Goal: Task Accomplishment & Management: Use online tool/utility

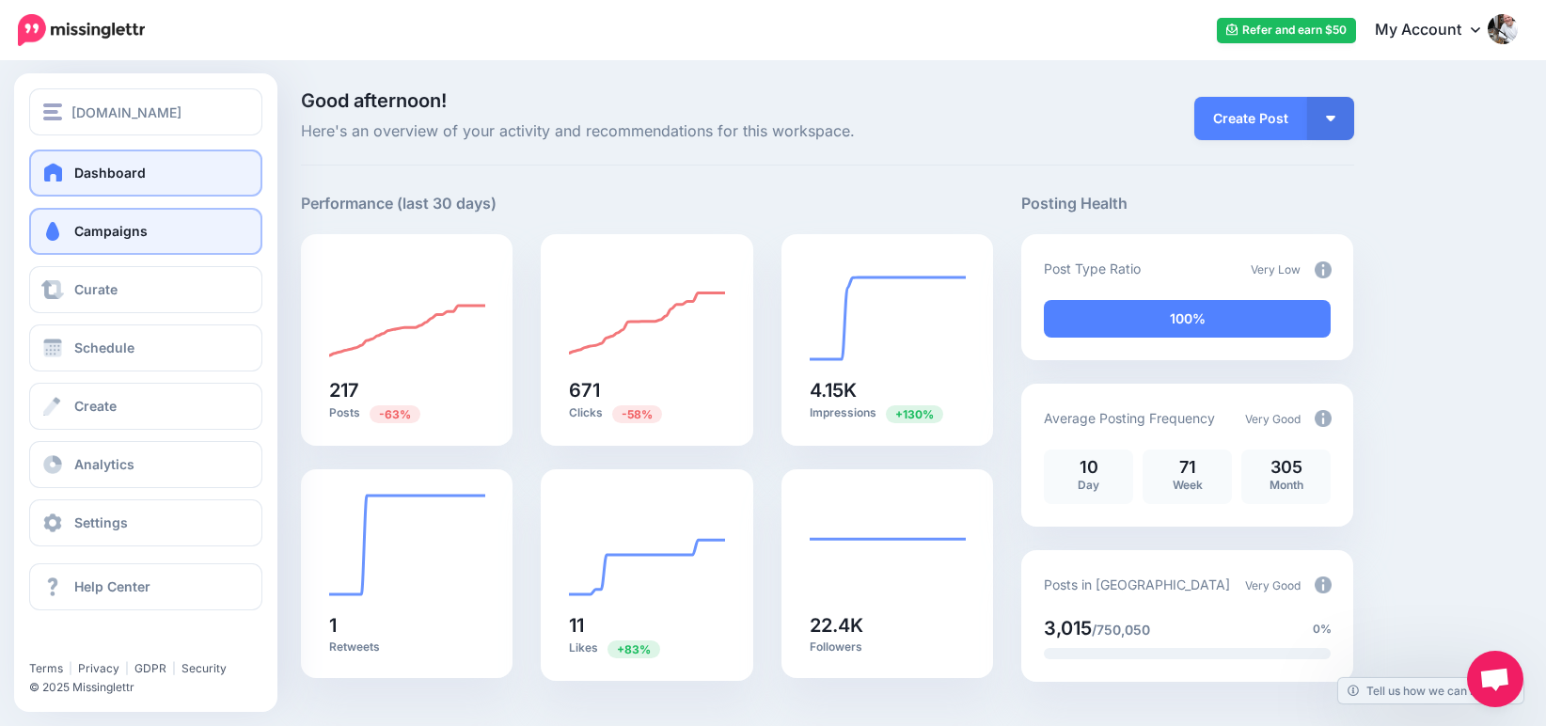
click at [114, 236] on span "Campaigns" at bounding box center [110, 231] width 73 height 16
click at [177, 236] on link "Campaigns" at bounding box center [145, 231] width 233 height 47
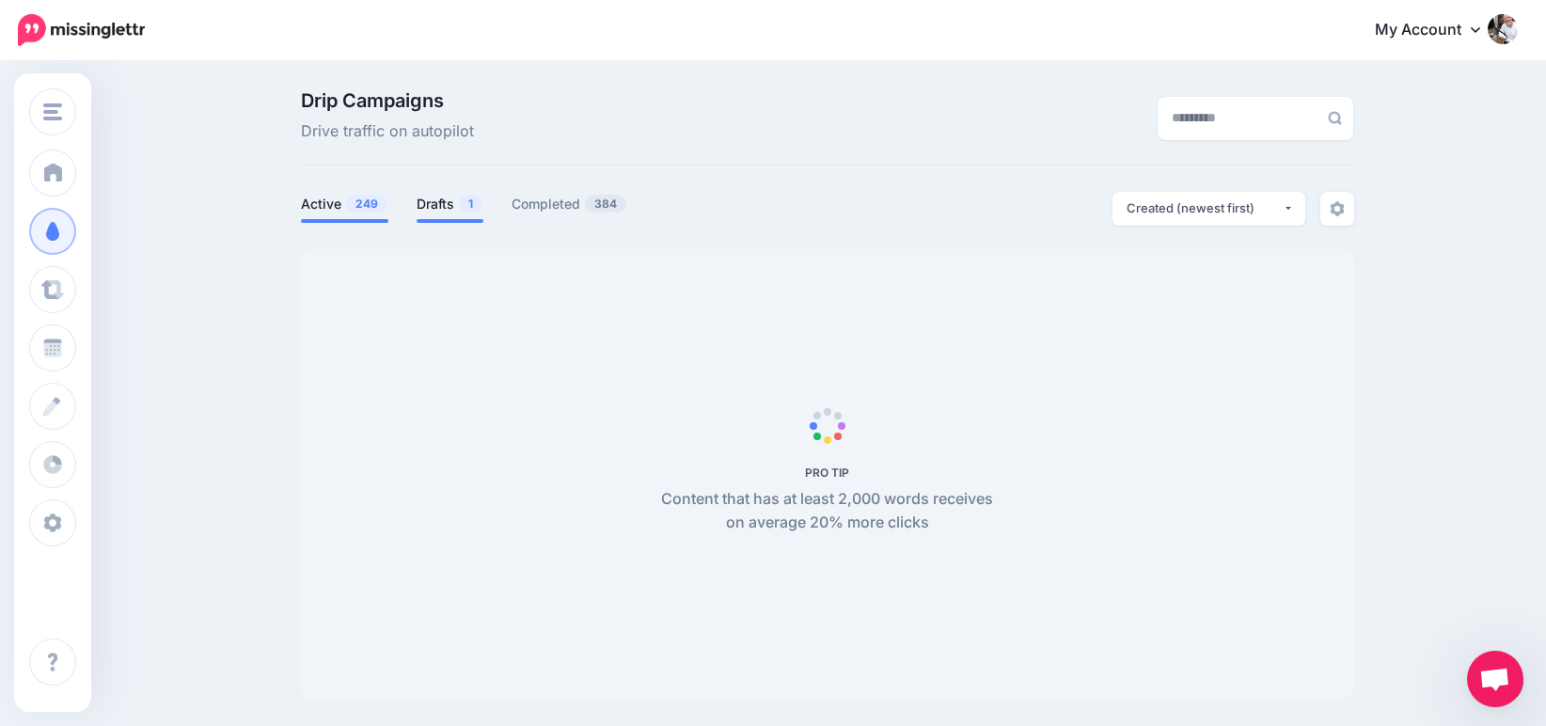
click at [442, 200] on link "Drafts 1" at bounding box center [450, 204] width 67 height 23
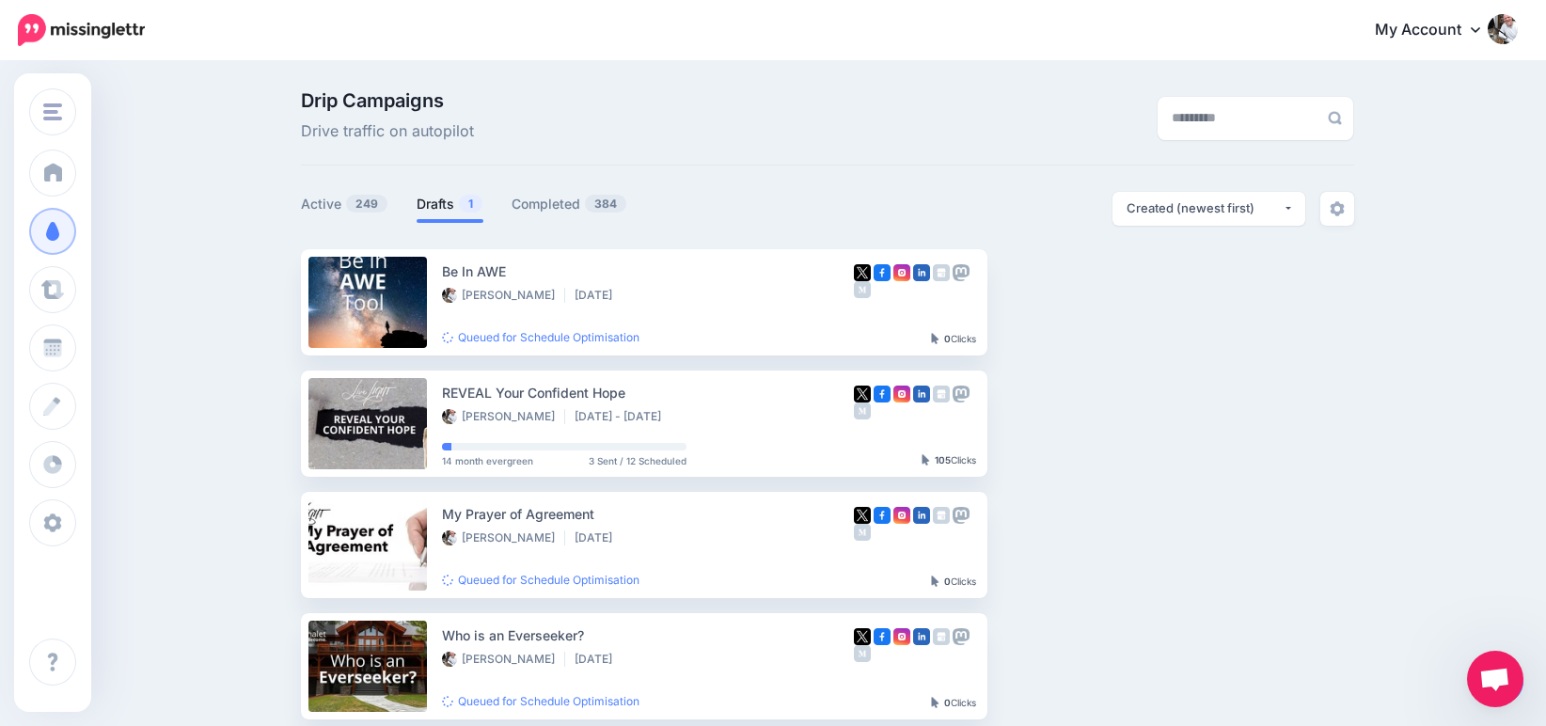
click at [433, 201] on link "Drafts 1" at bounding box center [450, 204] width 67 height 23
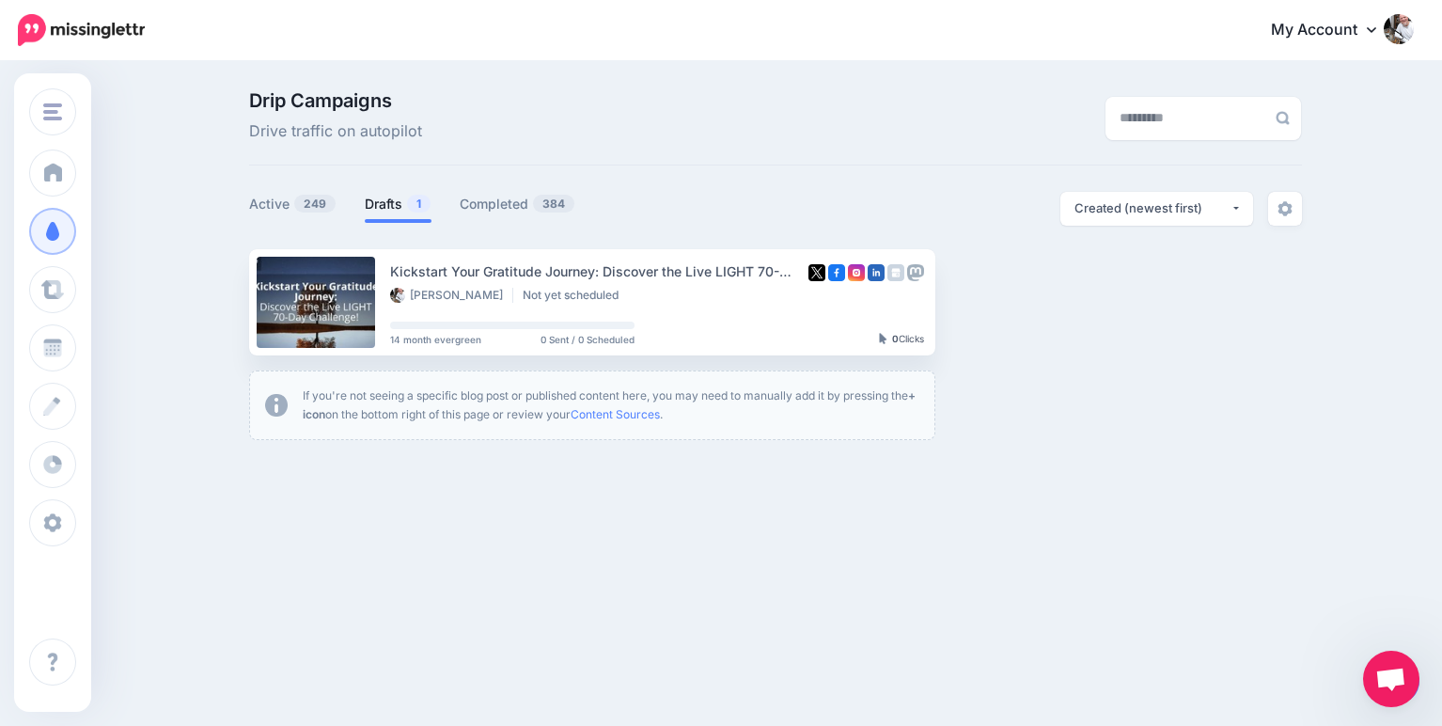
click at [1394, 690] on span "Open chat" at bounding box center [1391, 681] width 31 height 26
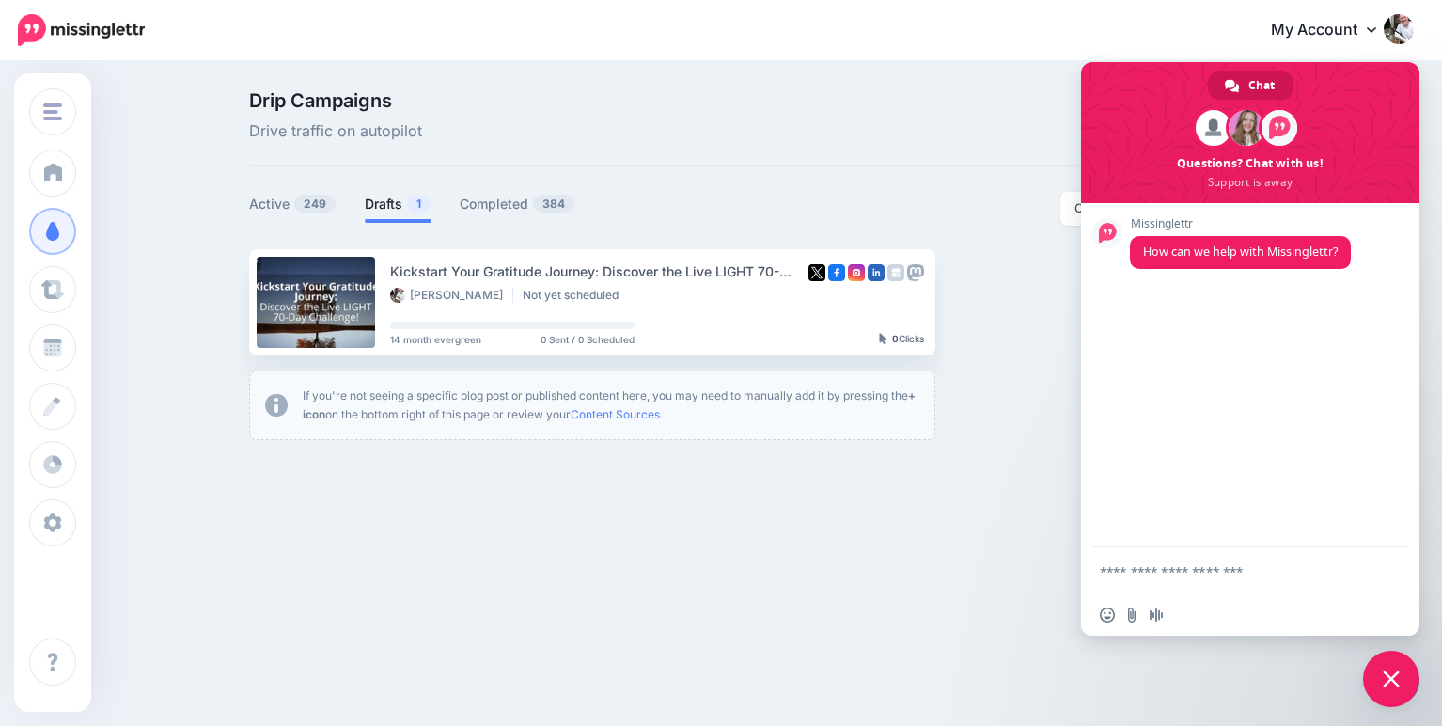
click at [1384, 678] on span "Close chat" at bounding box center [1391, 678] width 17 height 17
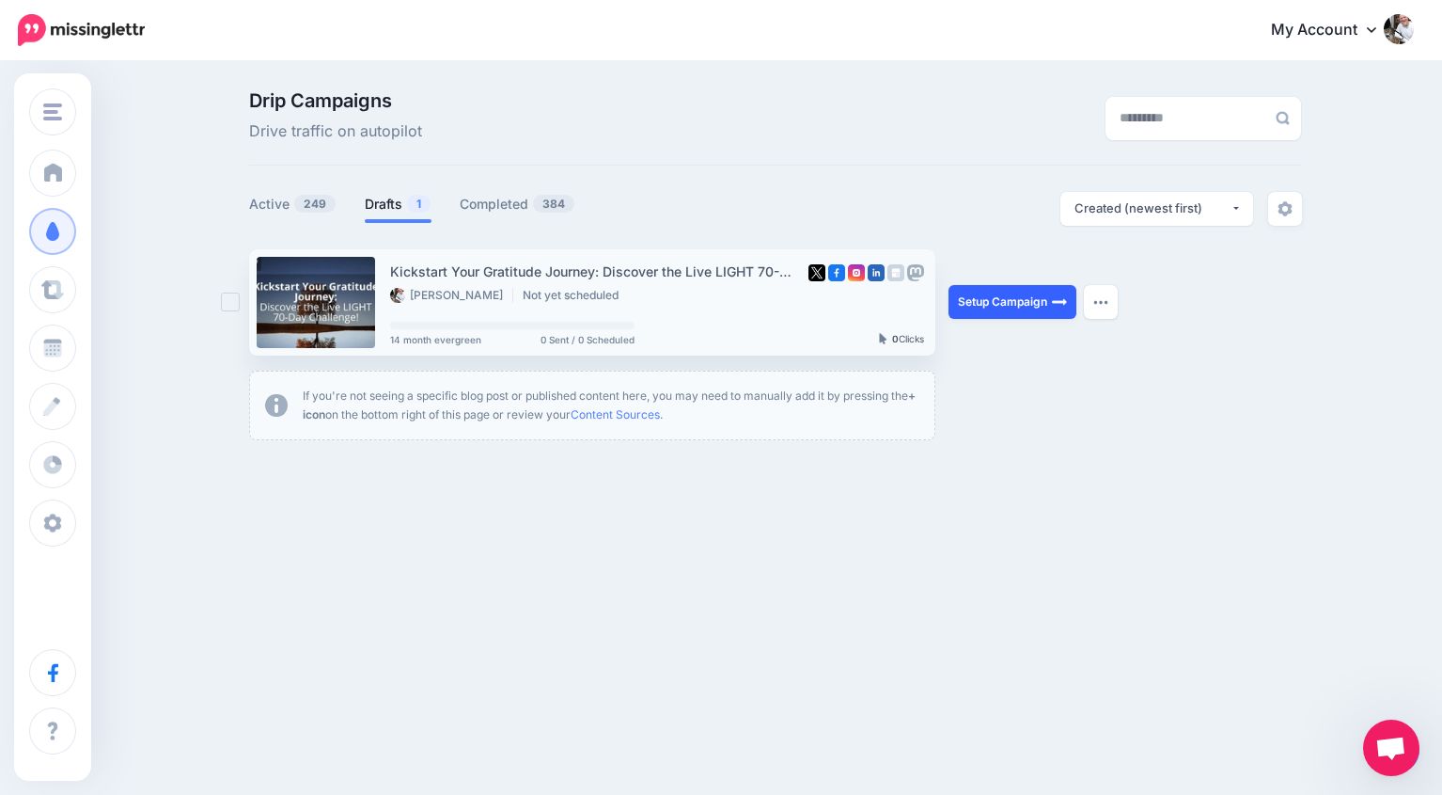
click at [1006, 305] on link "Setup Campaign" at bounding box center [1013, 302] width 128 height 34
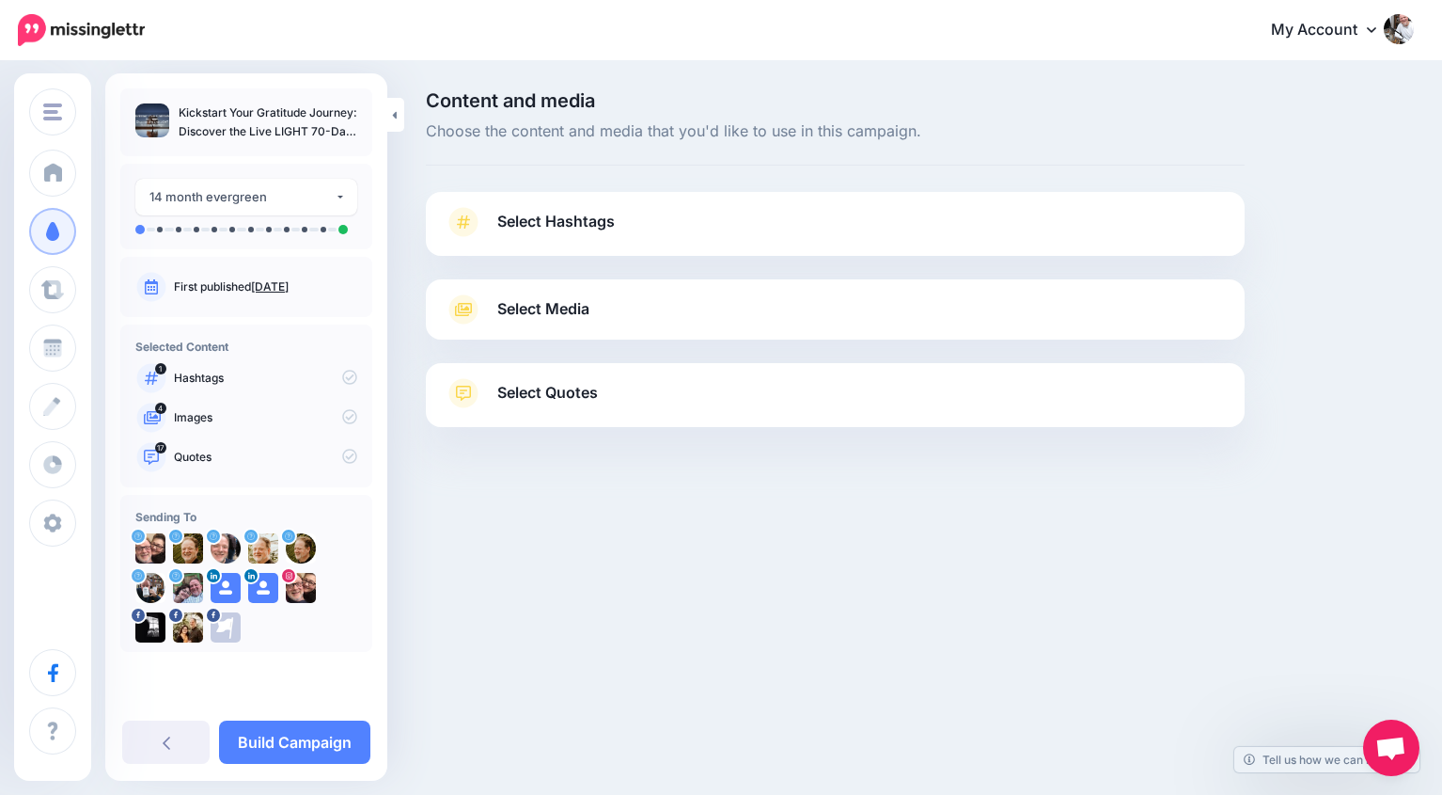
click at [595, 232] on span "Select Hashtags" at bounding box center [556, 221] width 118 height 25
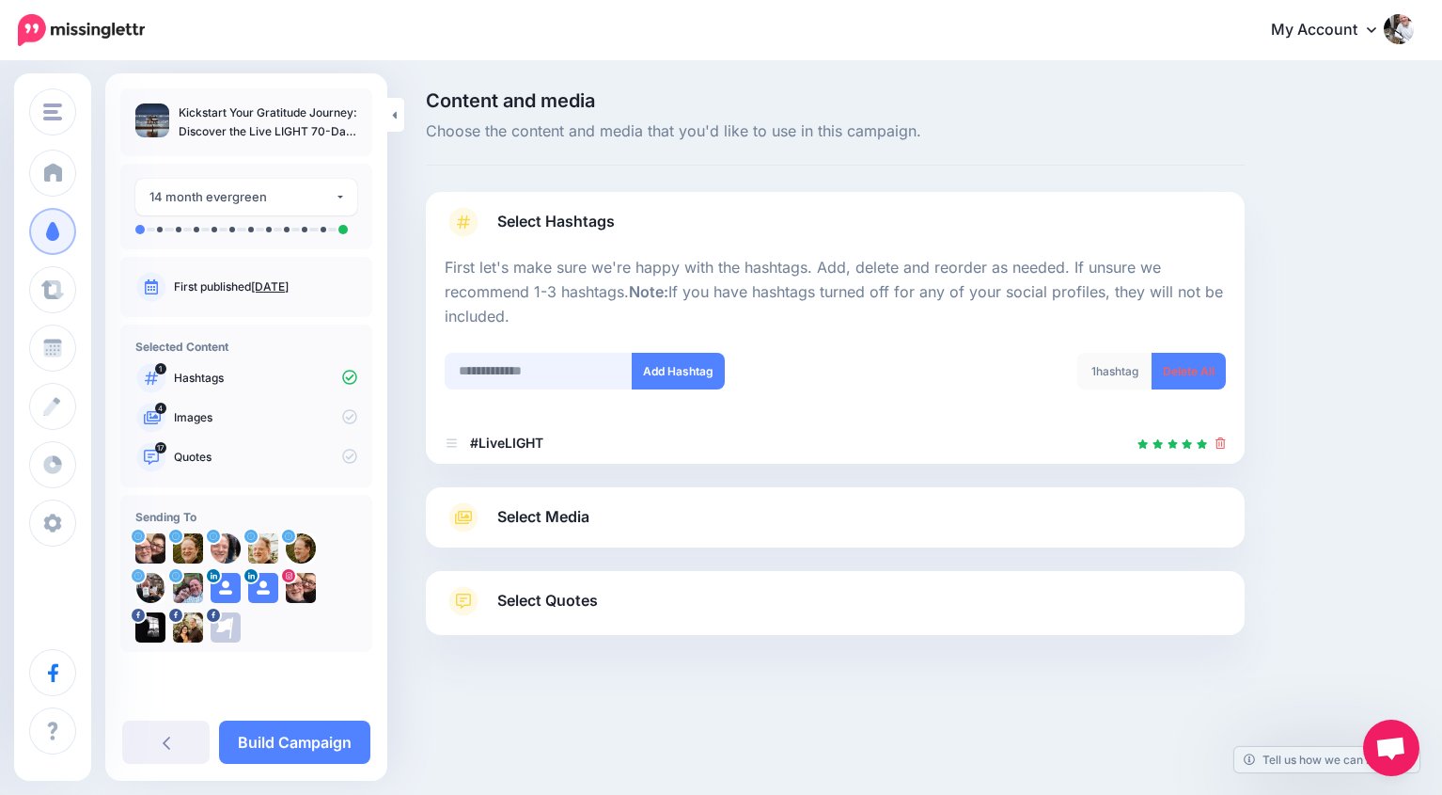
click at [544, 374] on input "text" at bounding box center [539, 371] width 188 height 37
paste input "**********"
type input "**********"
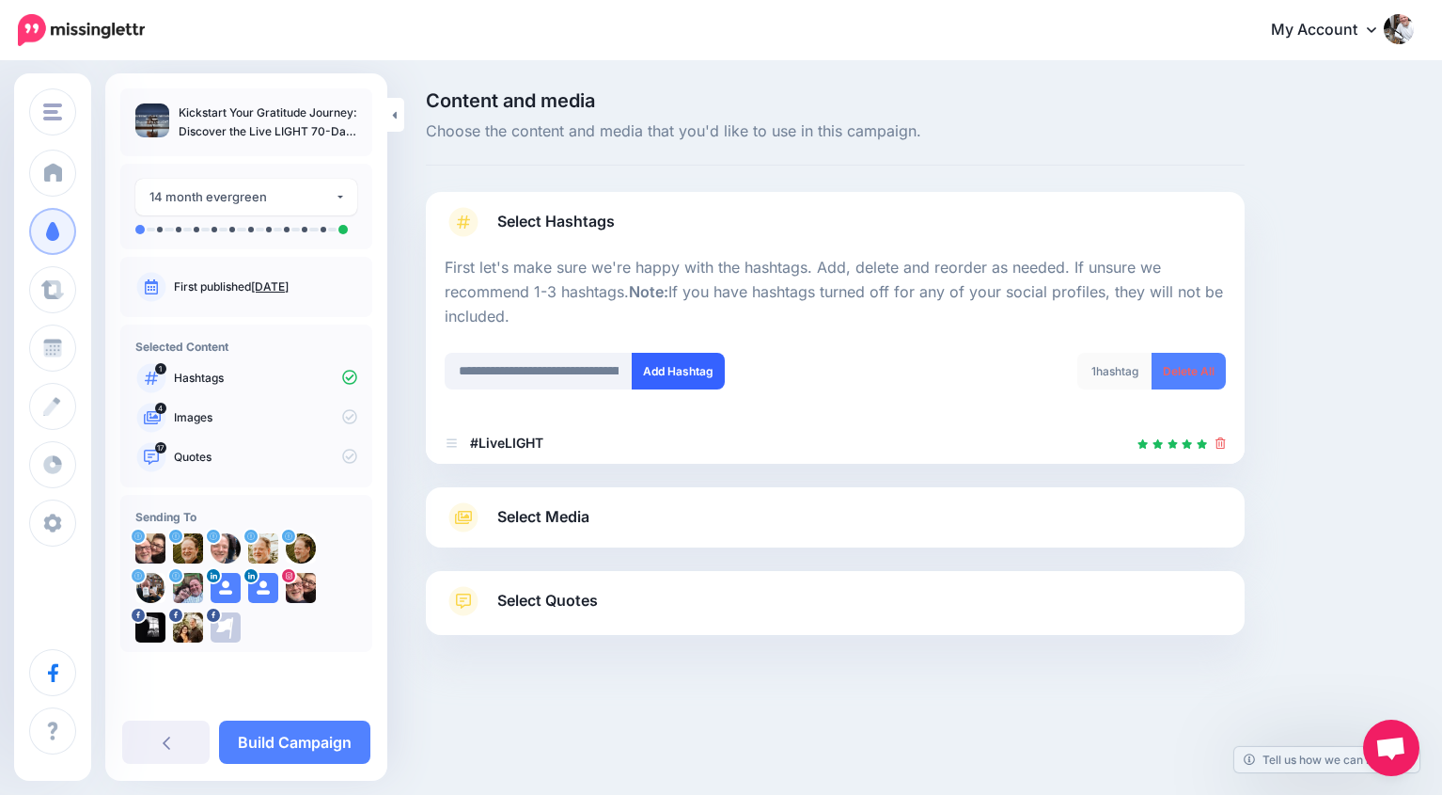
click at [700, 378] on button "Add Hashtag" at bounding box center [678, 371] width 93 height 37
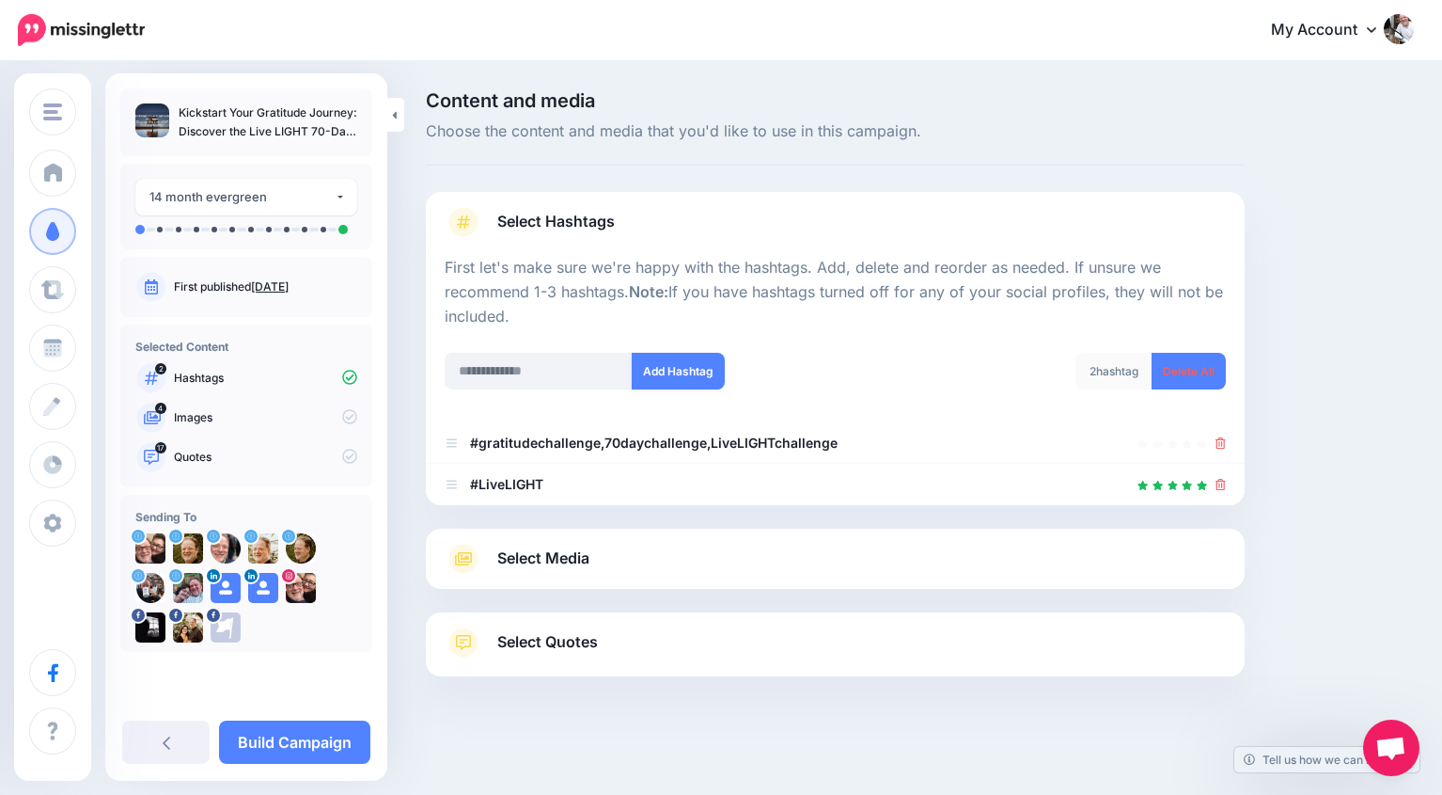
scroll to position [4, 0]
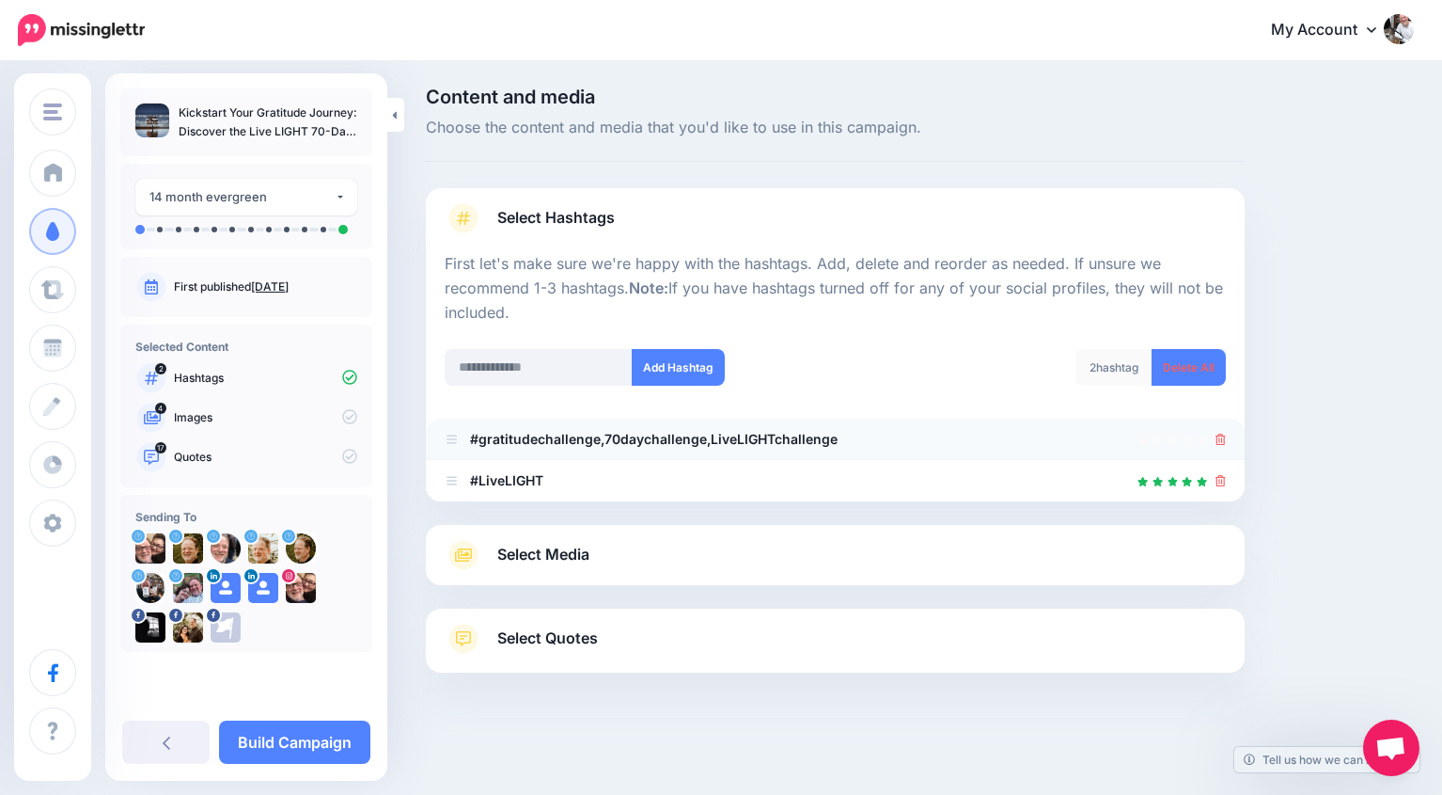
click at [1219, 441] on icon at bounding box center [1221, 438] width 10 height 11
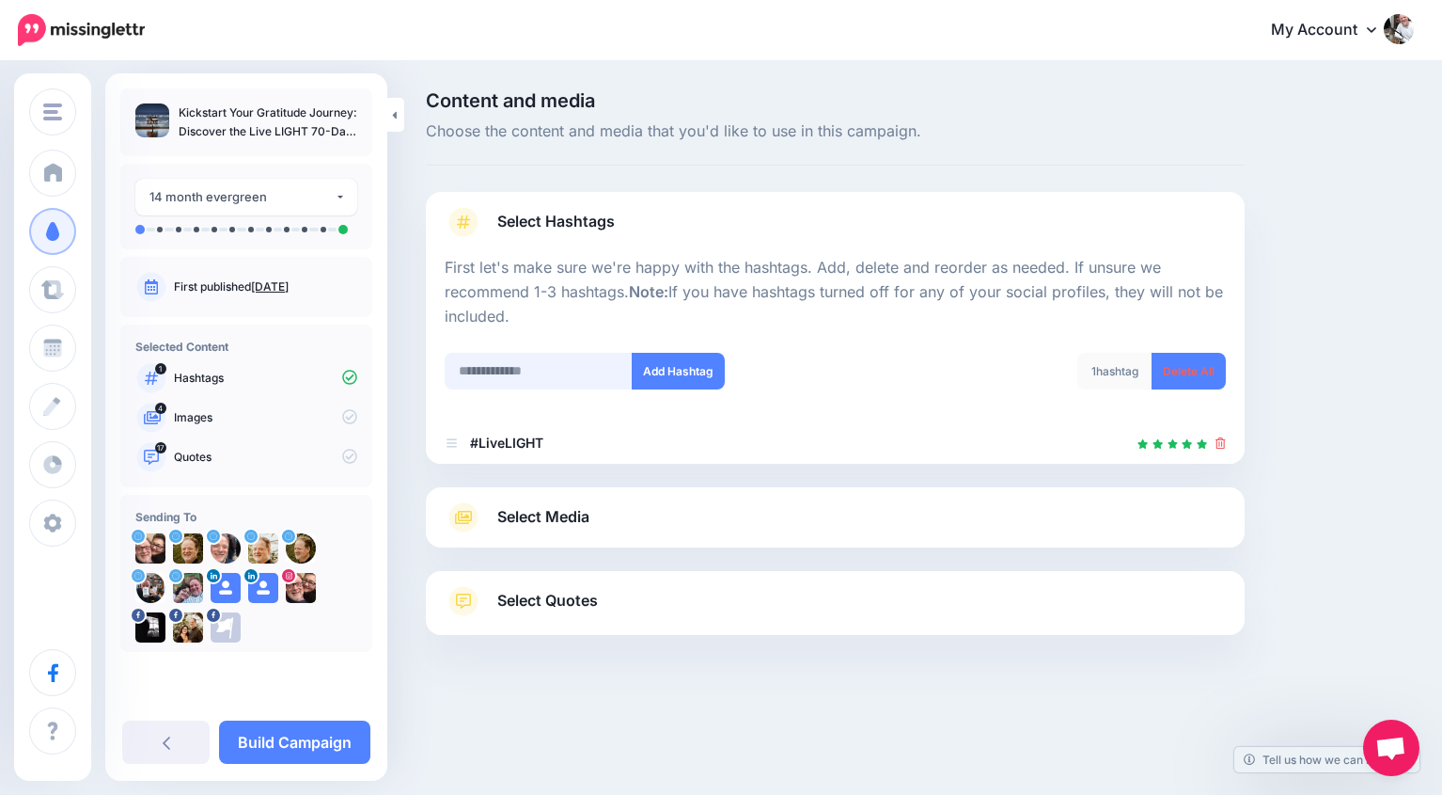
click at [495, 370] on input "text" at bounding box center [539, 371] width 188 height 37
paste input "**********"
type input "**********"
click at [696, 368] on button "Add Hashtag" at bounding box center [678, 371] width 93 height 37
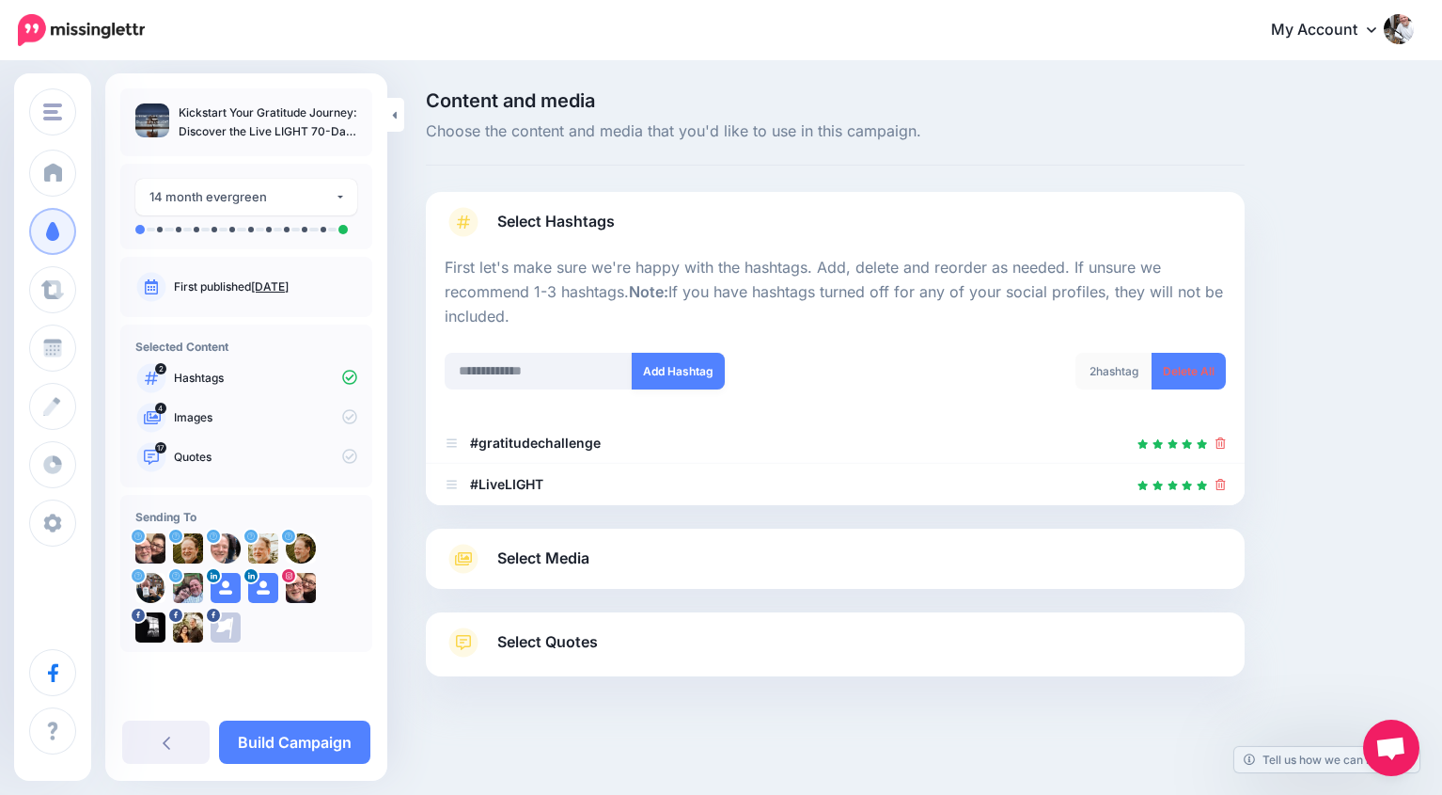
scroll to position [4, 0]
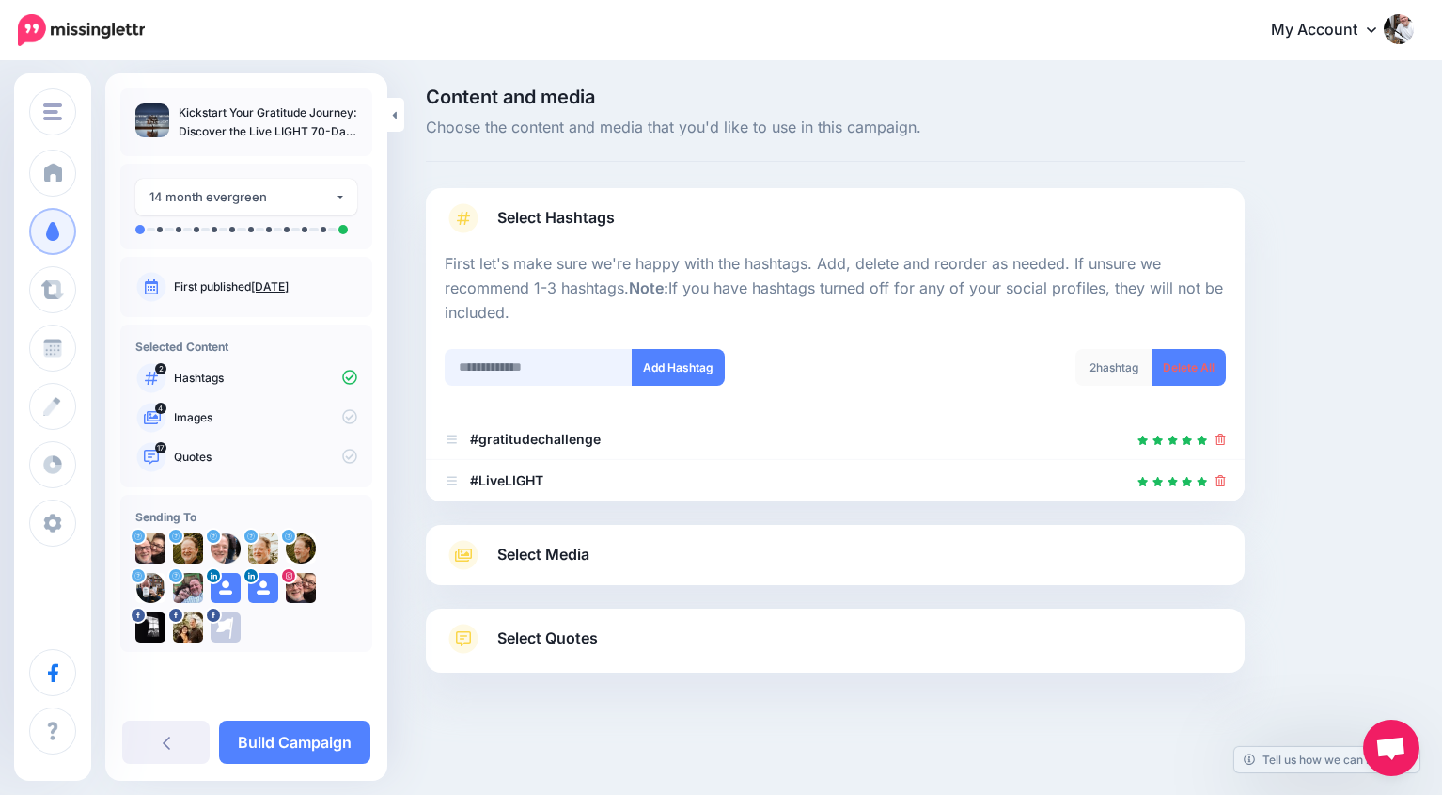
click at [534, 362] on input "text" at bounding box center [539, 367] width 188 height 37
paste input "**********"
type input "**********"
click at [664, 369] on button "Add Hashtag" at bounding box center [678, 367] width 93 height 37
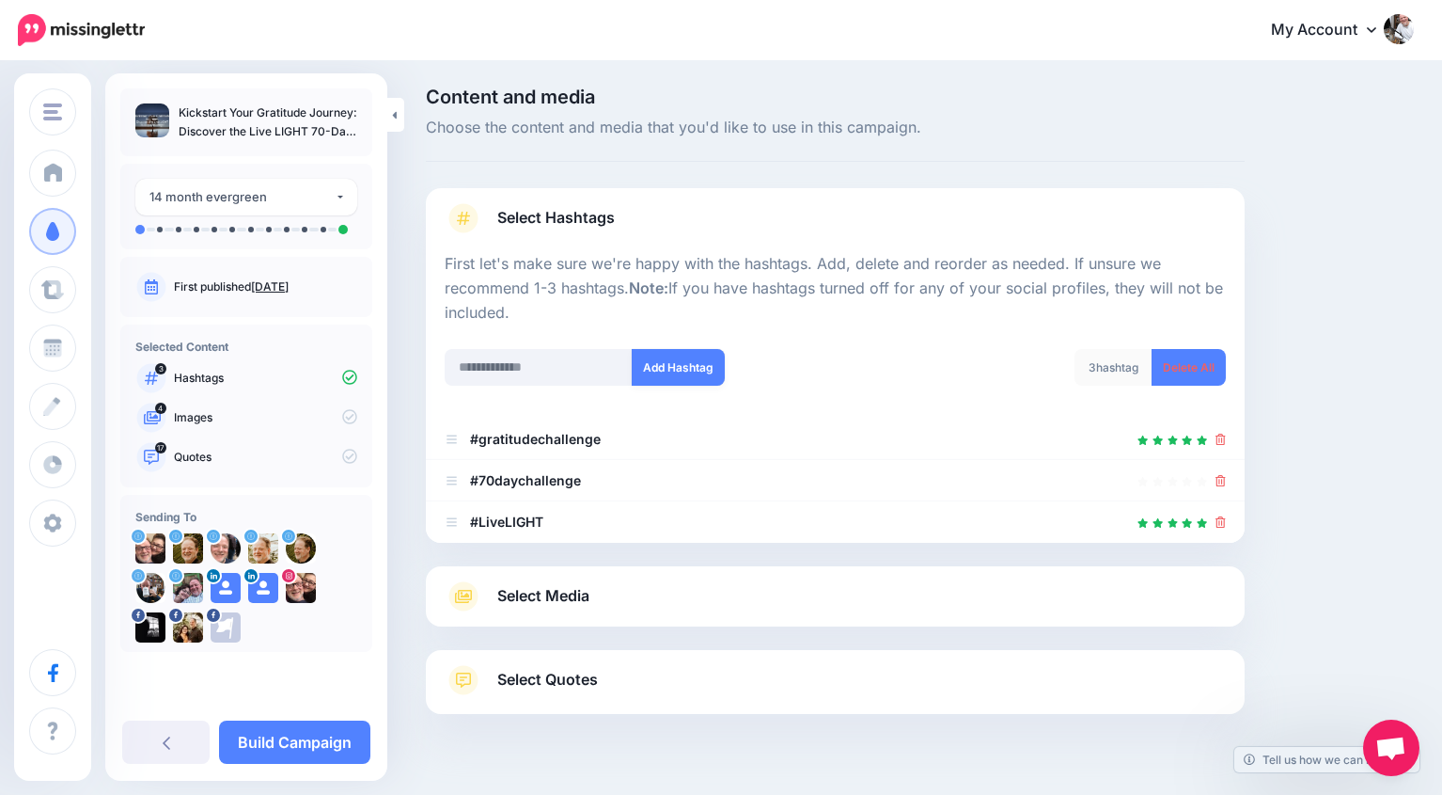
scroll to position [45, 0]
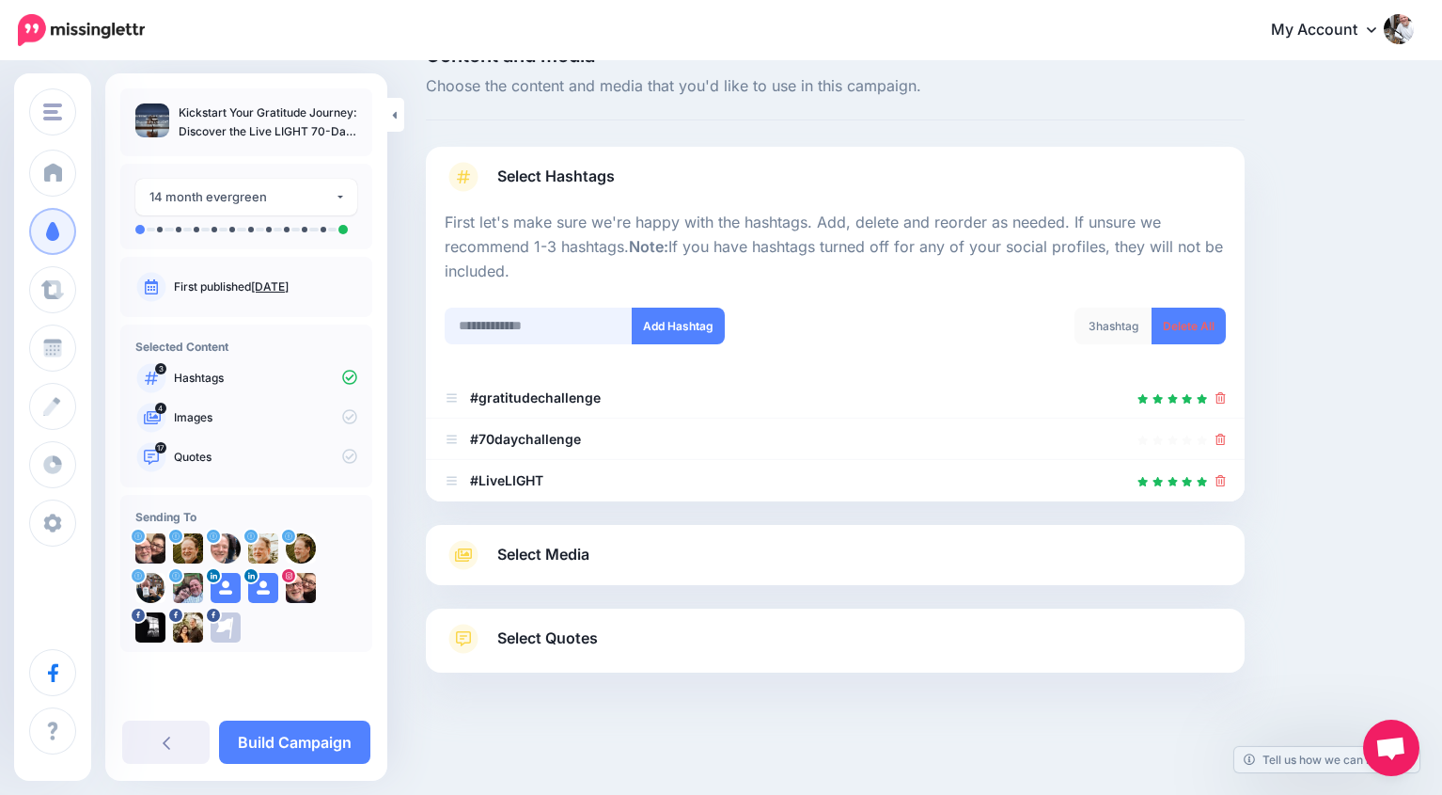
click at [478, 320] on input "text" at bounding box center [539, 325] width 188 height 37
paste input "**********"
type input "**********"
click at [688, 329] on button "Add Hashtag" at bounding box center [678, 325] width 93 height 37
click at [584, 558] on div "Select Hashtags First let's make sure we're happy with the hashtags. Add, delet…" at bounding box center [835, 410] width 819 height 526
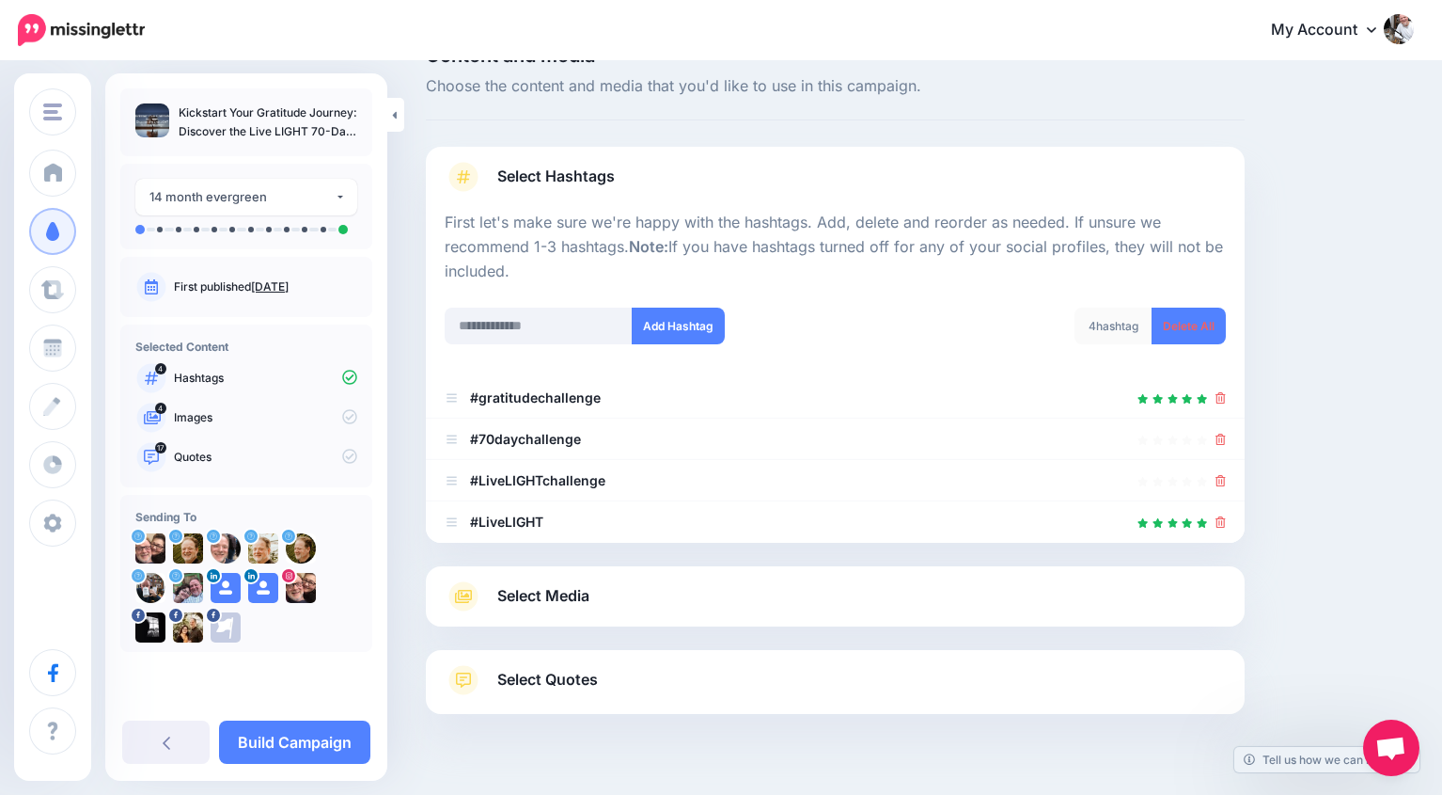
scroll to position [87, 0]
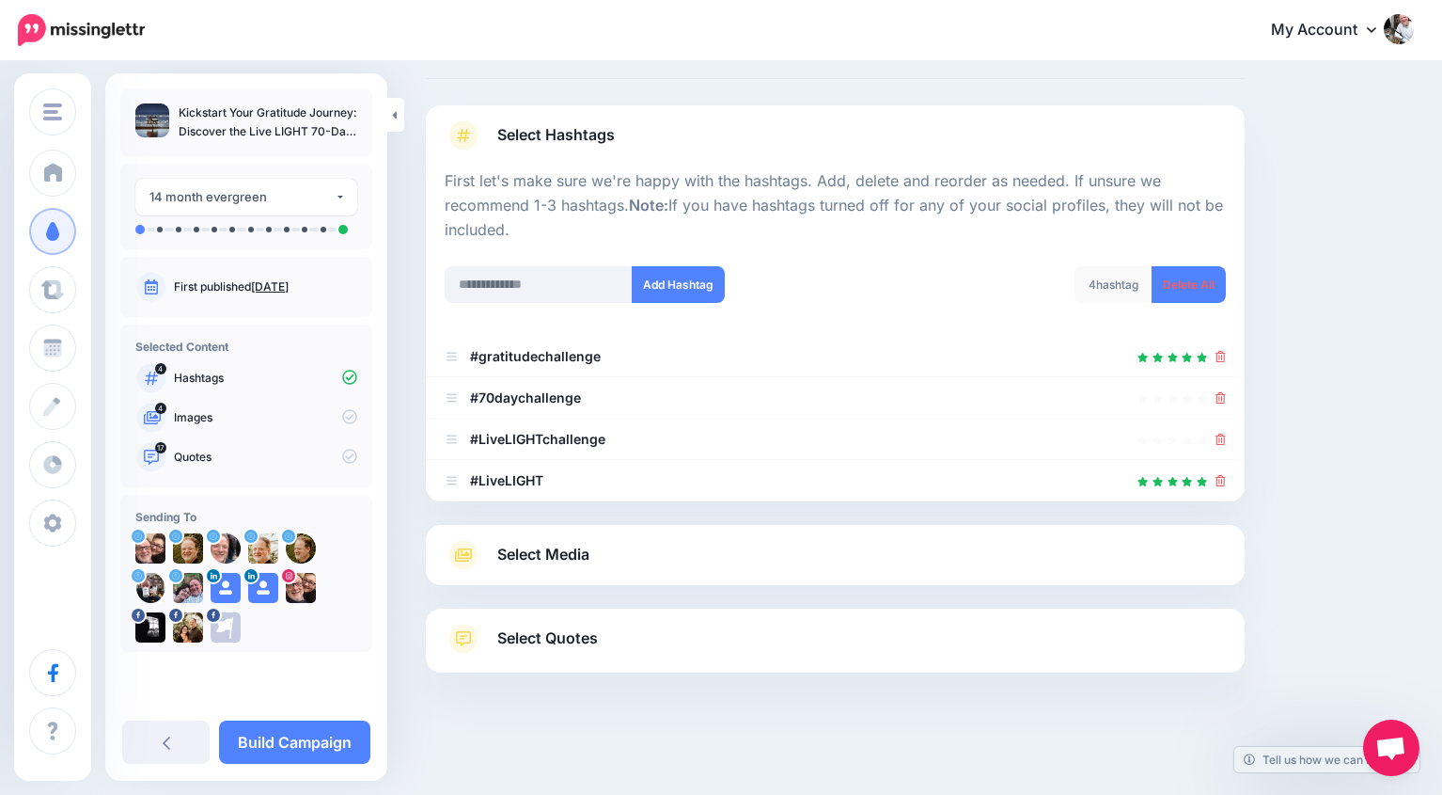
click at [568, 559] on span "Select Media" at bounding box center [543, 554] width 92 height 25
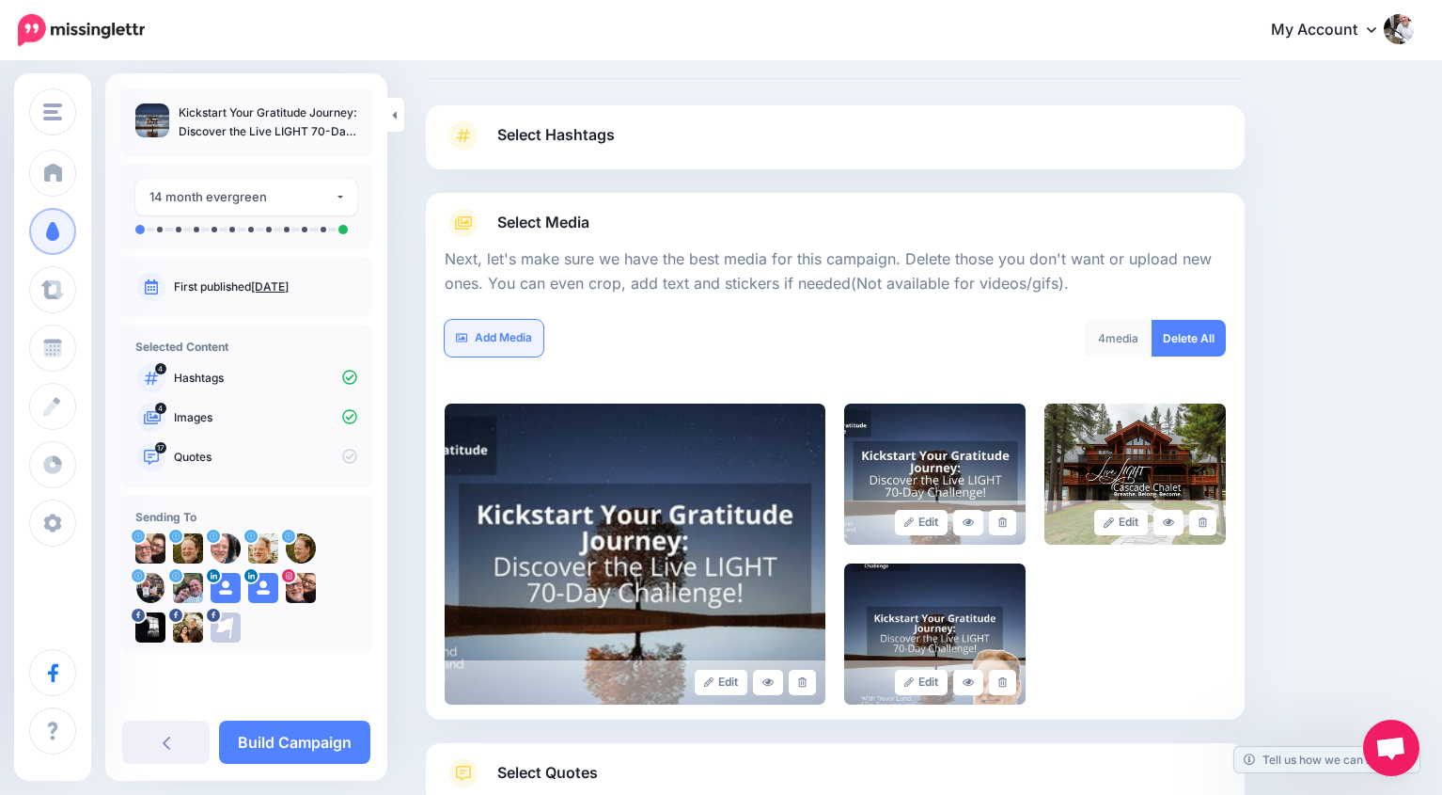
click at [492, 348] on link "Add Media" at bounding box center [494, 338] width 99 height 37
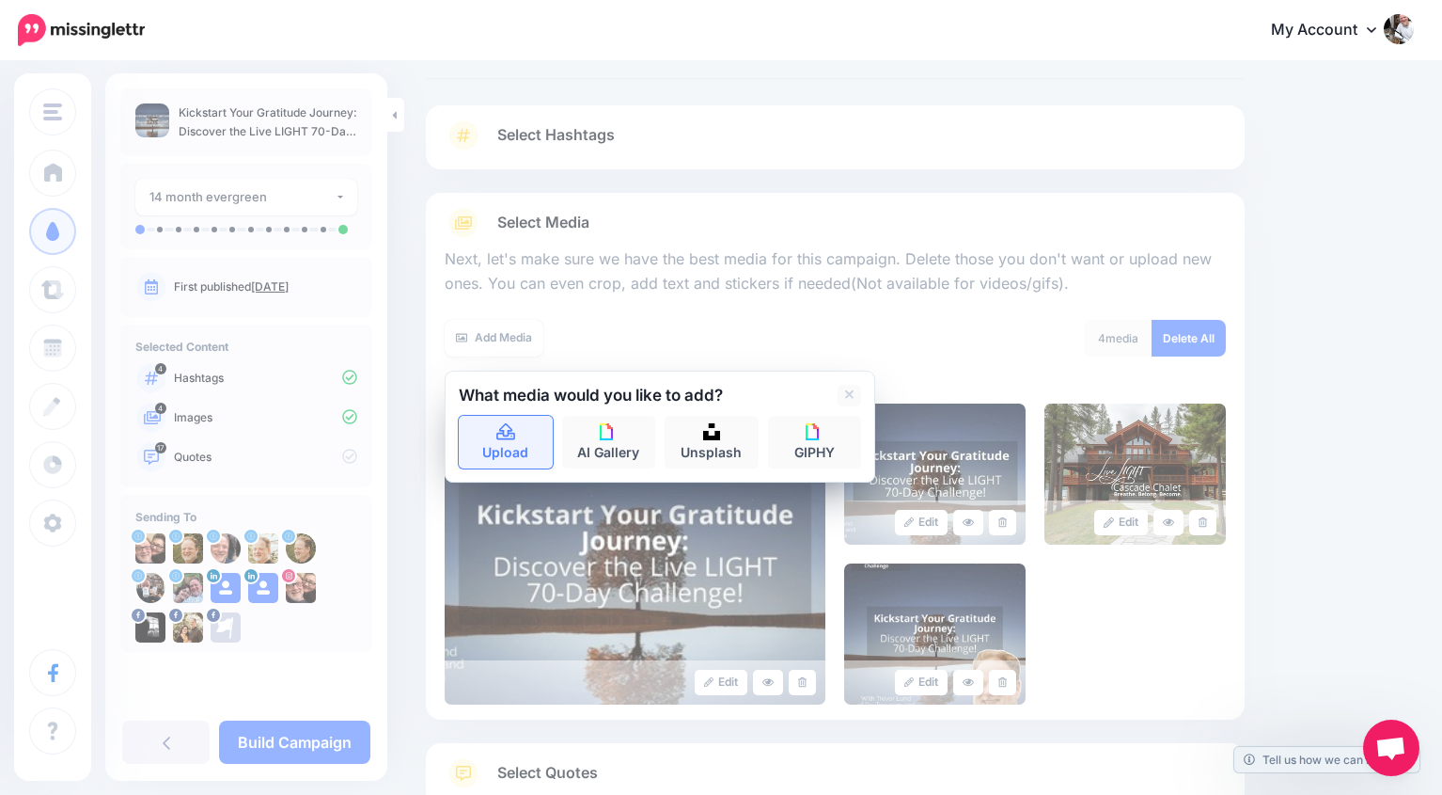
click at [503, 436] on icon at bounding box center [507, 432] width 22 height 17
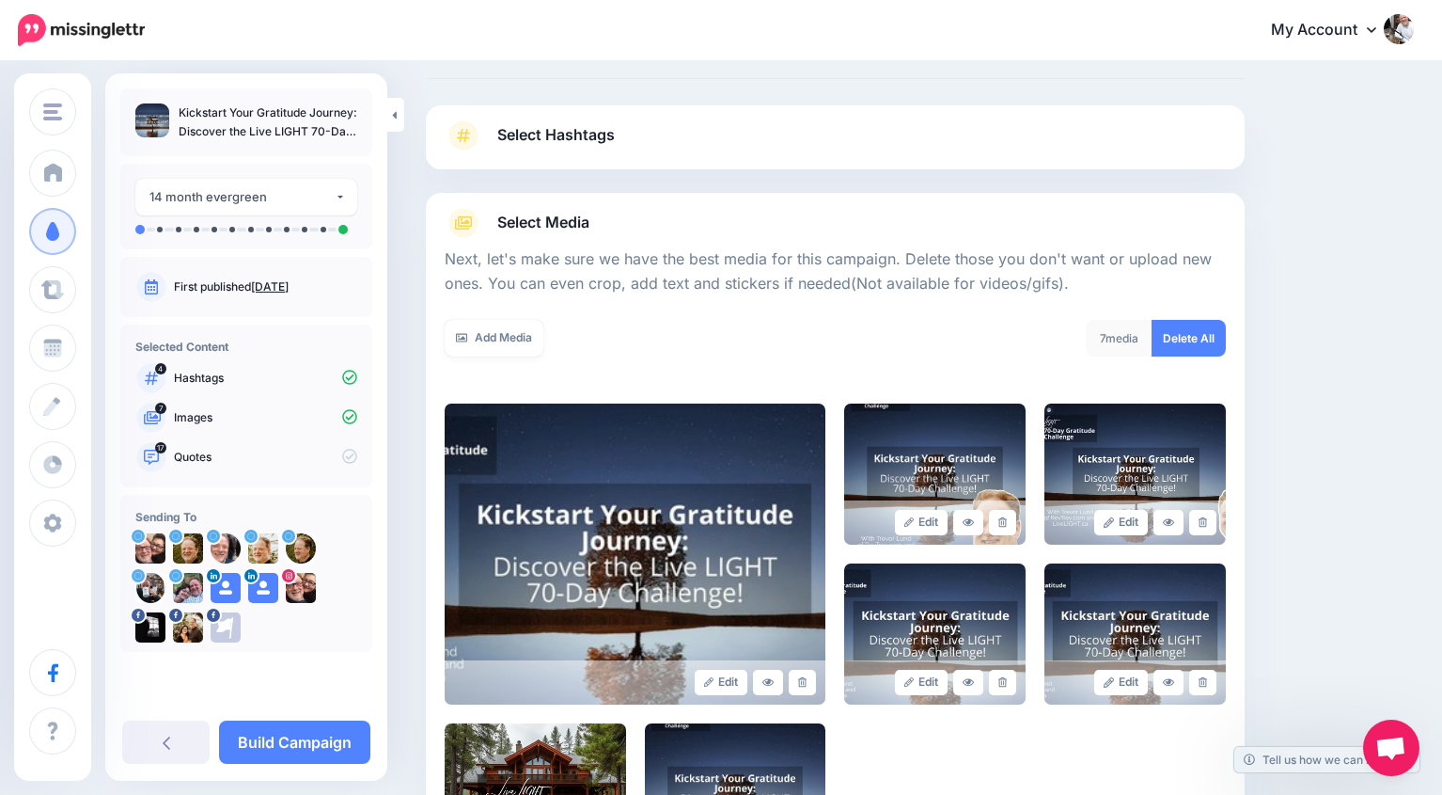
scroll to position [381, 0]
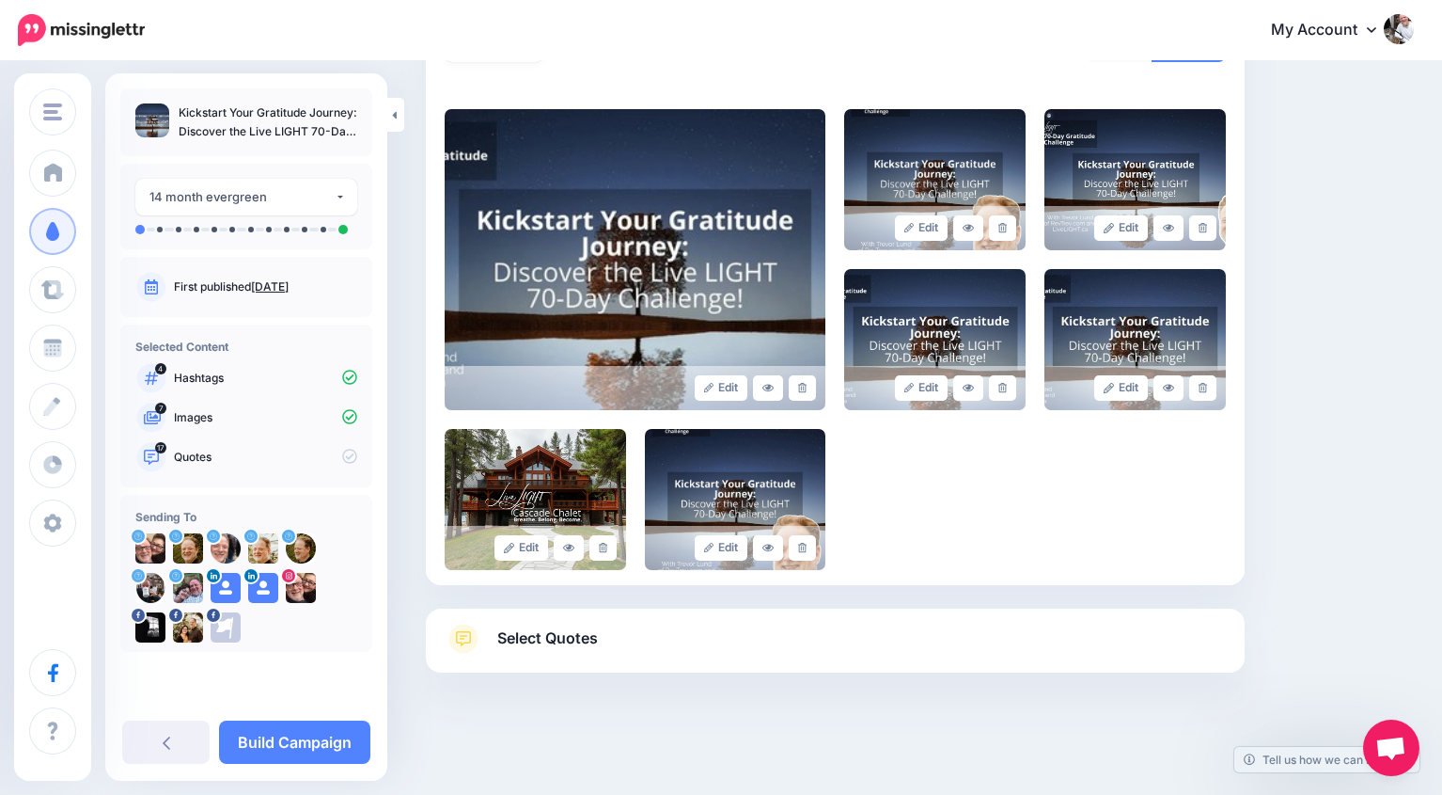
click at [570, 636] on span "Select Quotes" at bounding box center [547, 637] width 101 height 25
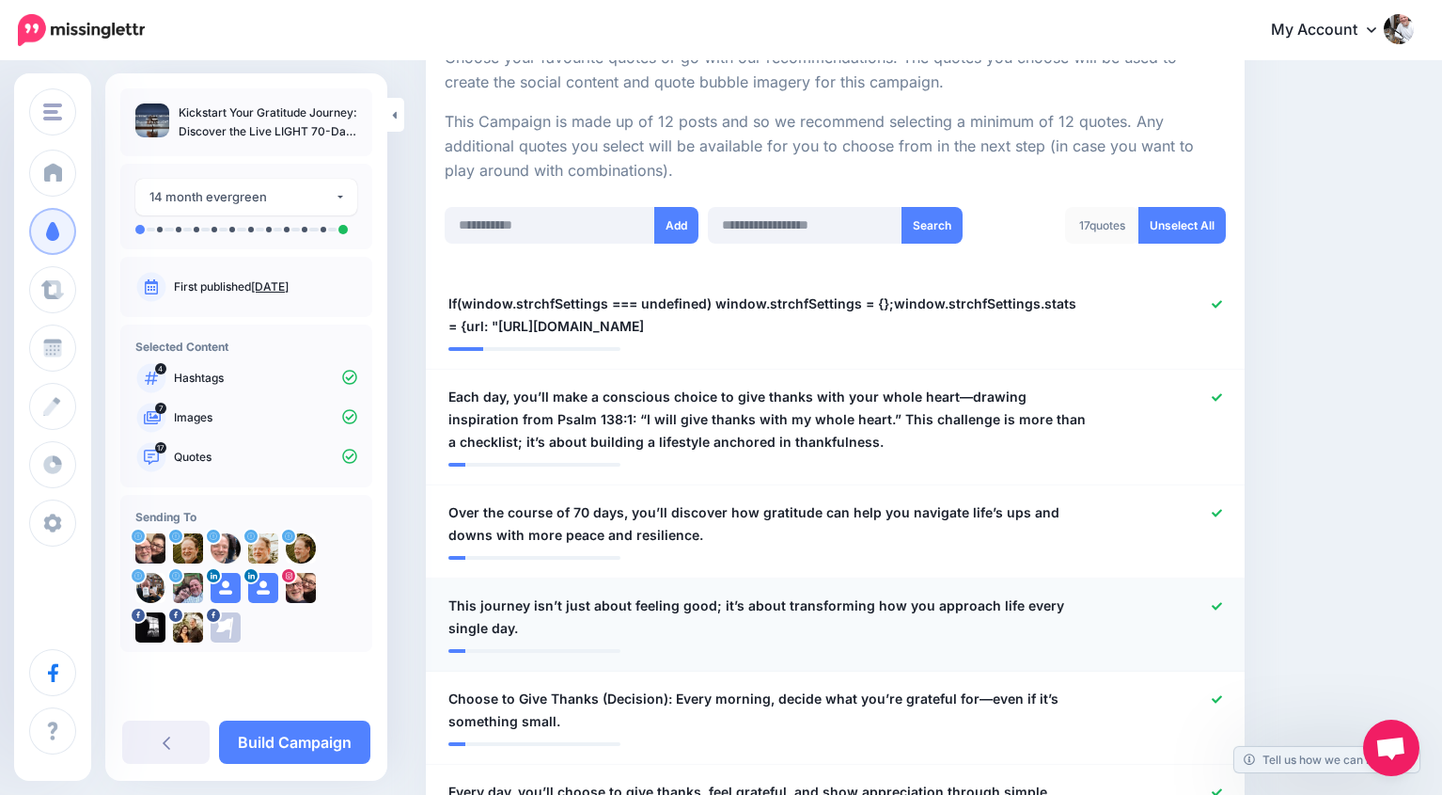
scroll to position [380, 0]
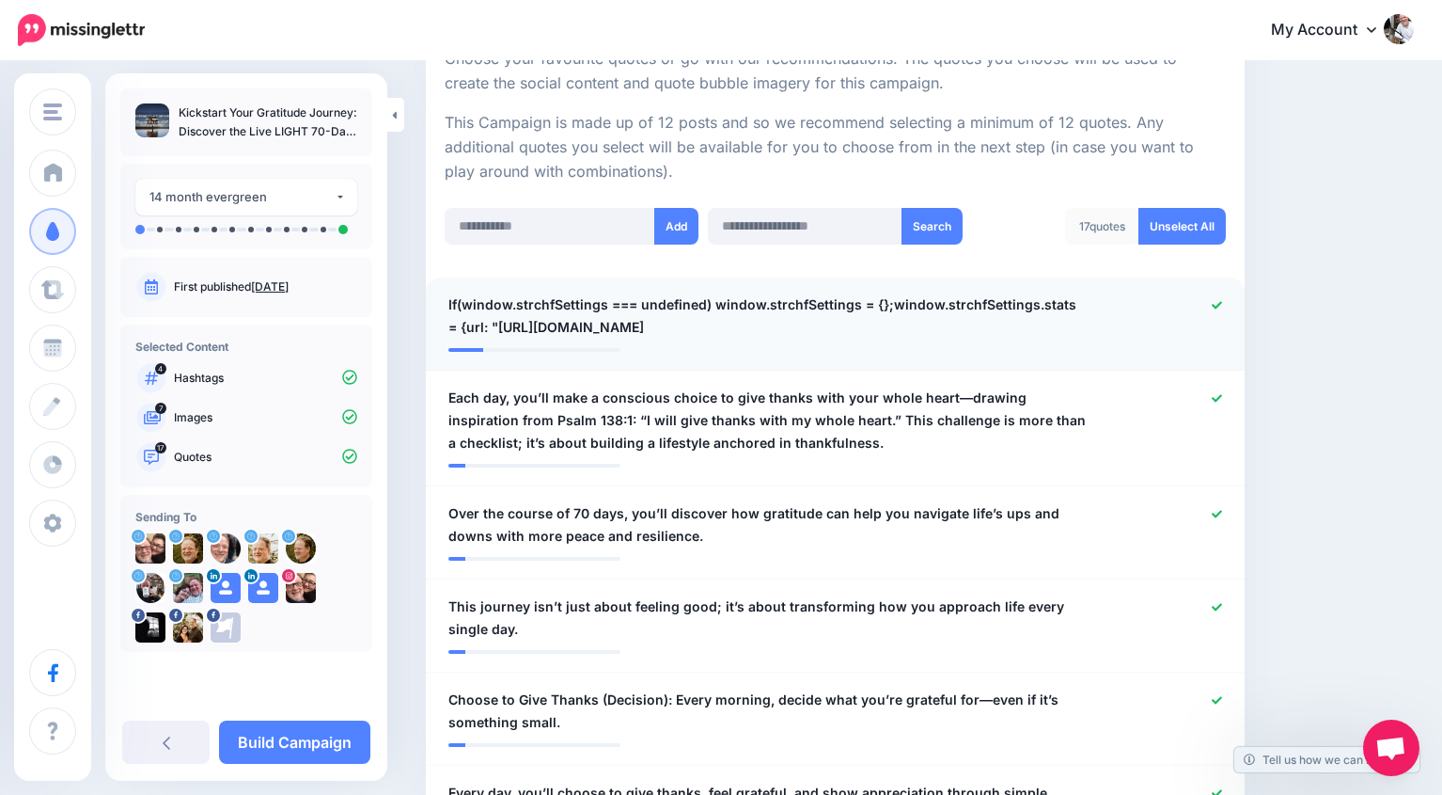
click at [1217, 307] on icon at bounding box center [1217, 305] width 10 height 10
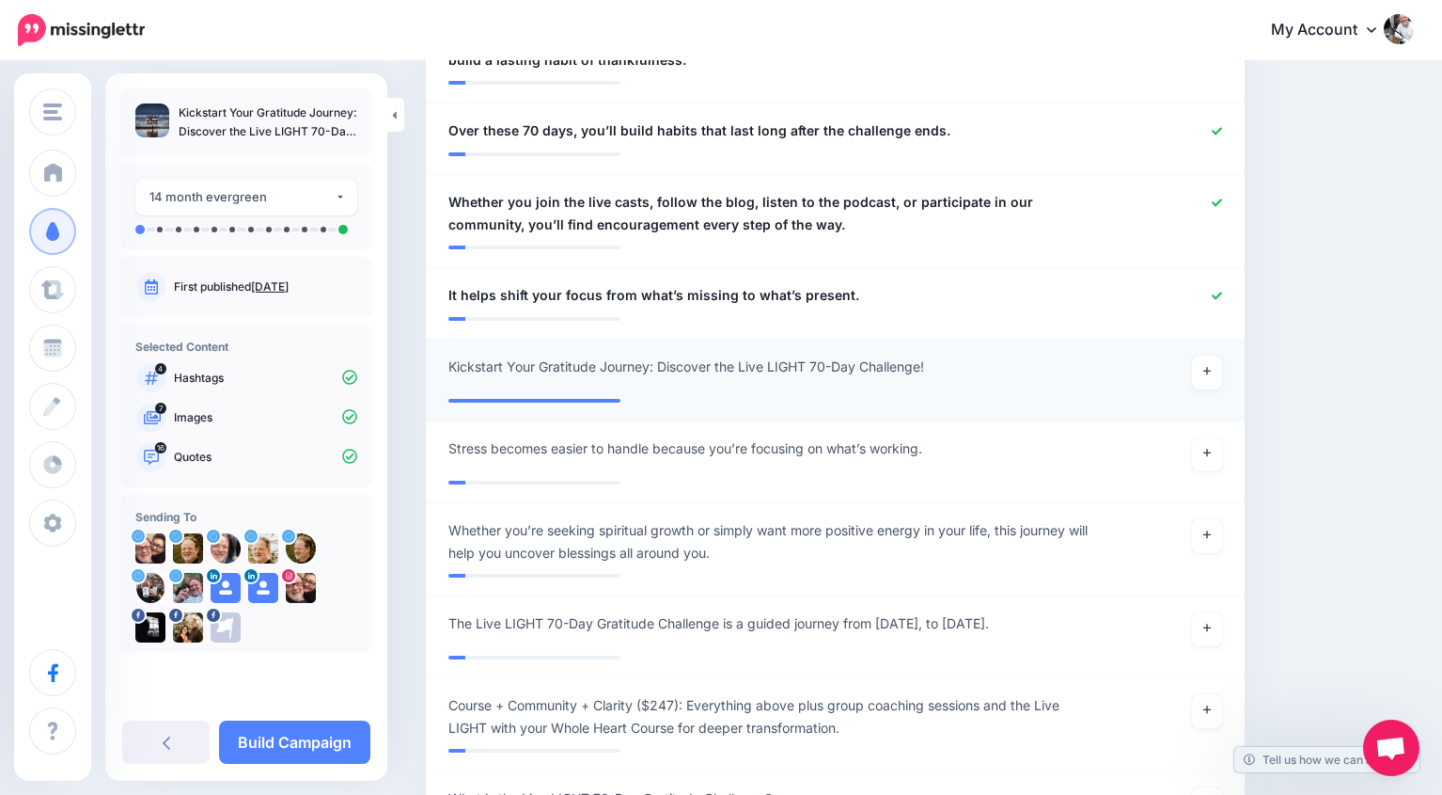
scroll to position [1838, 0]
click at [1205, 355] on link at bounding box center [1207, 372] width 30 height 34
click at [1208, 438] on link at bounding box center [1207, 453] width 30 height 34
click at [1211, 355] on link at bounding box center [1207, 372] width 30 height 34
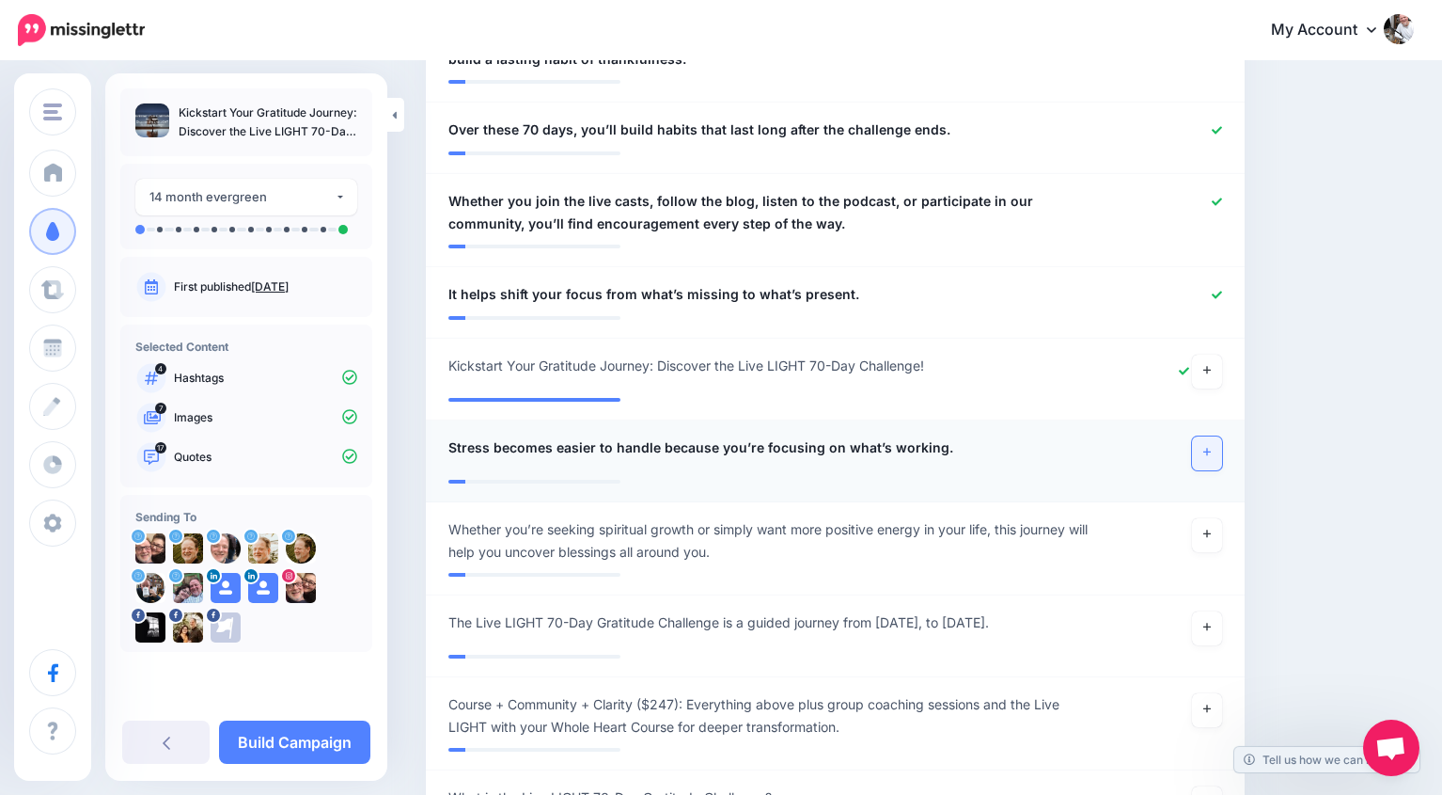
click at [1202, 436] on link at bounding box center [1207, 453] width 30 height 34
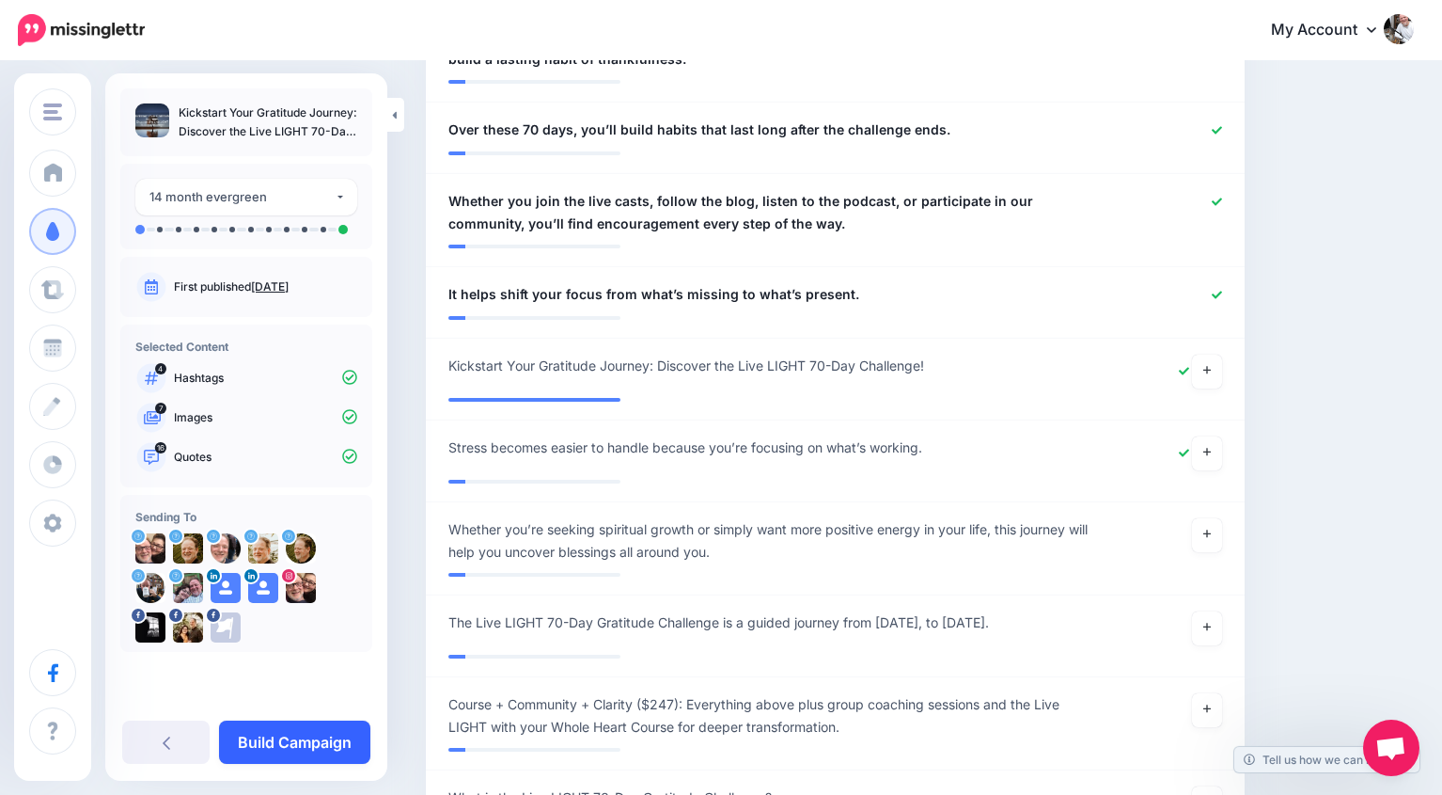
click at [317, 742] on link "Build Campaign" at bounding box center [294, 741] width 151 height 43
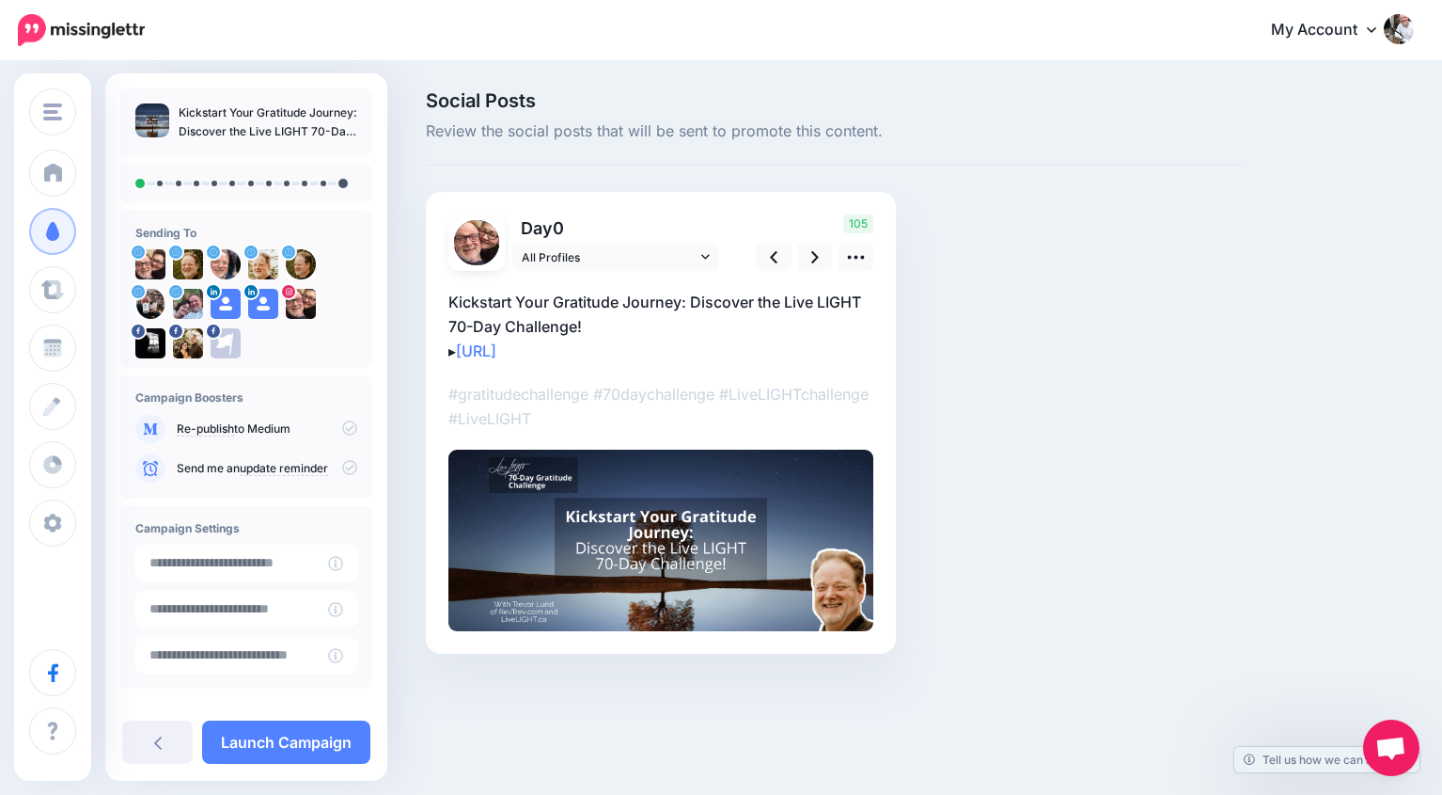
click at [344, 430] on icon at bounding box center [349, 427] width 15 height 15
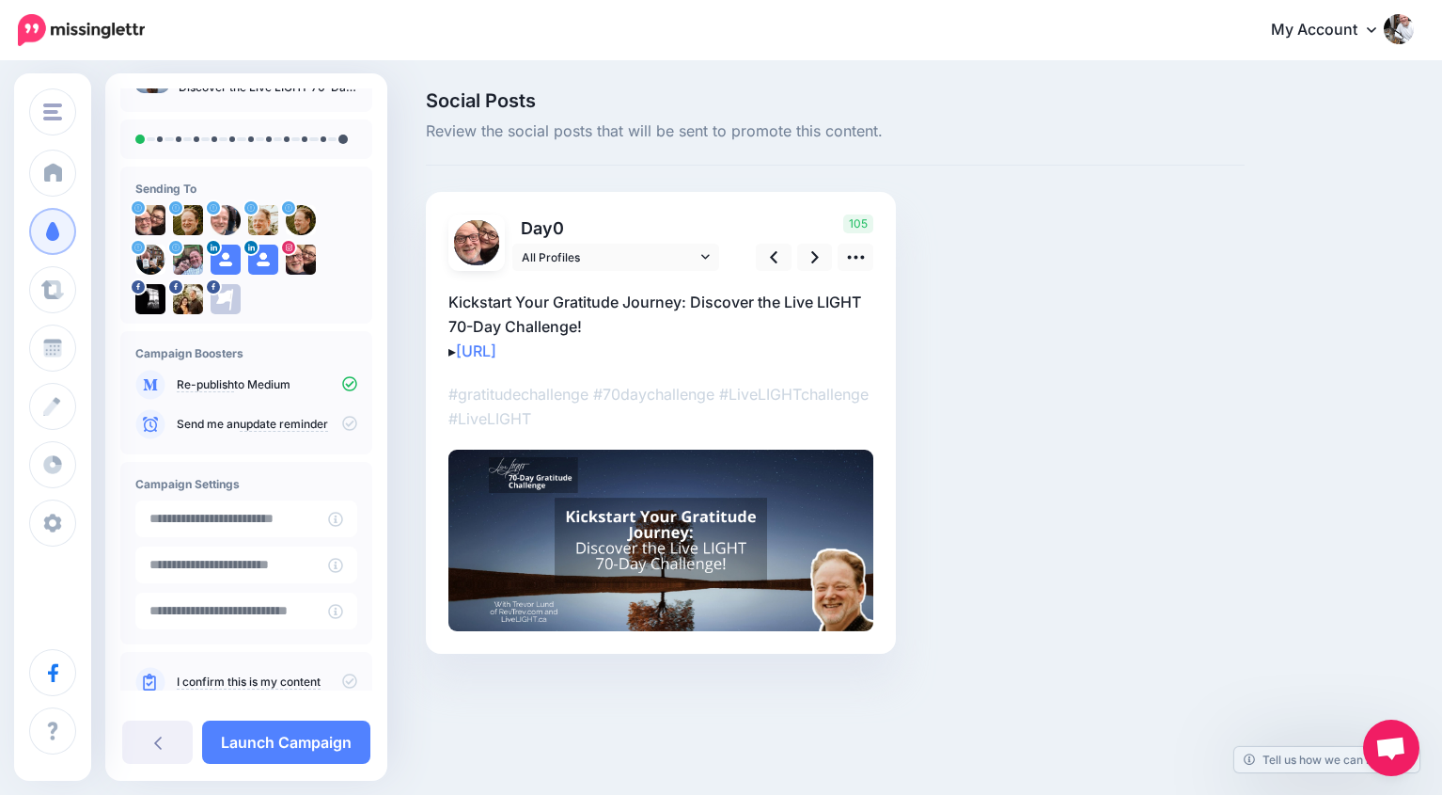
scroll to position [88, 0]
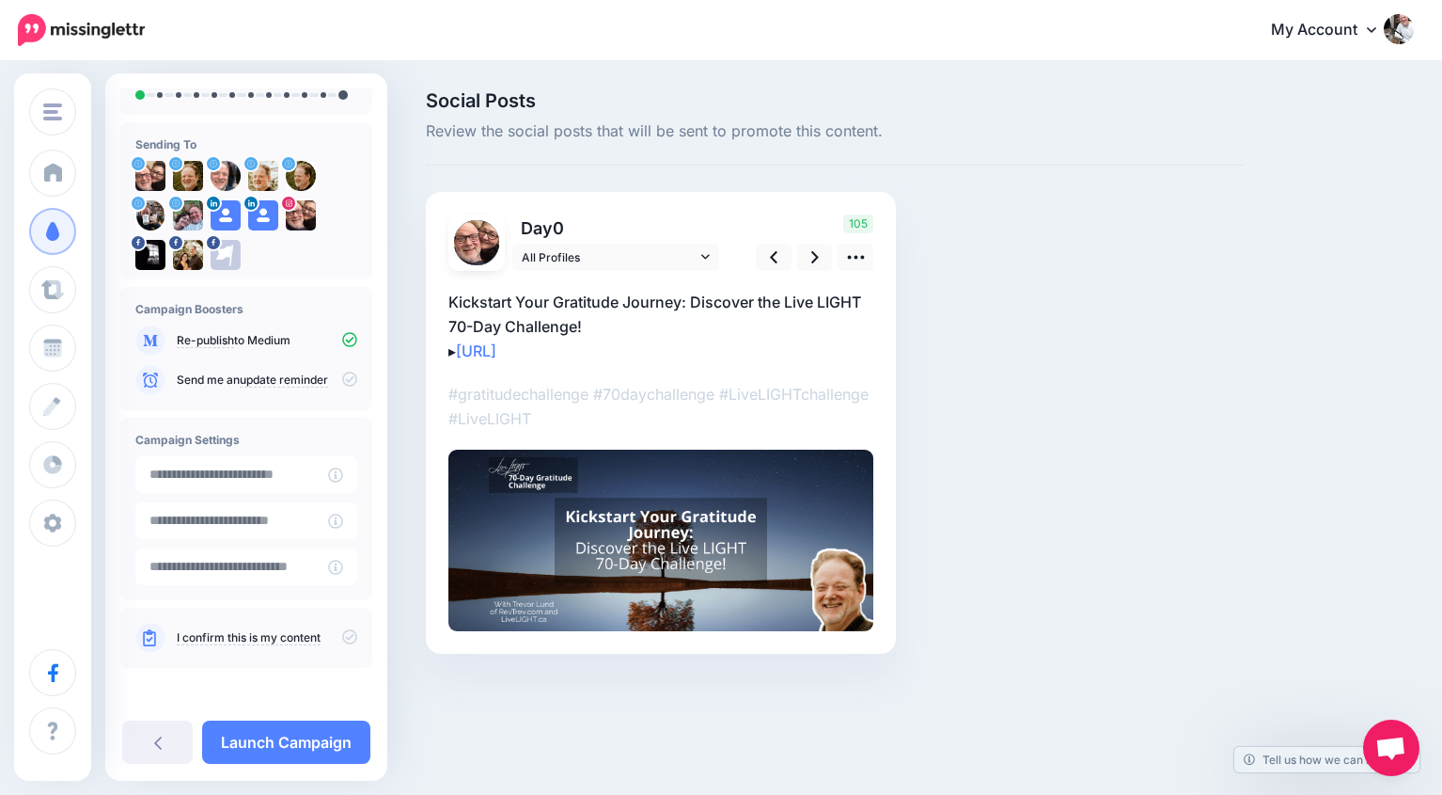
click at [343, 636] on icon at bounding box center [349, 636] width 15 height 15
click at [808, 256] on link at bounding box center [815, 257] width 36 height 27
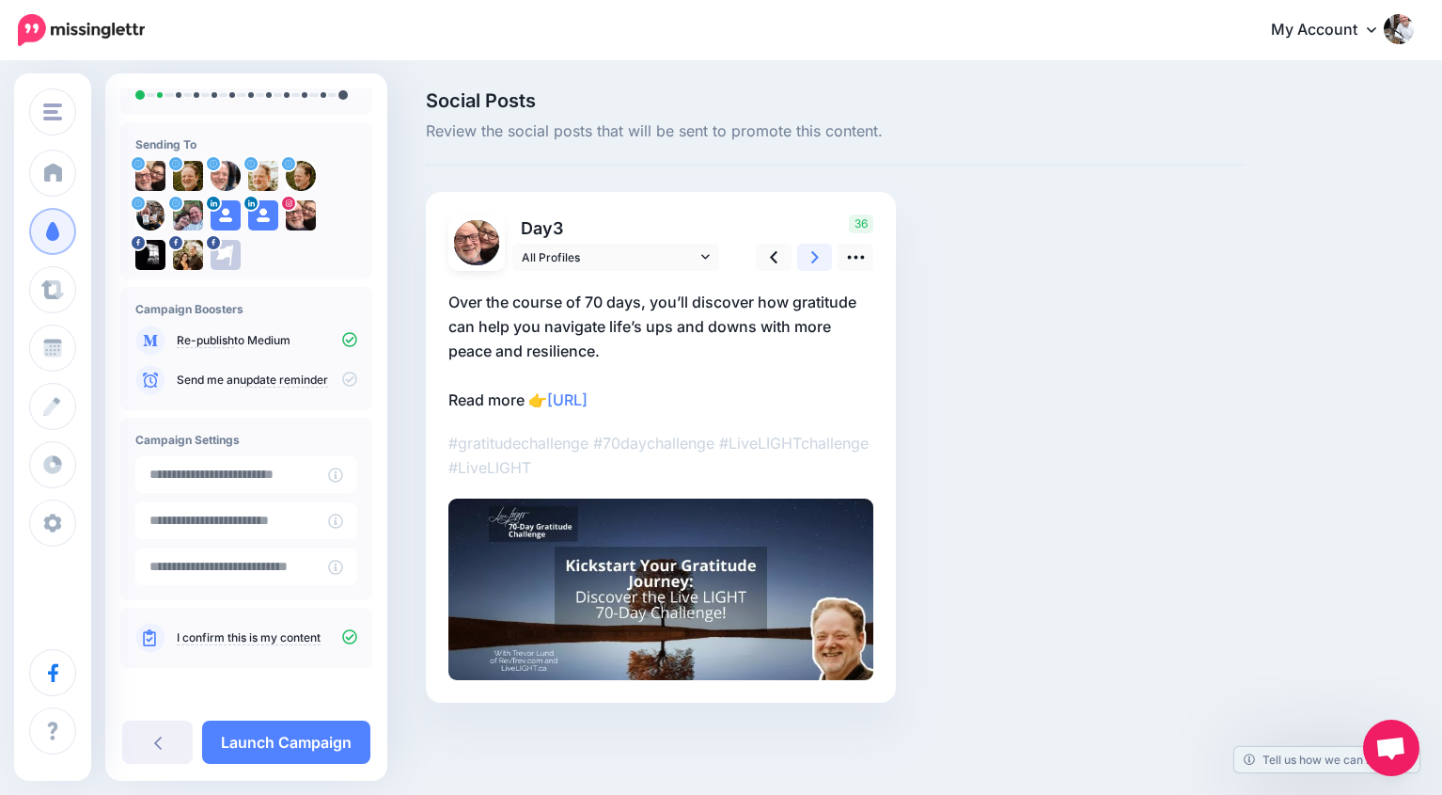
click at [808, 256] on link at bounding box center [815, 257] width 36 height 27
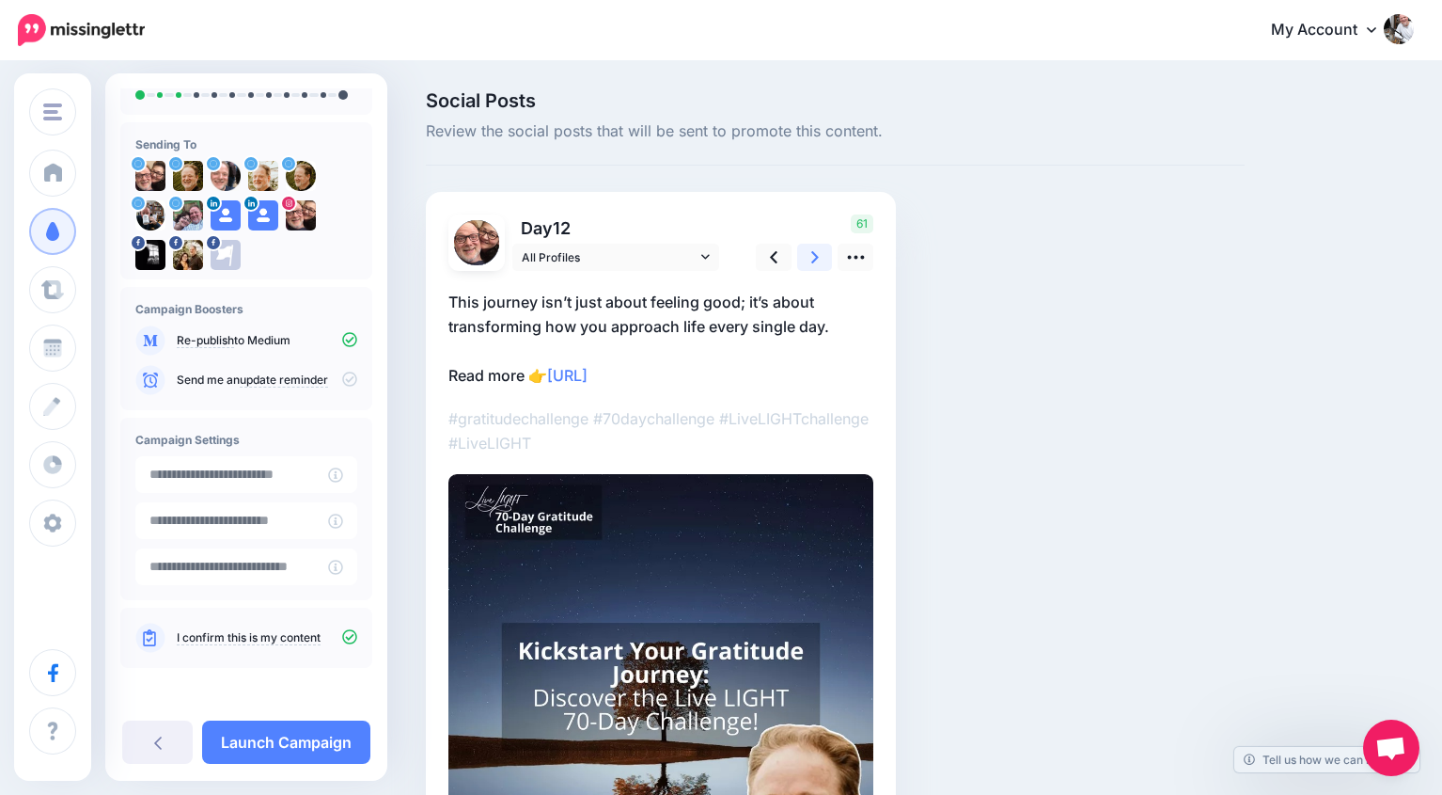
click at [808, 256] on link at bounding box center [815, 257] width 36 height 27
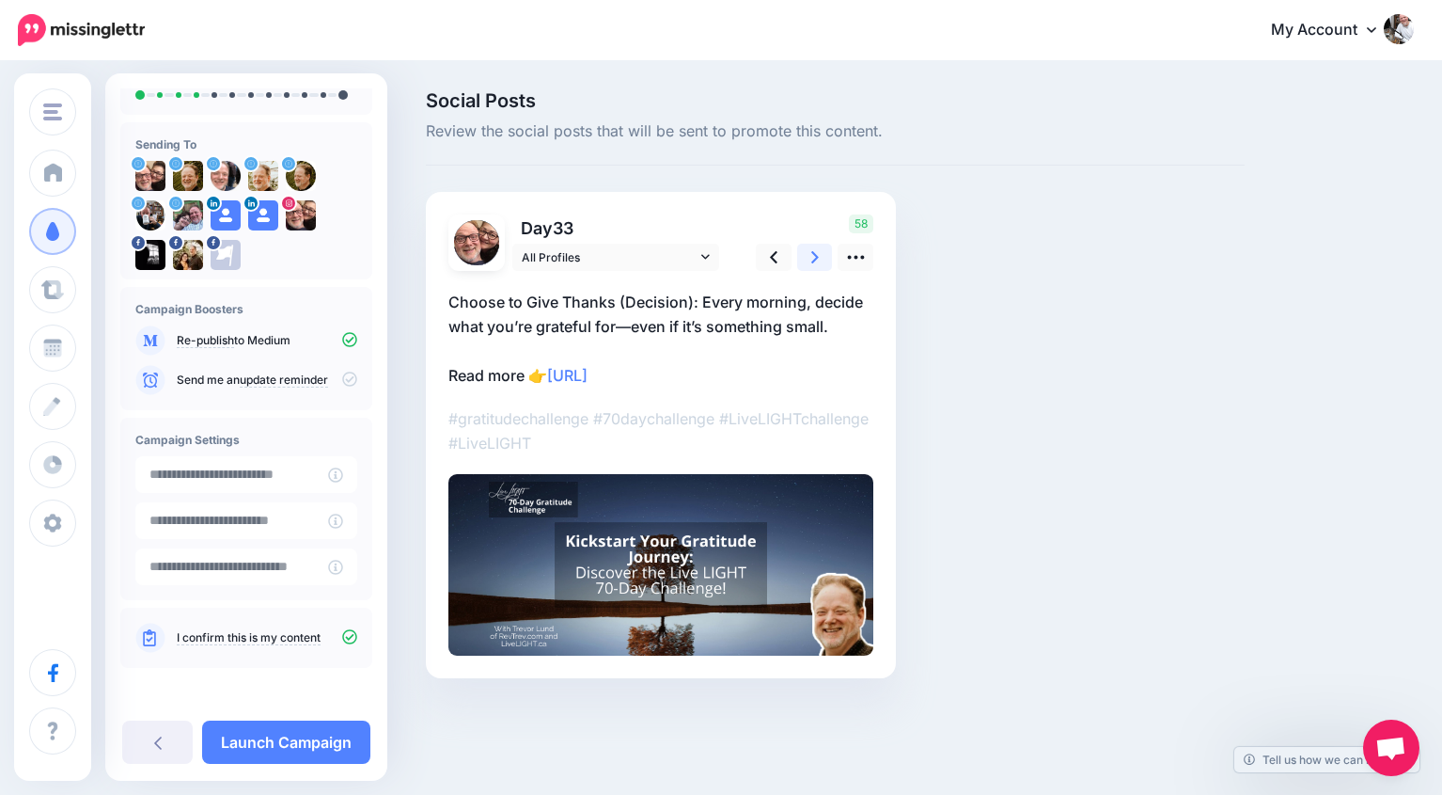
click at [808, 256] on link at bounding box center [815, 257] width 36 height 27
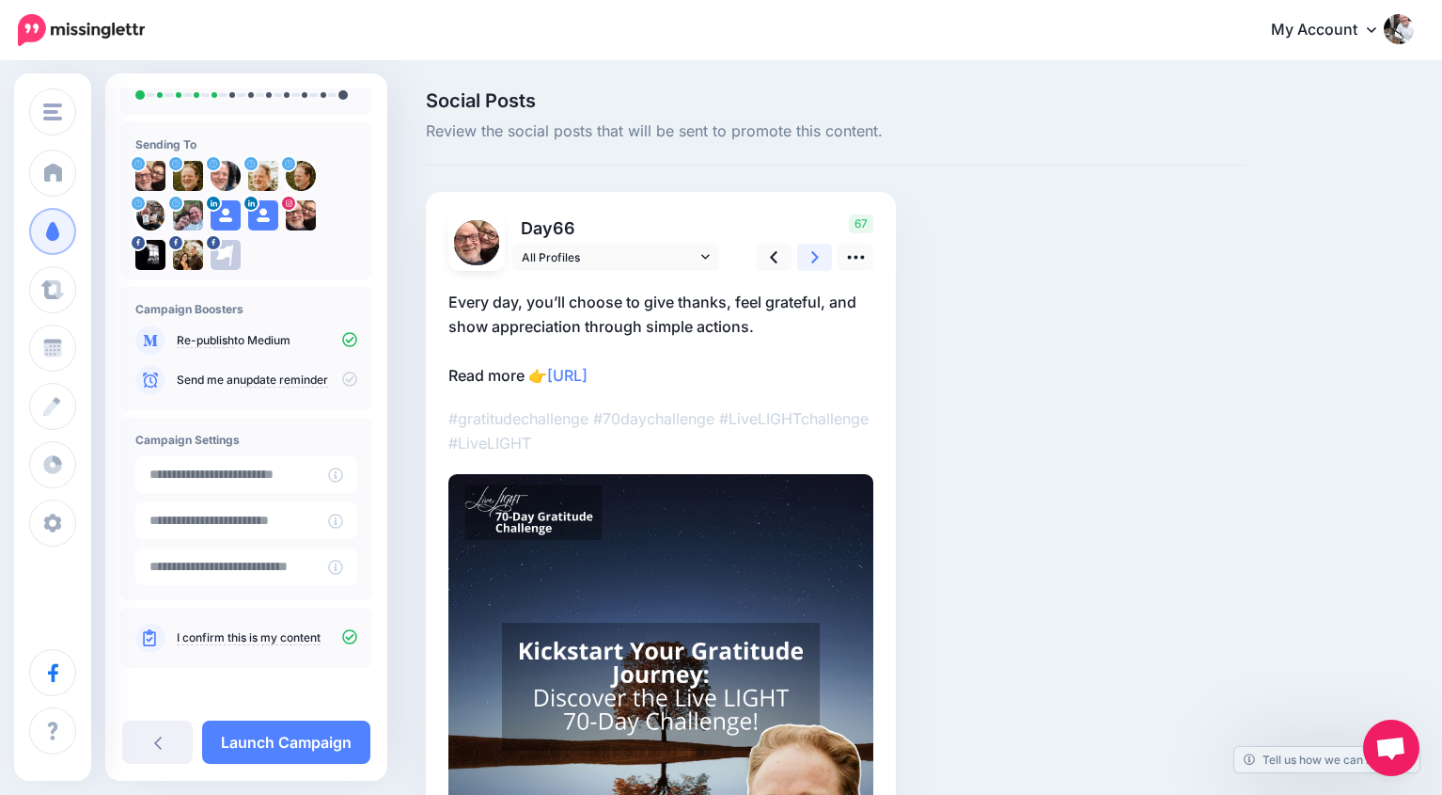
click at [808, 256] on link at bounding box center [815, 257] width 36 height 27
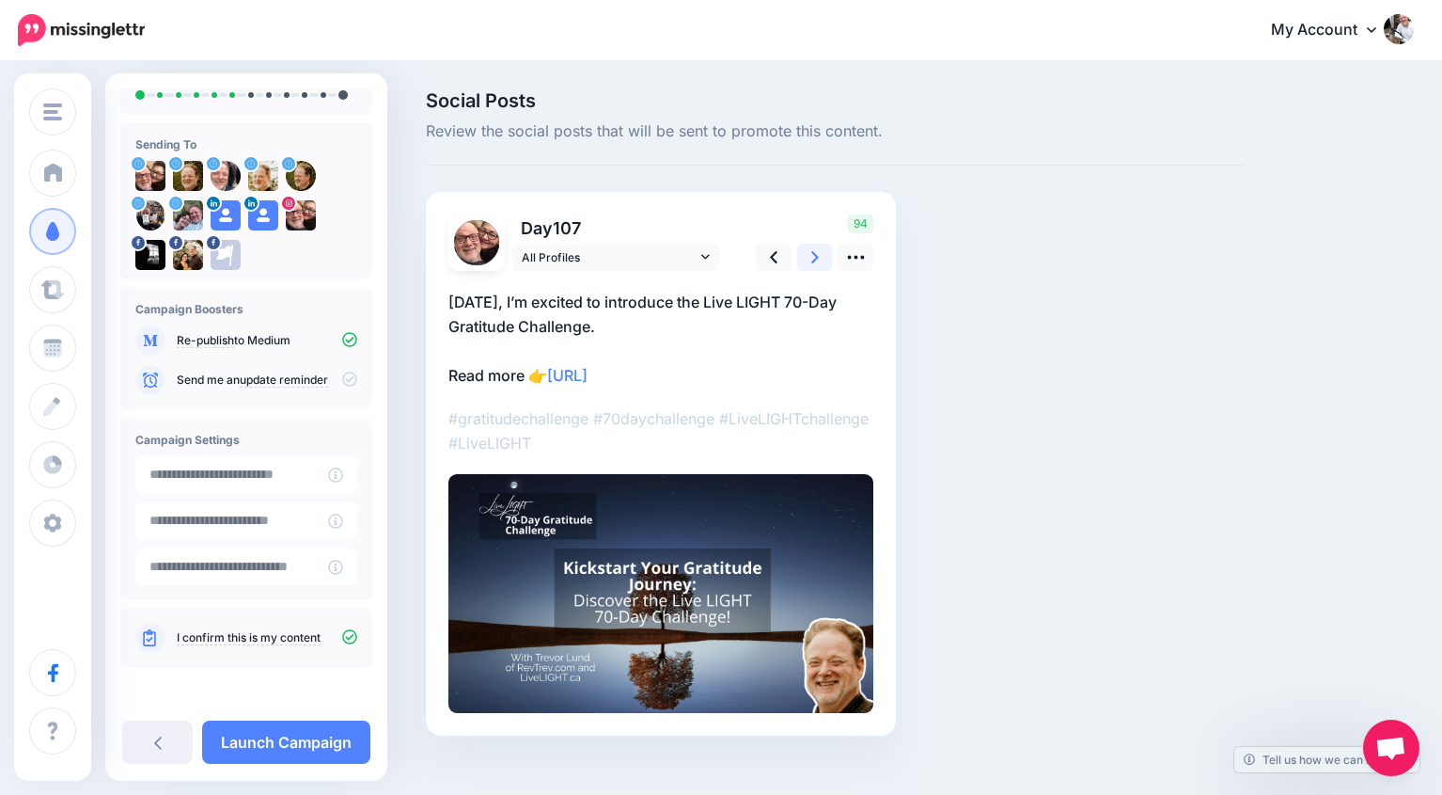
click at [808, 256] on link at bounding box center [815, 257] width 36 height 27
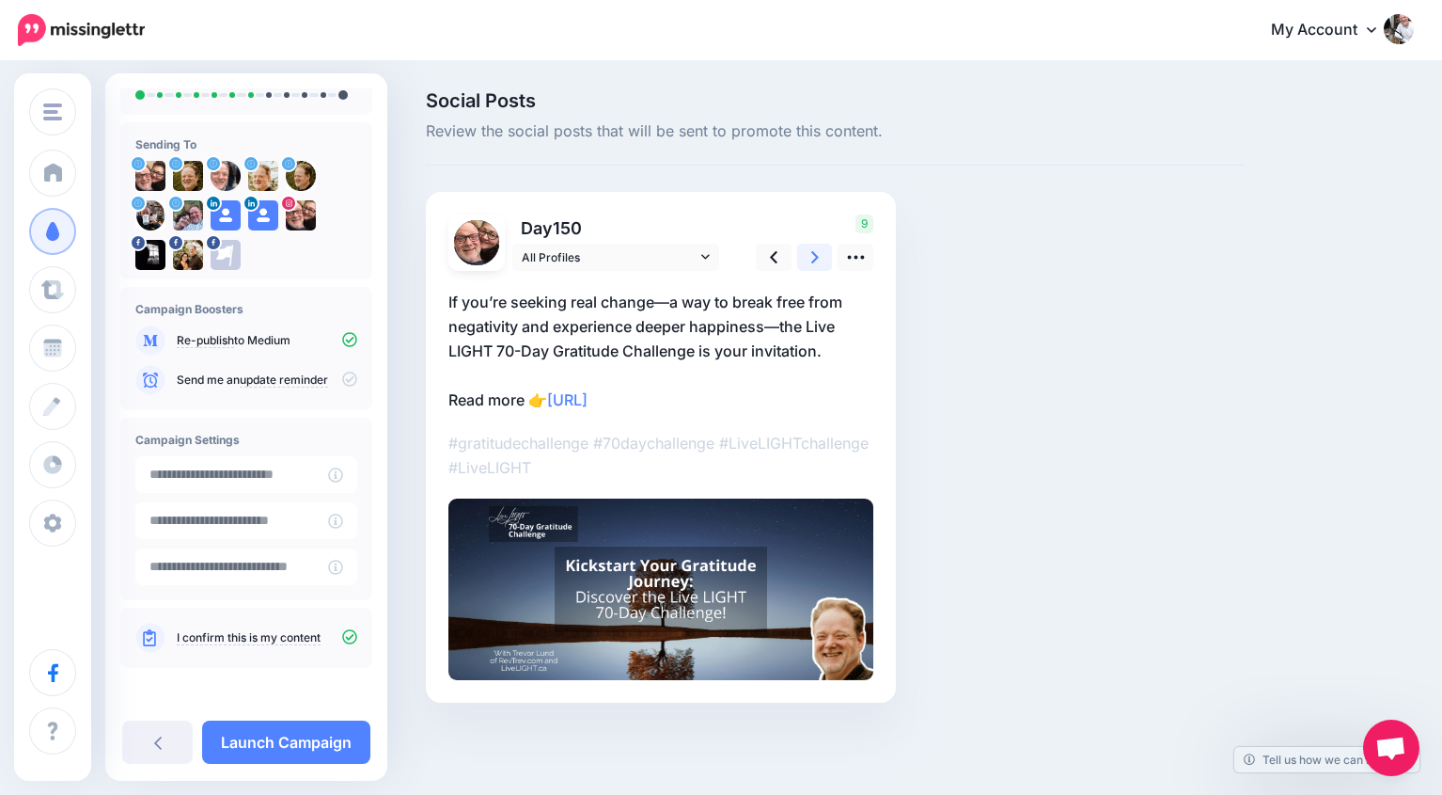
click at [808, 256] on link at bounding box center [815, 257] width 36 height 27
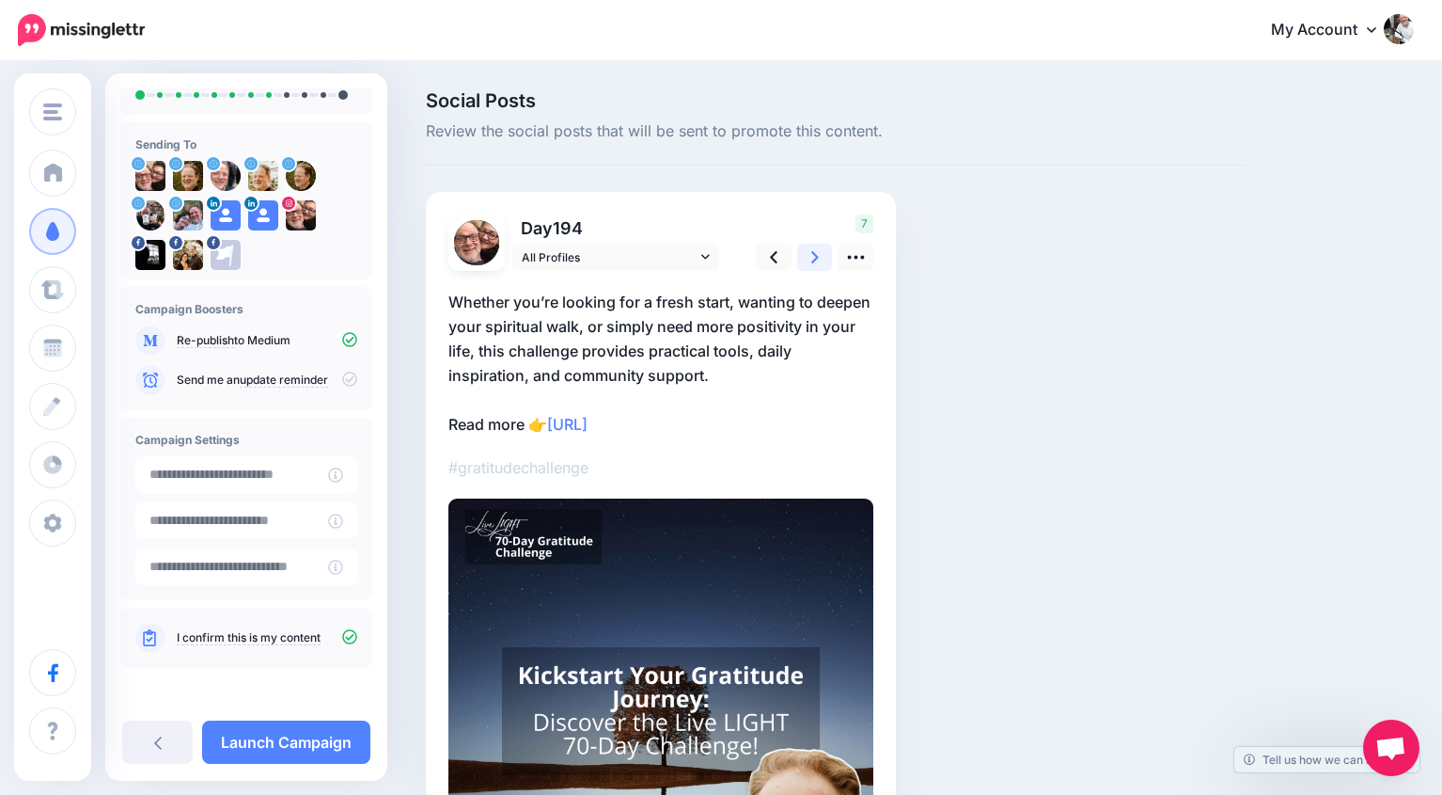
click at [808, 256] on link at bounding box center [815, 257] width 36 height 27
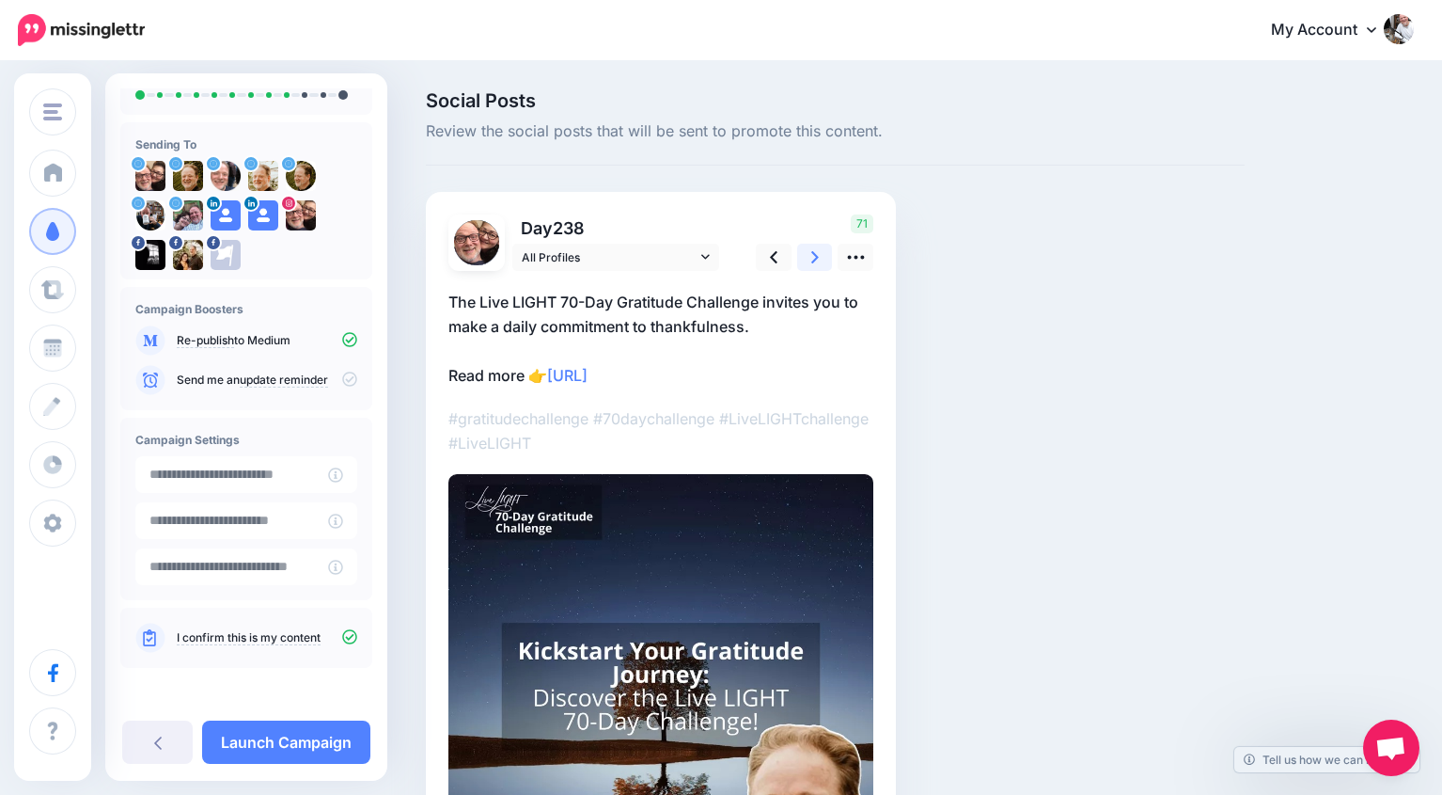
click at [808, 256] on link at bounding box center [815, 257] width 36 height 27
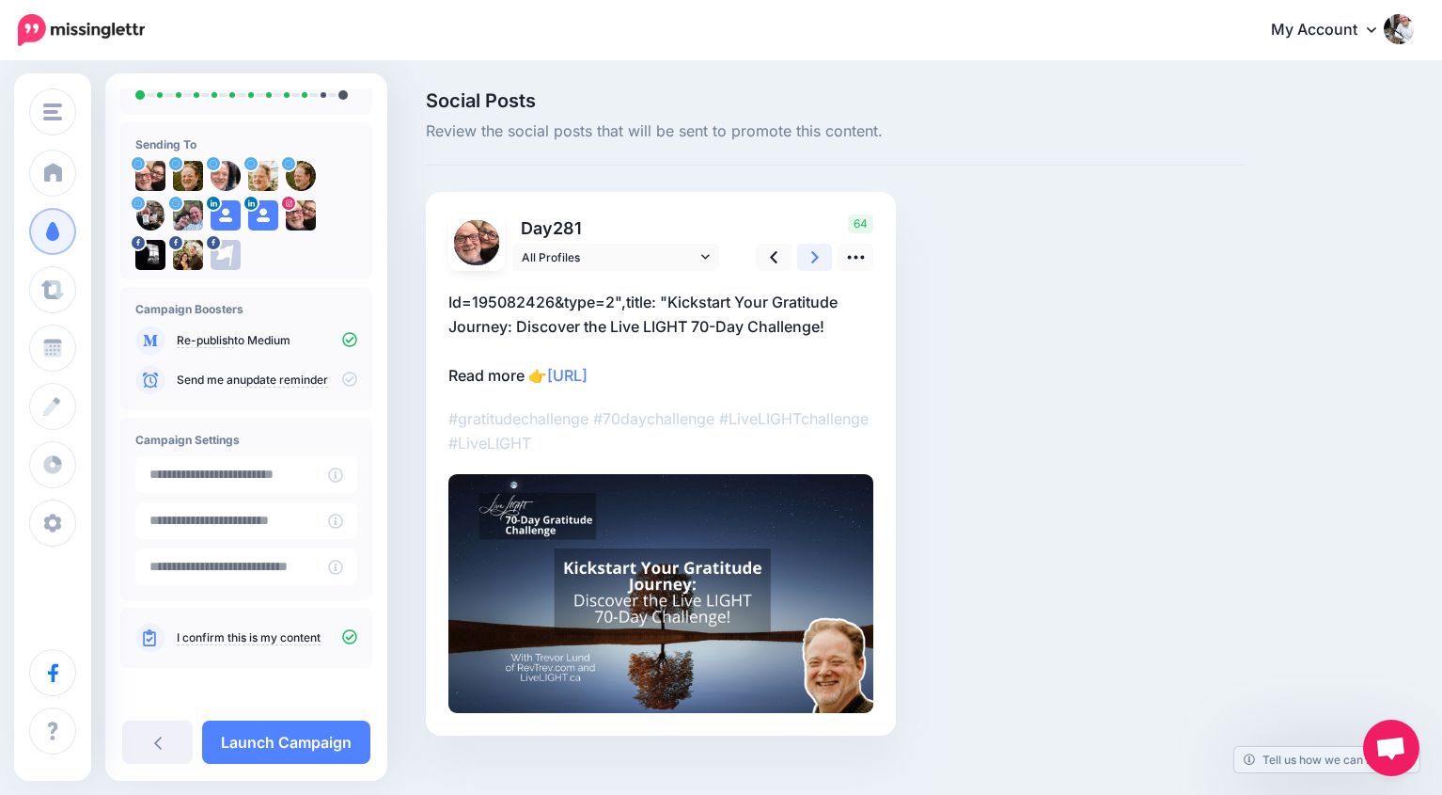
click at [808, 256] on link at bounding box center [815, 257] width 36 height 27
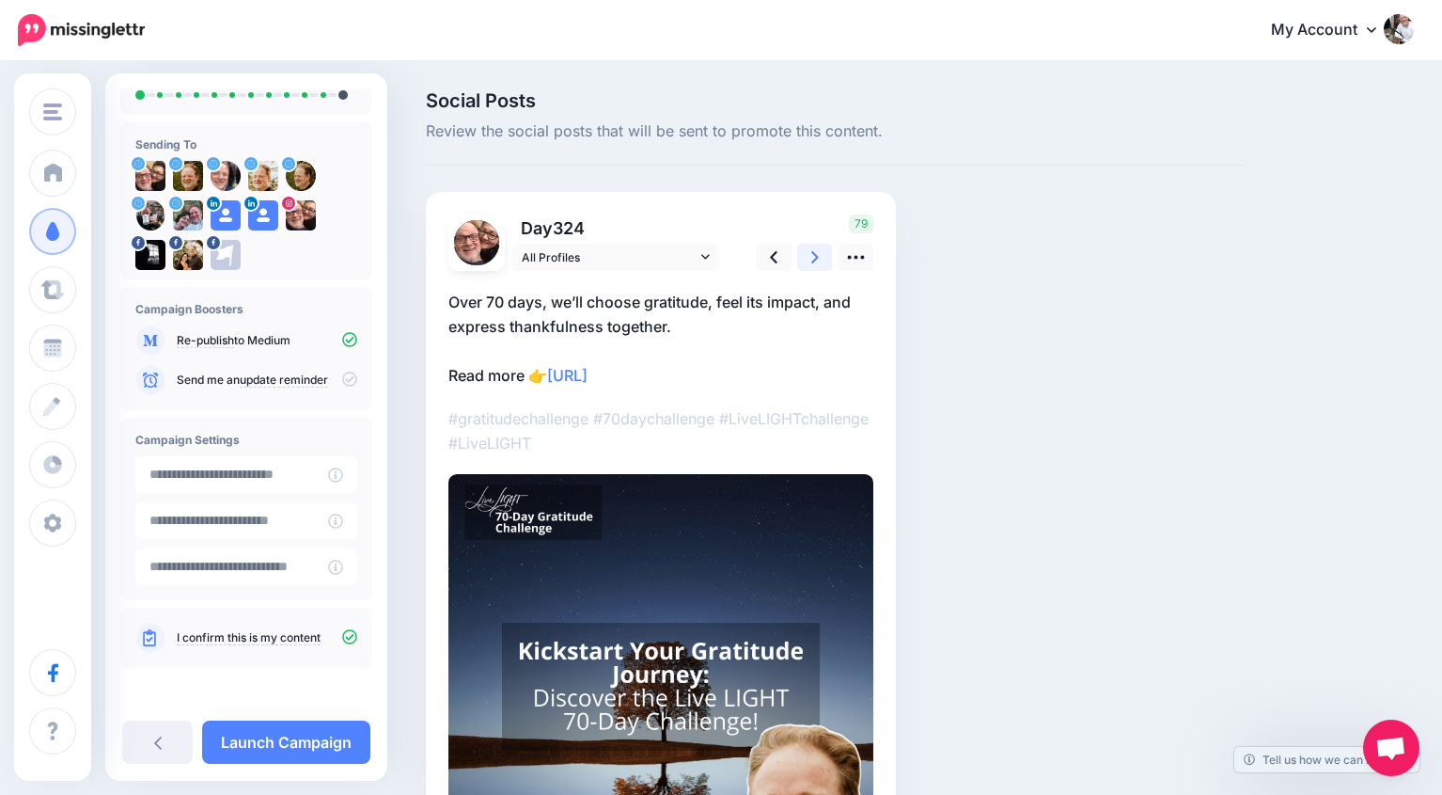
click at [808, 256] on link at bounding box center [815, 257] width 36 height 27
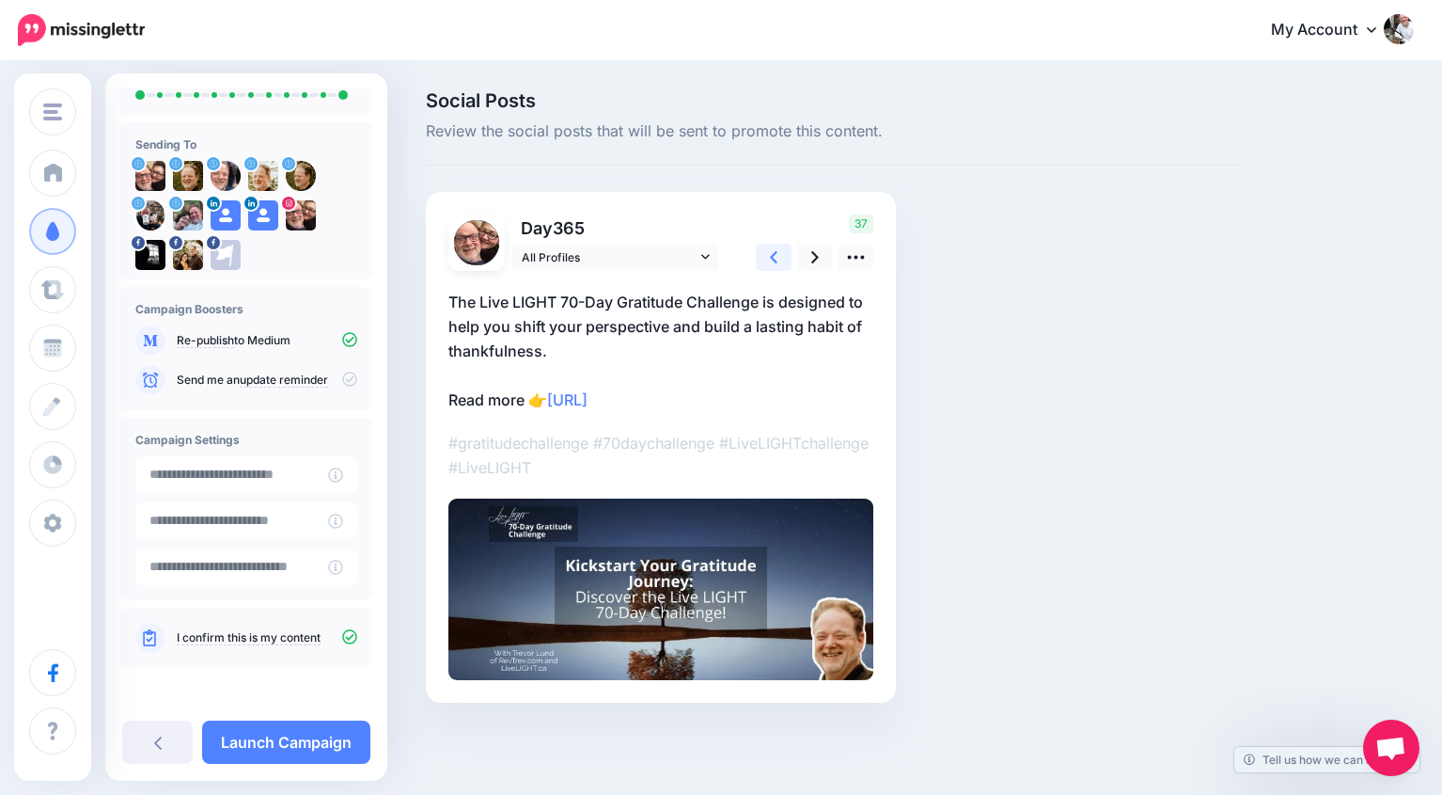
click at [766, 259] on link at bounding box center [774, 257] width 36 height 27
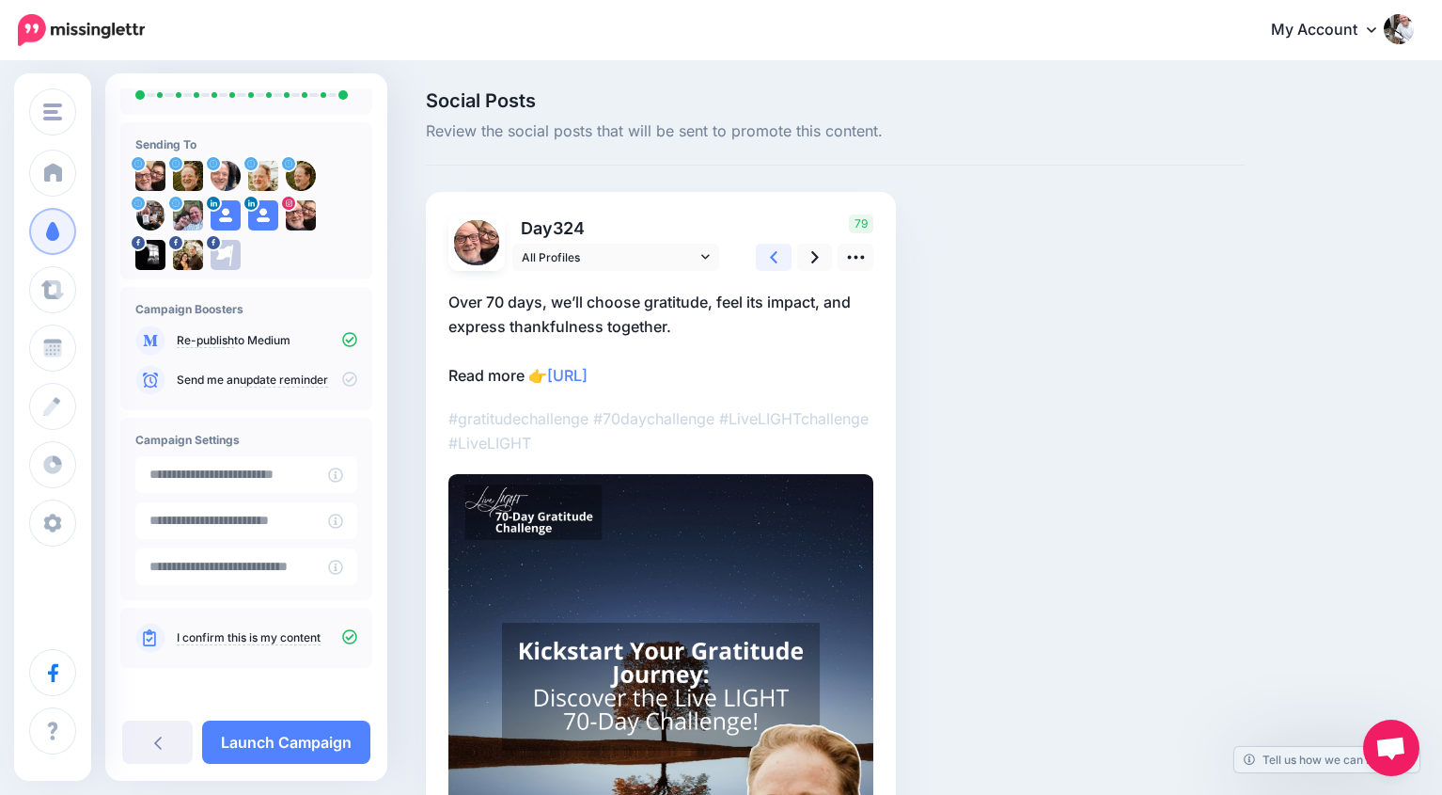
click at [767, 259] on link at bounding box center [774, 257] width 36 height 27
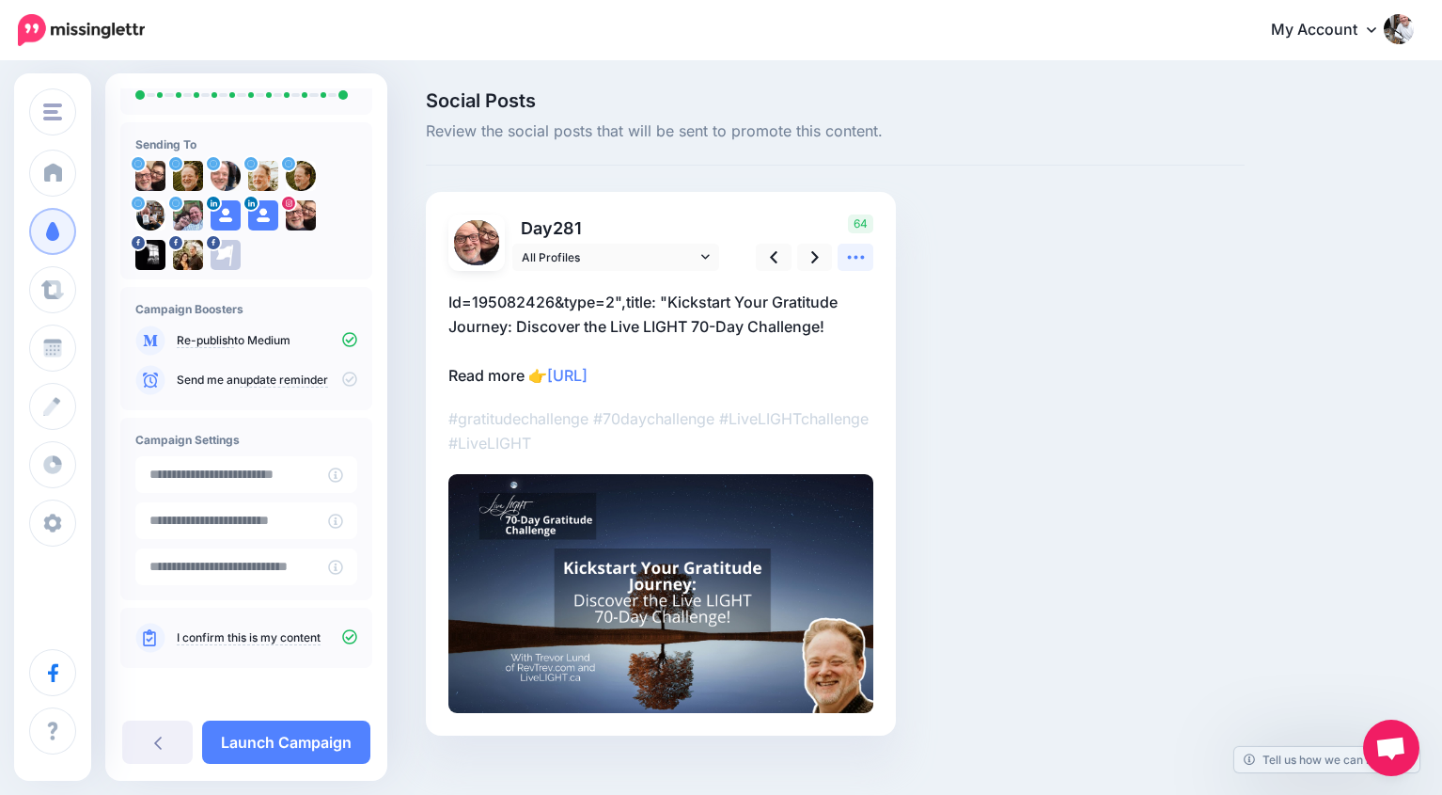
click at [855, 260] on icon at bounding box center [856, 257] width 20 height 20
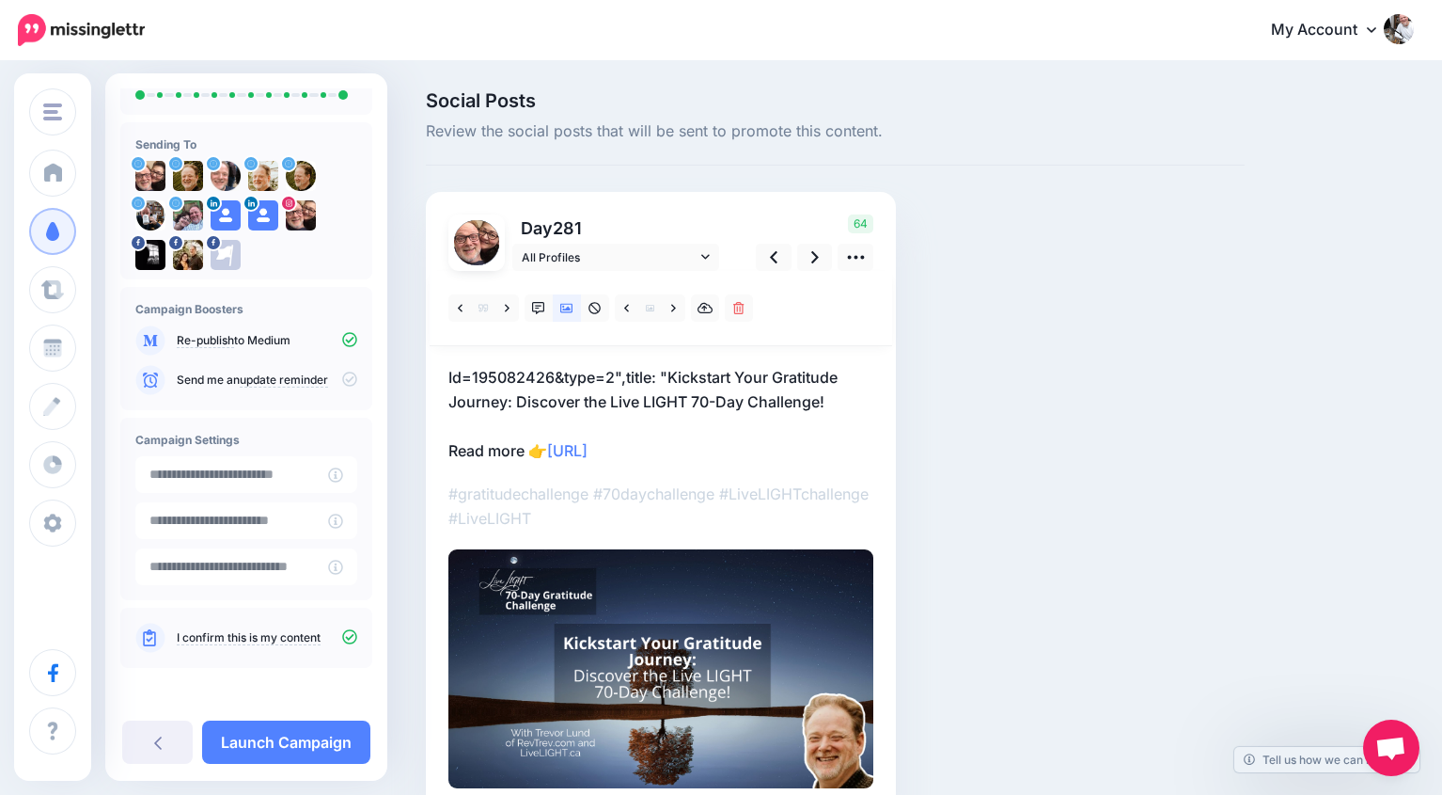
click at [603, 386] on p "Id=195082426&type=2",title: "Kickstart Your Gratitude Journey: Discover the Liv…" at bounding box center [661, 414] width 425 height 98
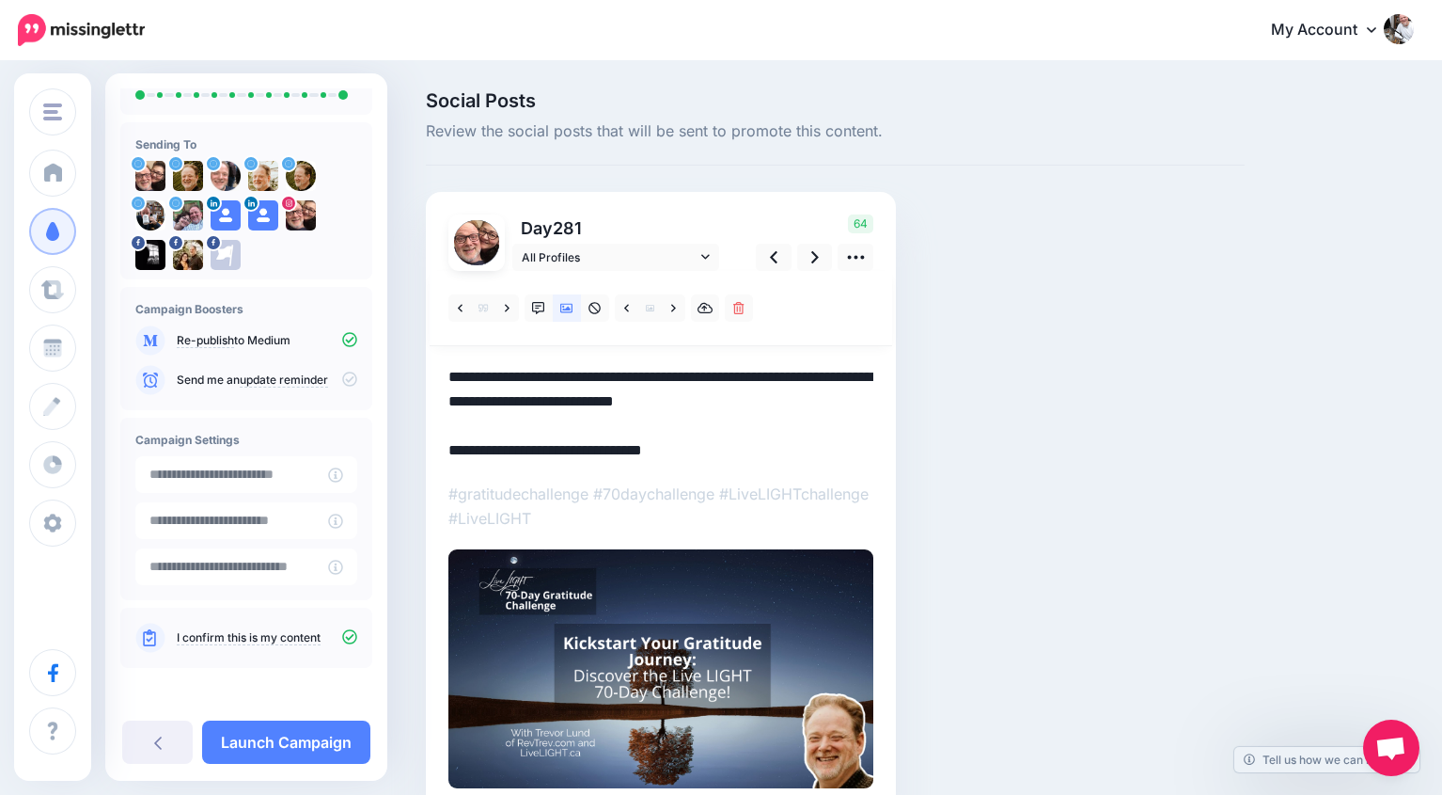
scroll to position [0, 0]
drag, startPoint x: 661, startPoint y: 378, endPoint x: 453, endPoint y: 376, distance: 207.8
click at [453, 376] on textarea "**********" at bounding box center [661, 414] width 425 height 98
drag, startPoint x: 458, startPoint y: 378, endPoint x: 446, endPoint y: 378, distance: 12.2
click at [447, 378] on div "Day 281" at bounding box center [661, 501] width 470 height 619
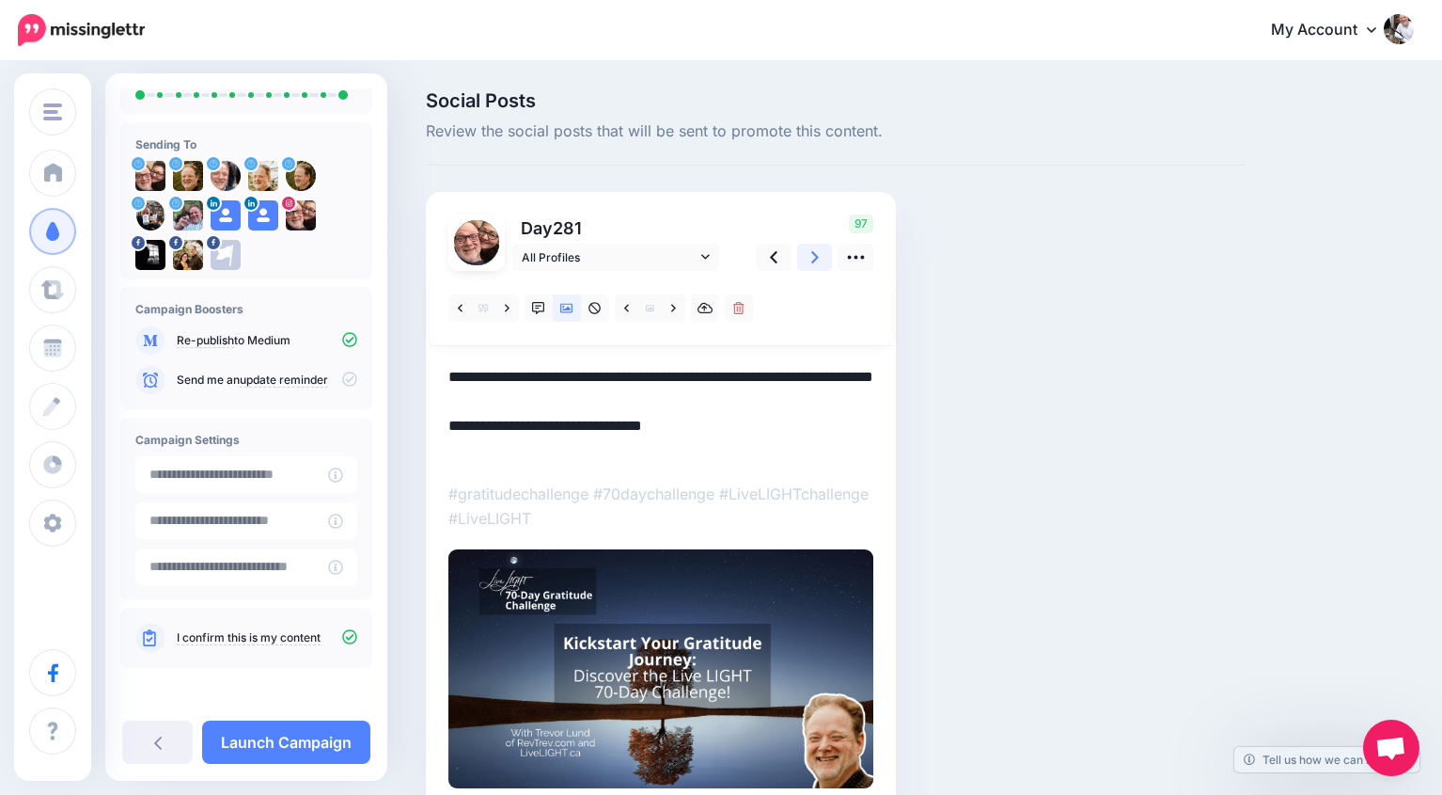
type textarea "**********"
click at [816, 260] on icon at bounding box center [815, 257] width 8 height 20
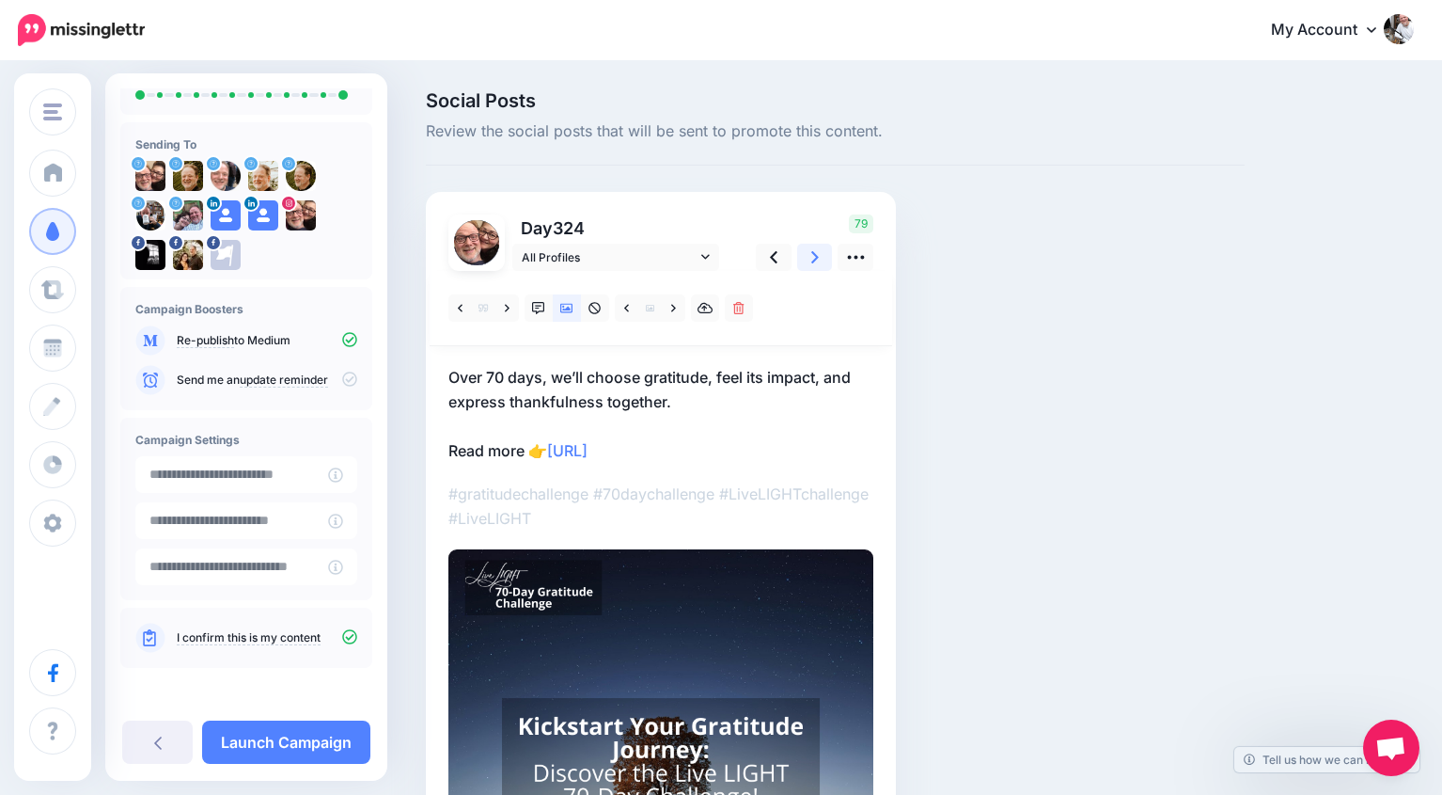
click at [816, 260] on icon at bounding box center [815, 257] width 8 height 20
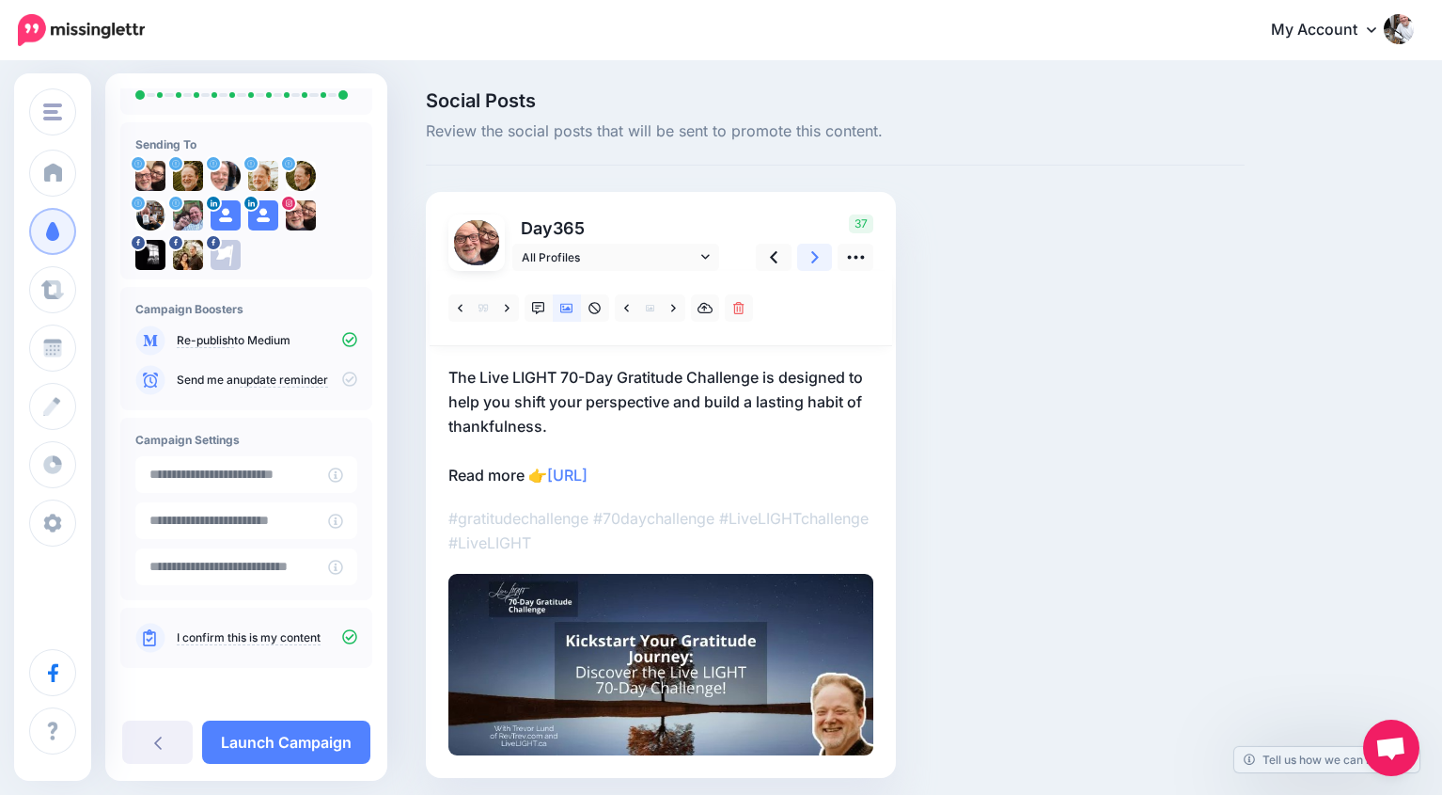
click at [816, 260] on icon at bounding box center [815, 257] width 8 height 20
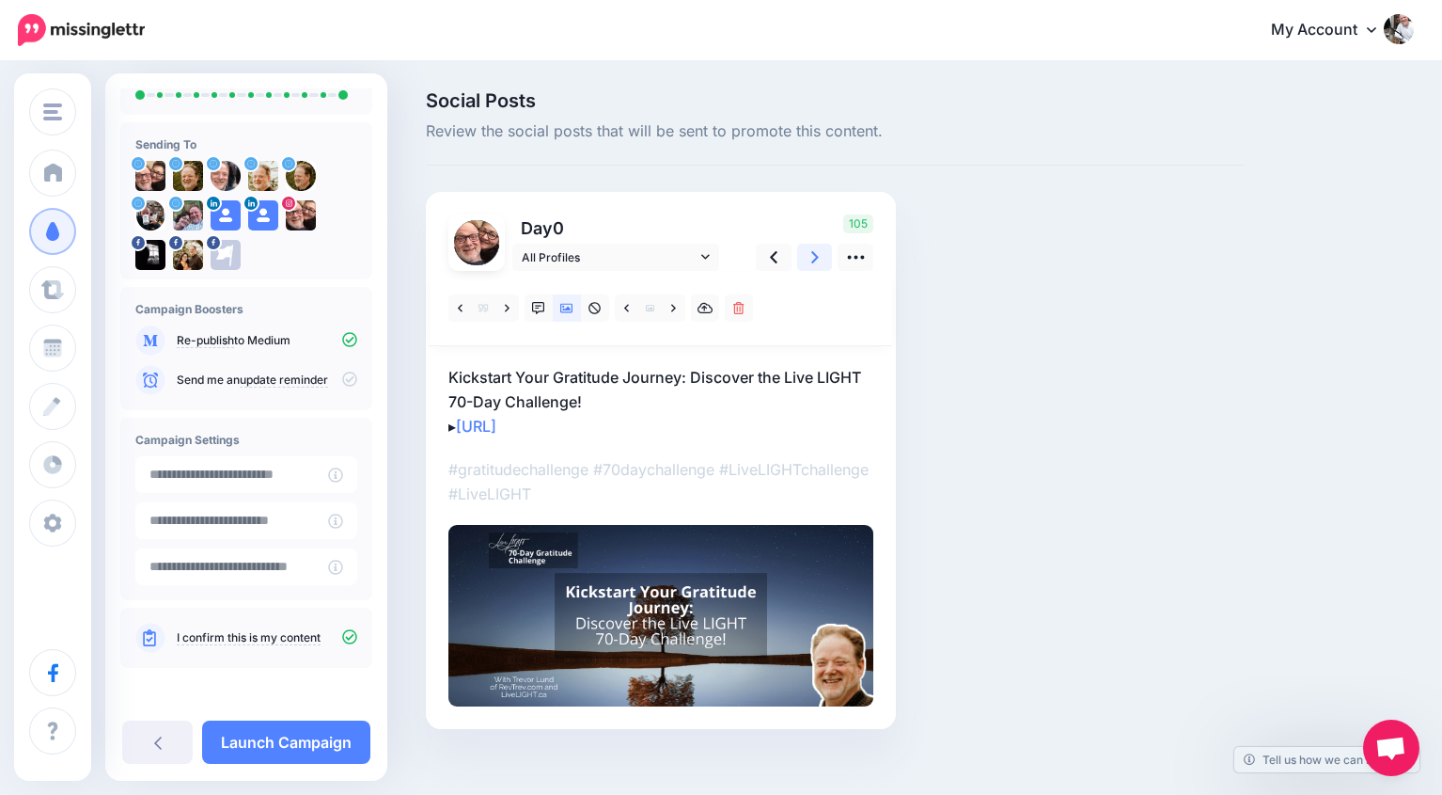
click at [816, 260] on icon at bounding box center [815, 257] width 8 height 20
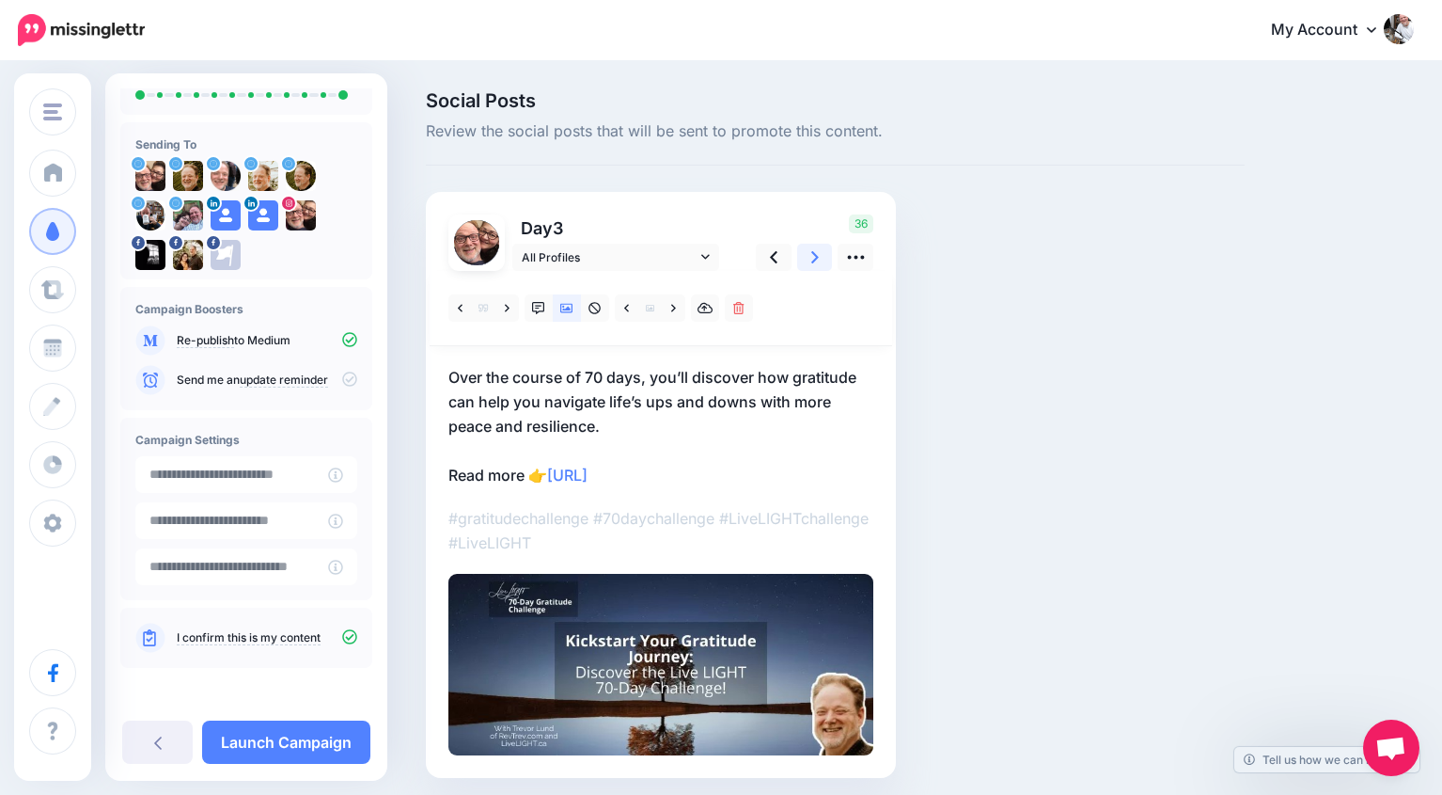
click at [816, 260] on icon at bounding box center [815, 257] width 8 height 20
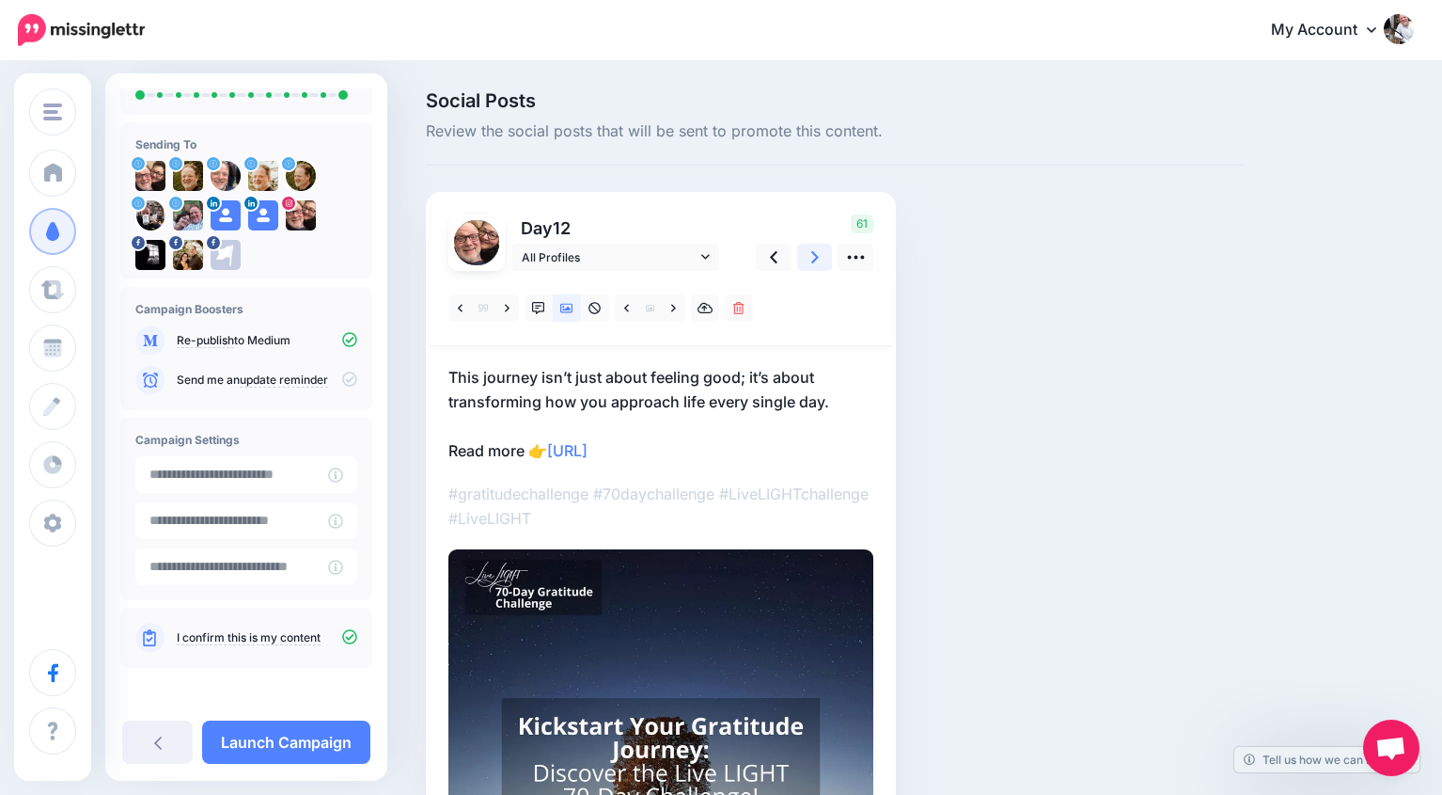
click at [816, 260] on icon at bounding box center [815, 257] width 8 height 20
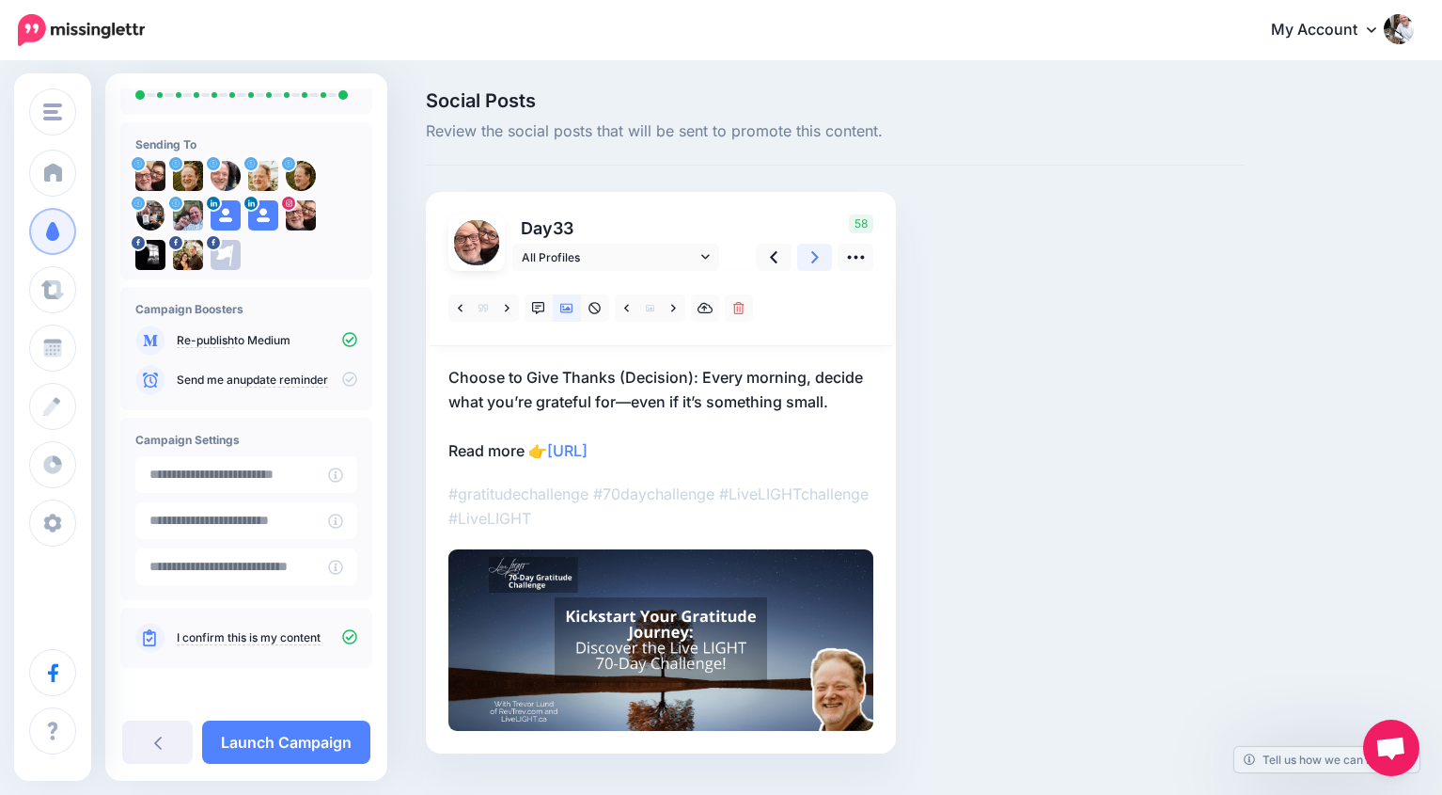
click at [816, 260] on icon at bounding box center [815, 257] width 8 height 20
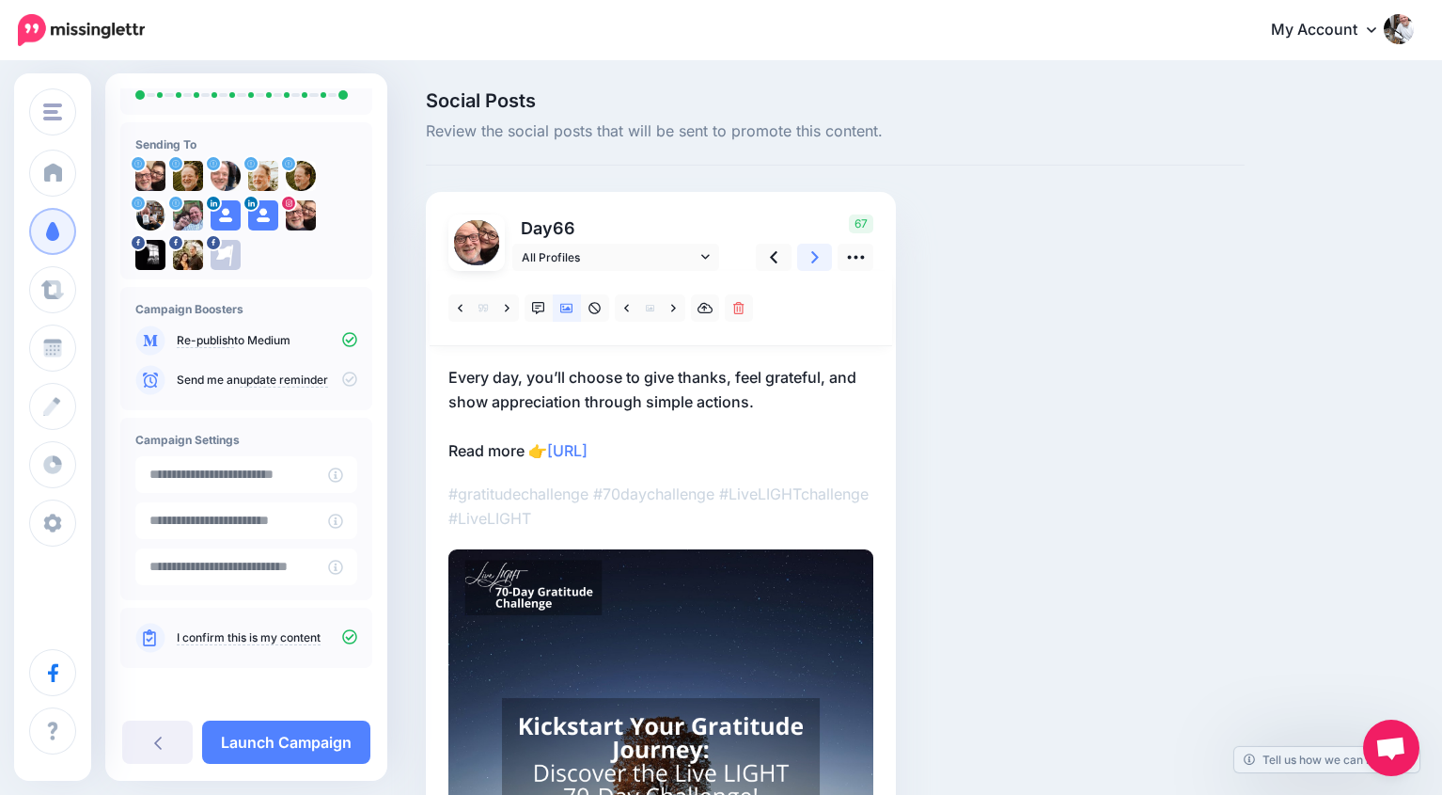
click at [816, 260] on icon at bounding box center [815, 257] width 8 height 20
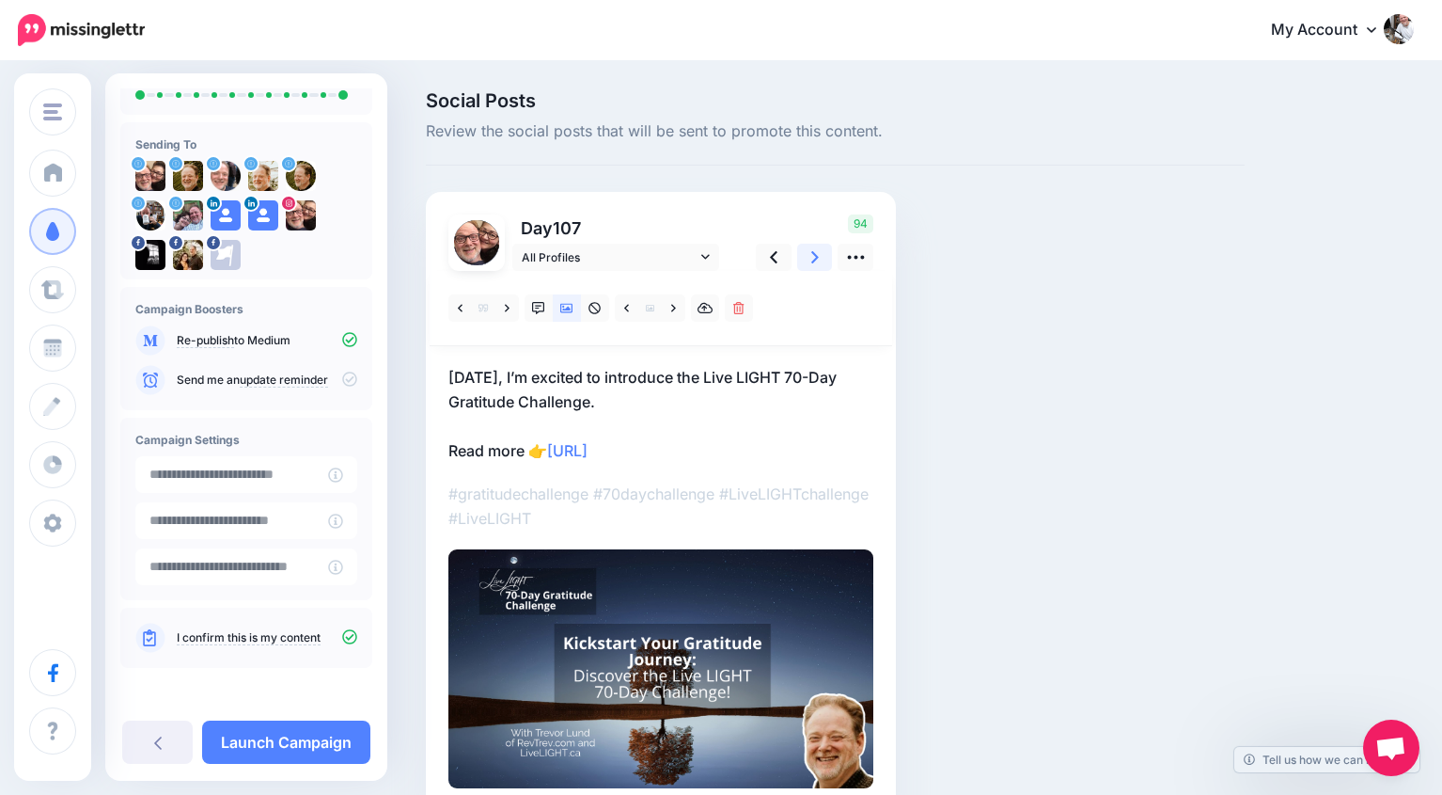
click at [816, 260] on icon at bounding box center [815, 257] width 8 height 20
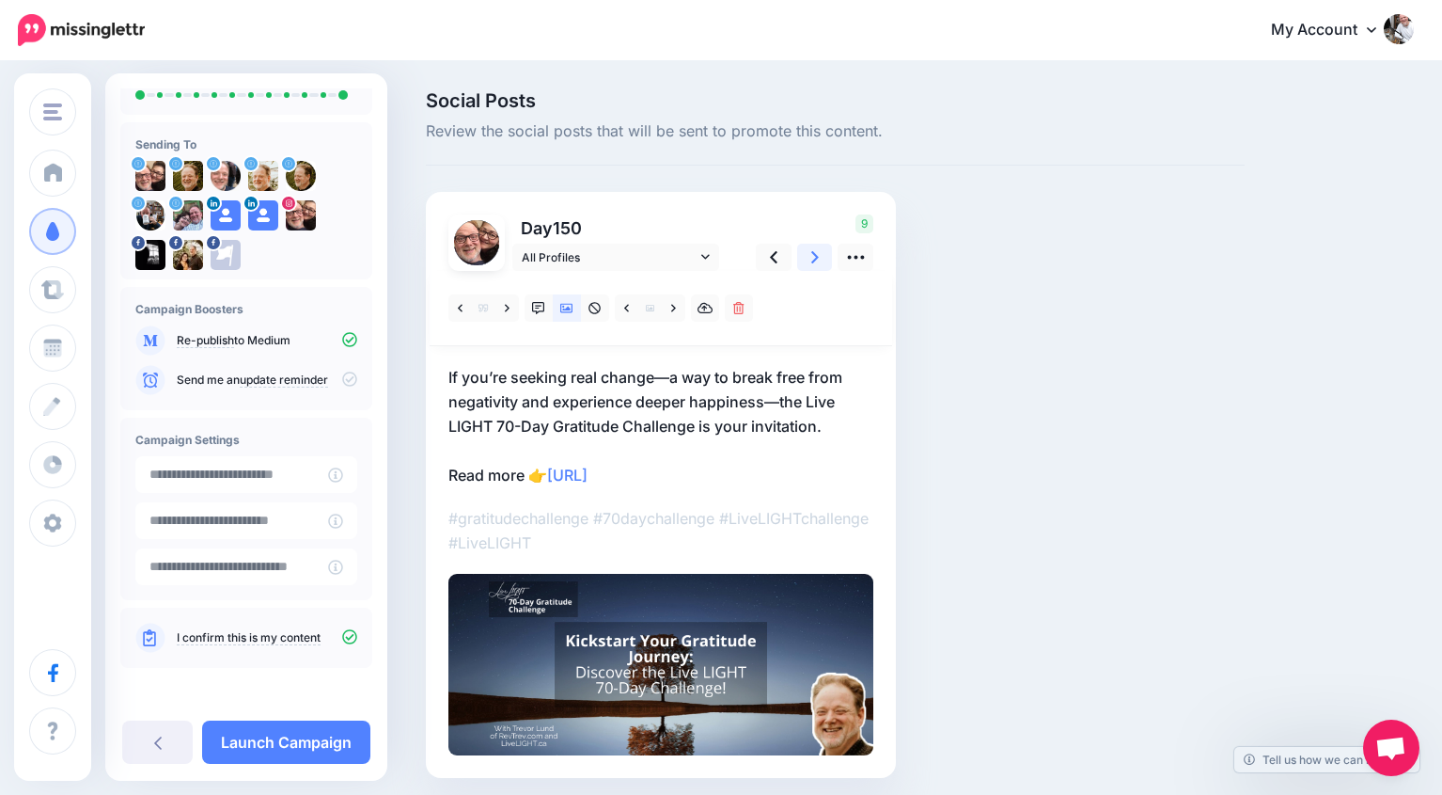
click at [816, 260] on icon at bounding box center [815, 257] width 8 height 20
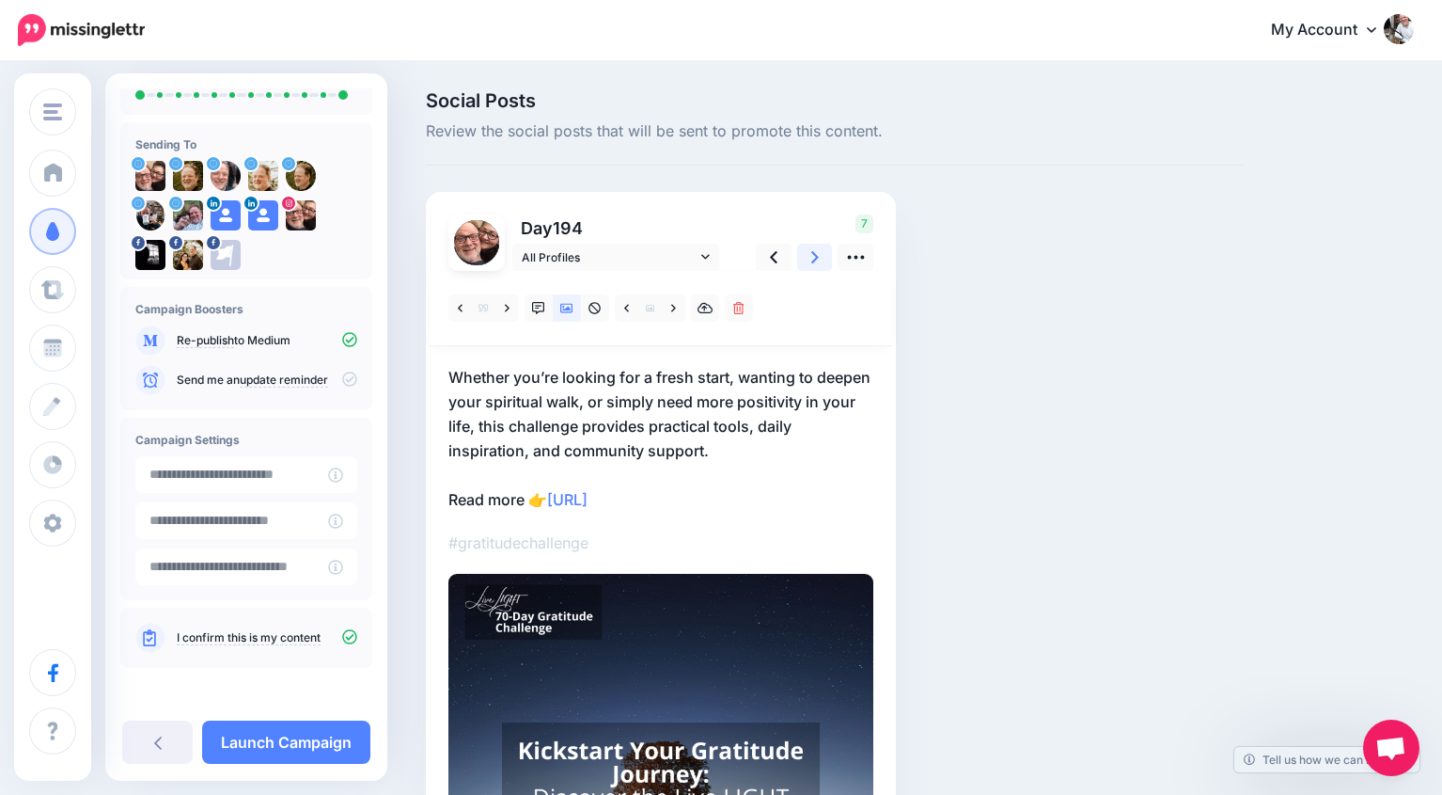
click at [816, 260] on icon at bounding box center [815, 257] width 8 height 20
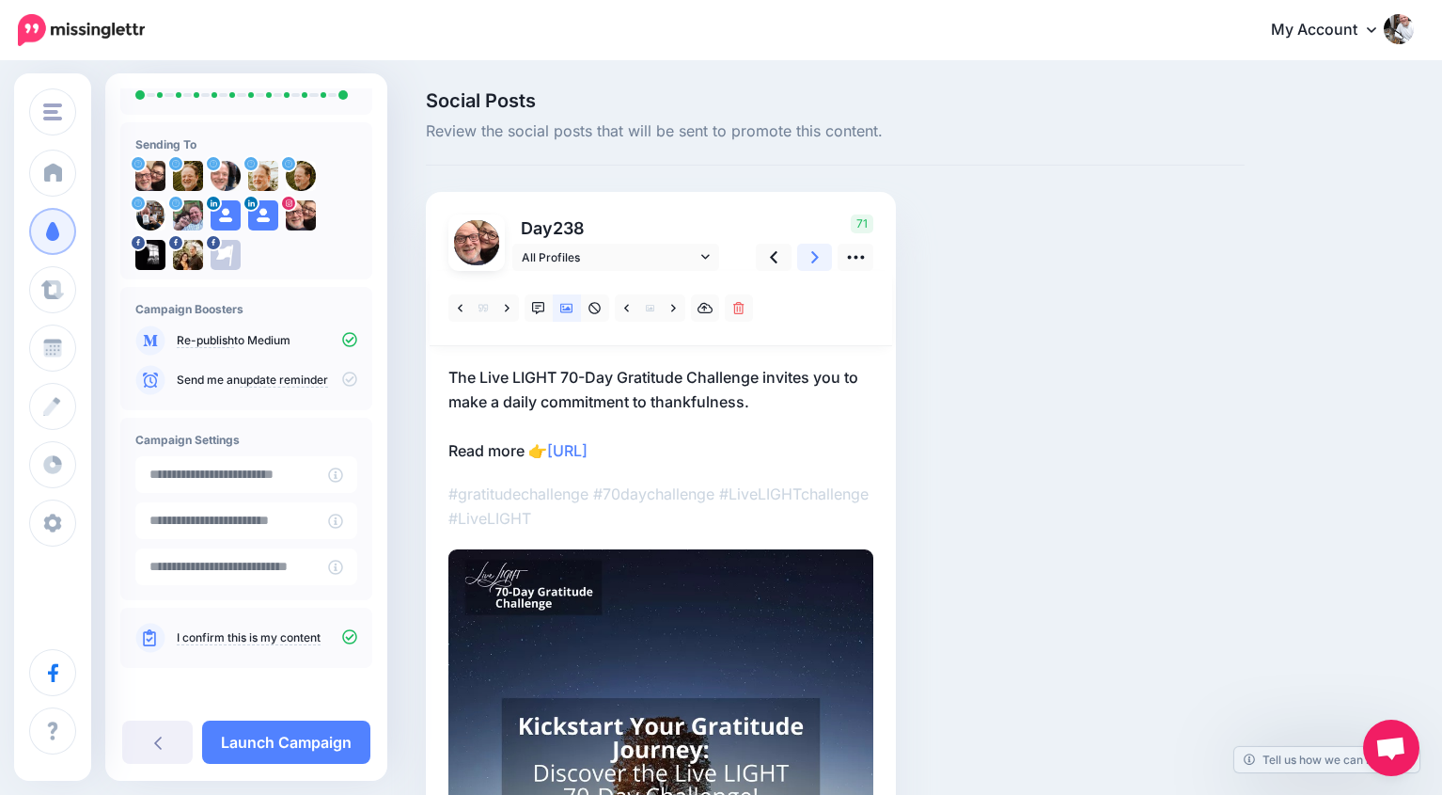
click at [816, 260] on icon at bounding box center [815, 257] width 8 height 20
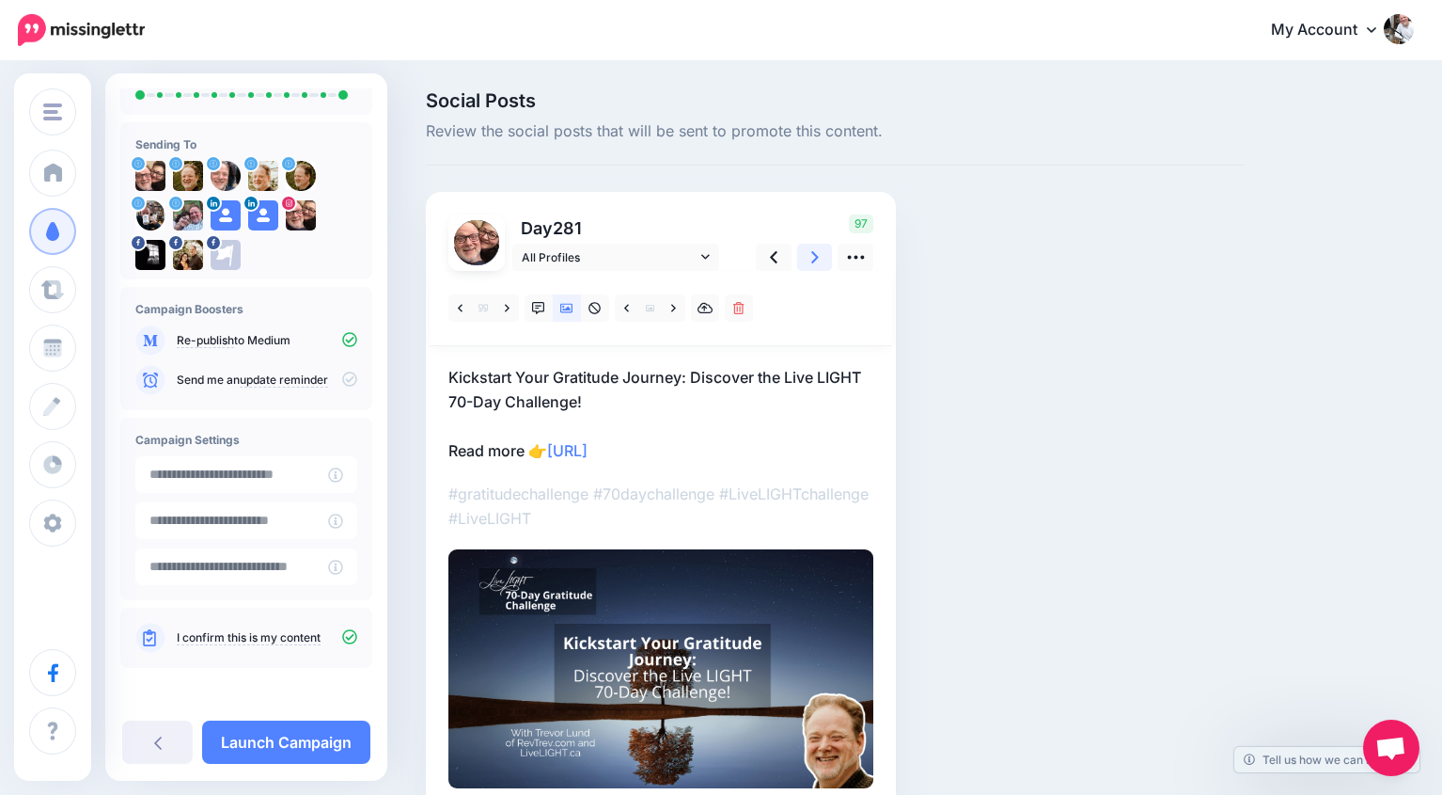
click at [816, 260] on icon at bounding box center [815, 257] width 8 height 20
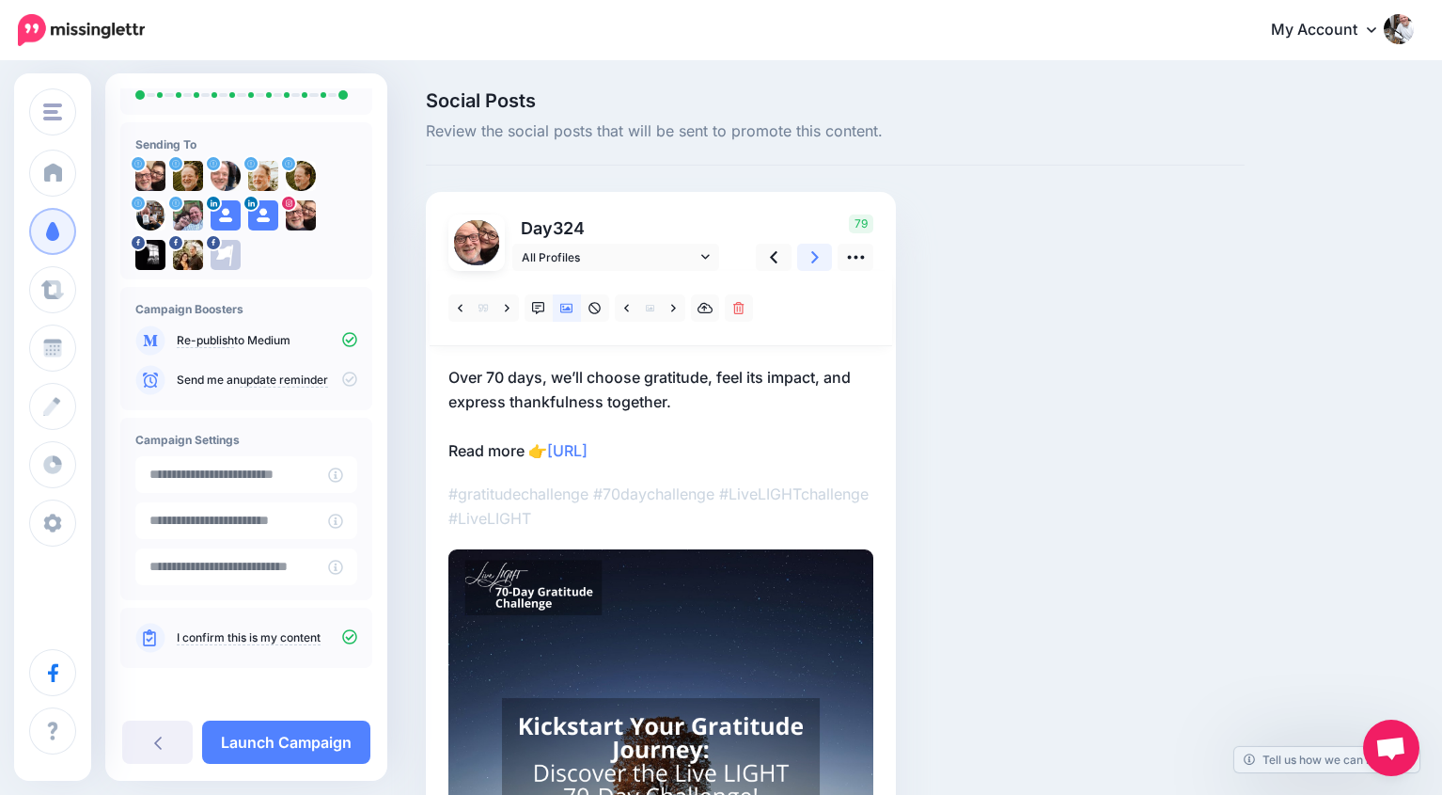
click at [816, 260] on icon at bounding box center [815, 257] width 8 height 20
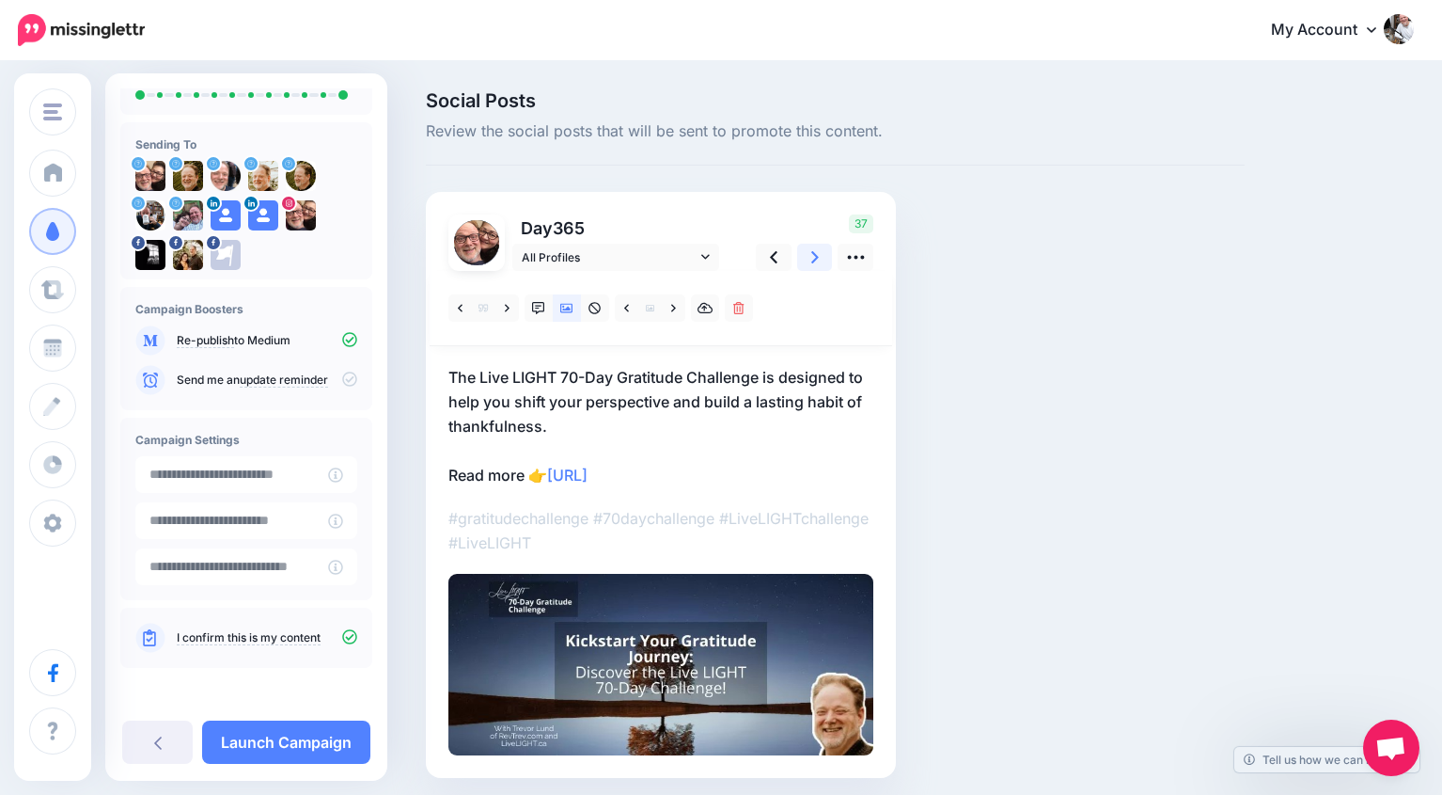
click at [816, 260] on icon at bounding box center [815, 257] width 8 height 20
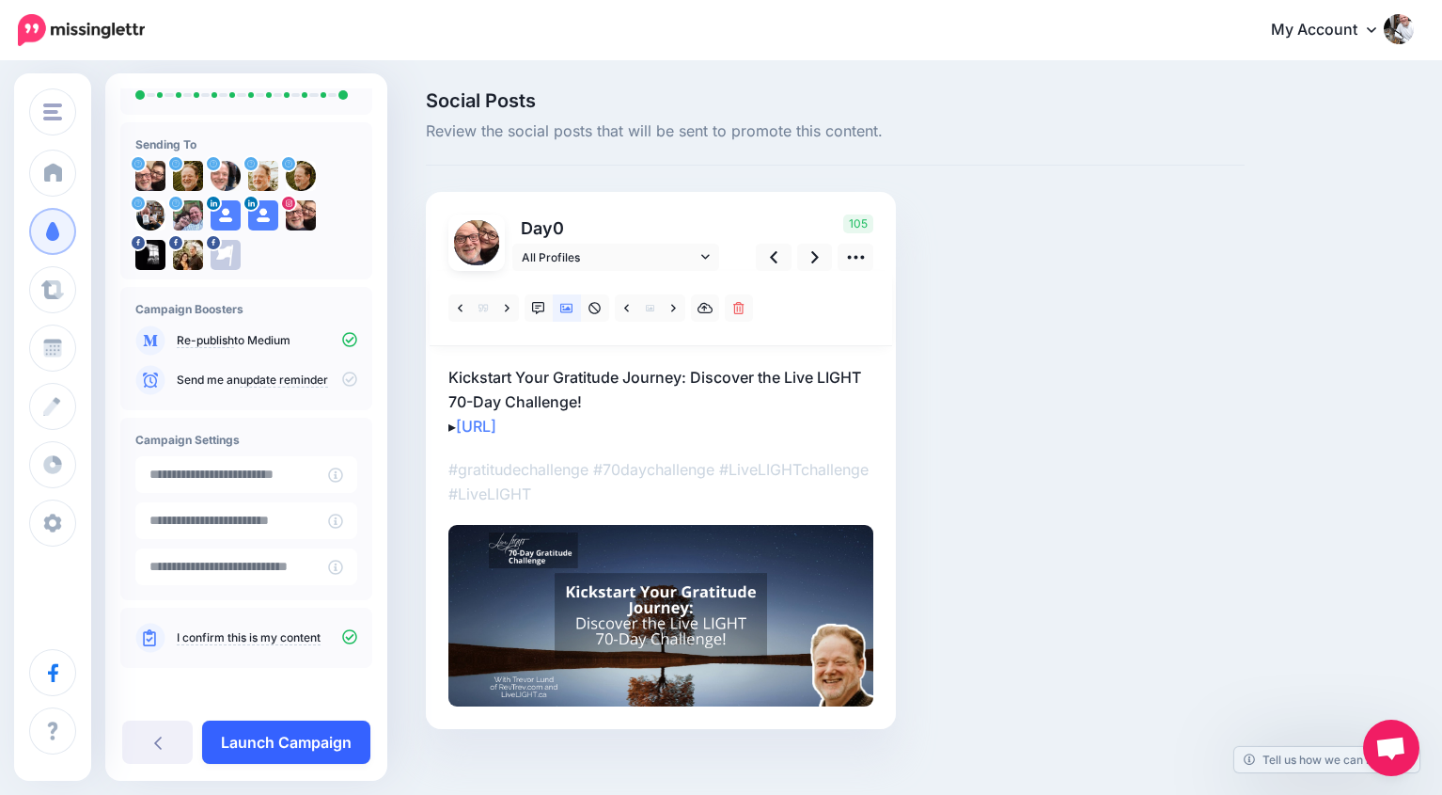
click at [286, 734] on link "Launch Campaign" at bounding box center [286, 741] width 168 height 43
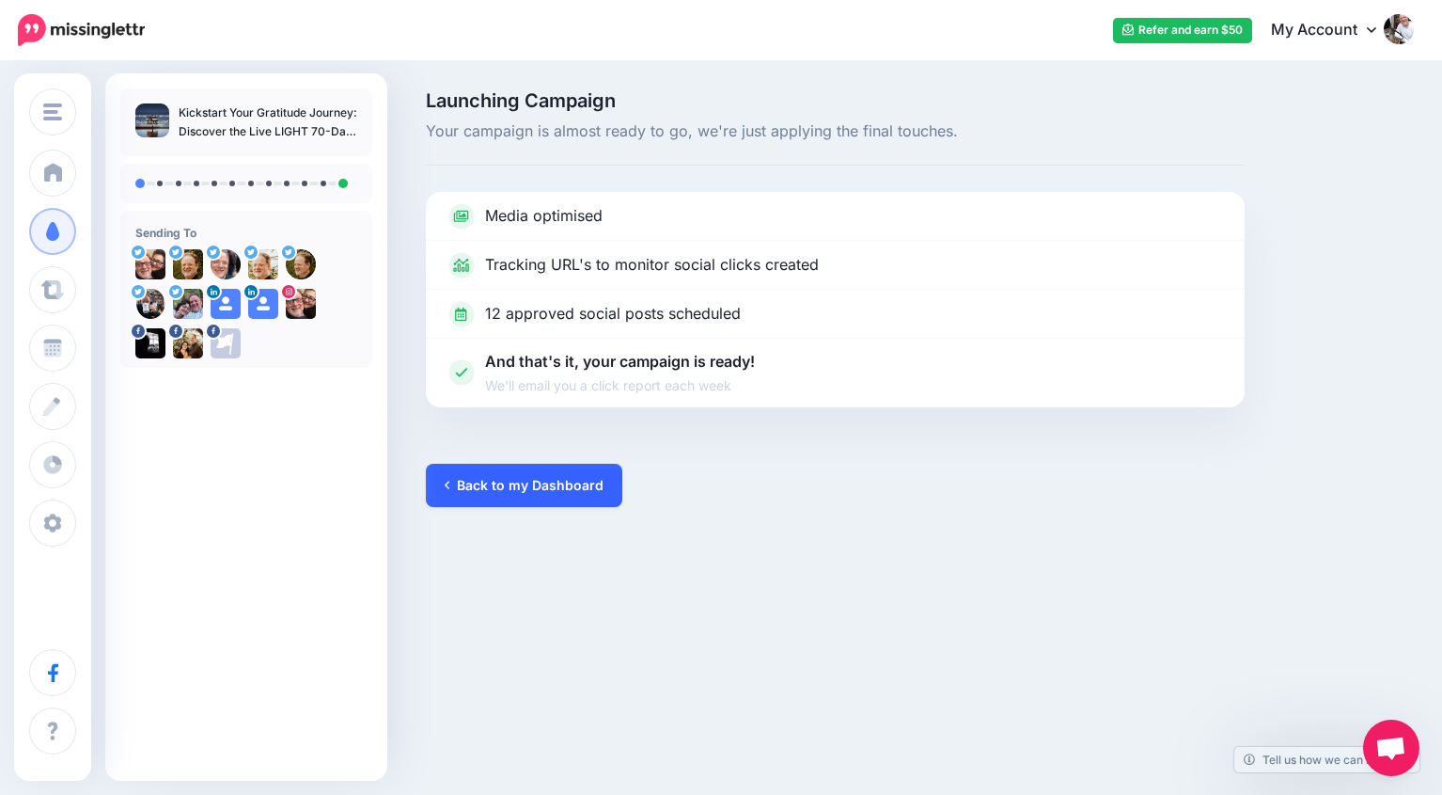
click at [535, 487] on link "Back to my Dashboard" at bounding box center [524, 485] width 197 height 43
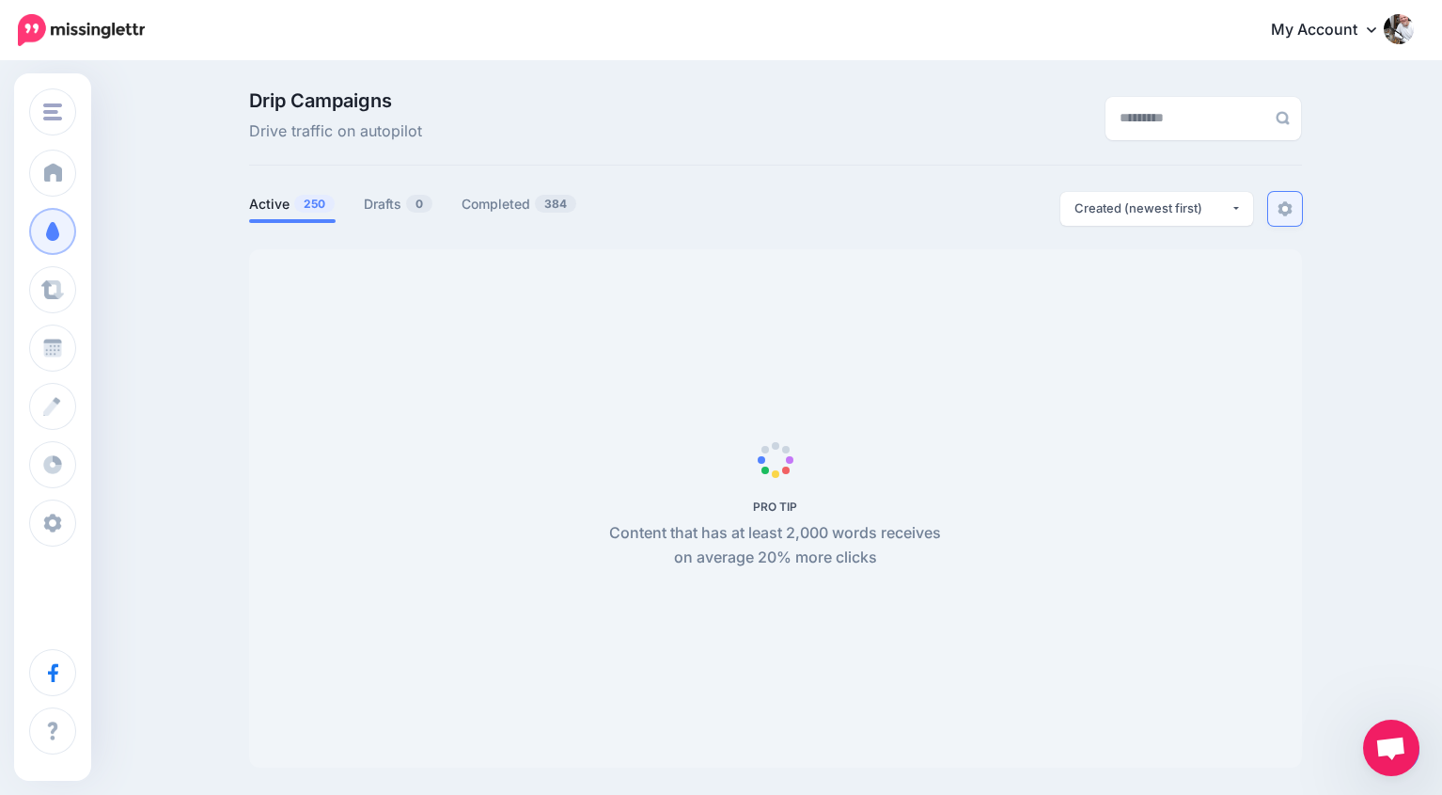
click at [1302, 219] on div "Drip Campaigns Drive traffic on autopilot Active 250 0" at bounding box center [775, 429] width 1081 height 676
click at [1289, 214] on img at bounding box center [1285, 208] width 15 height 15
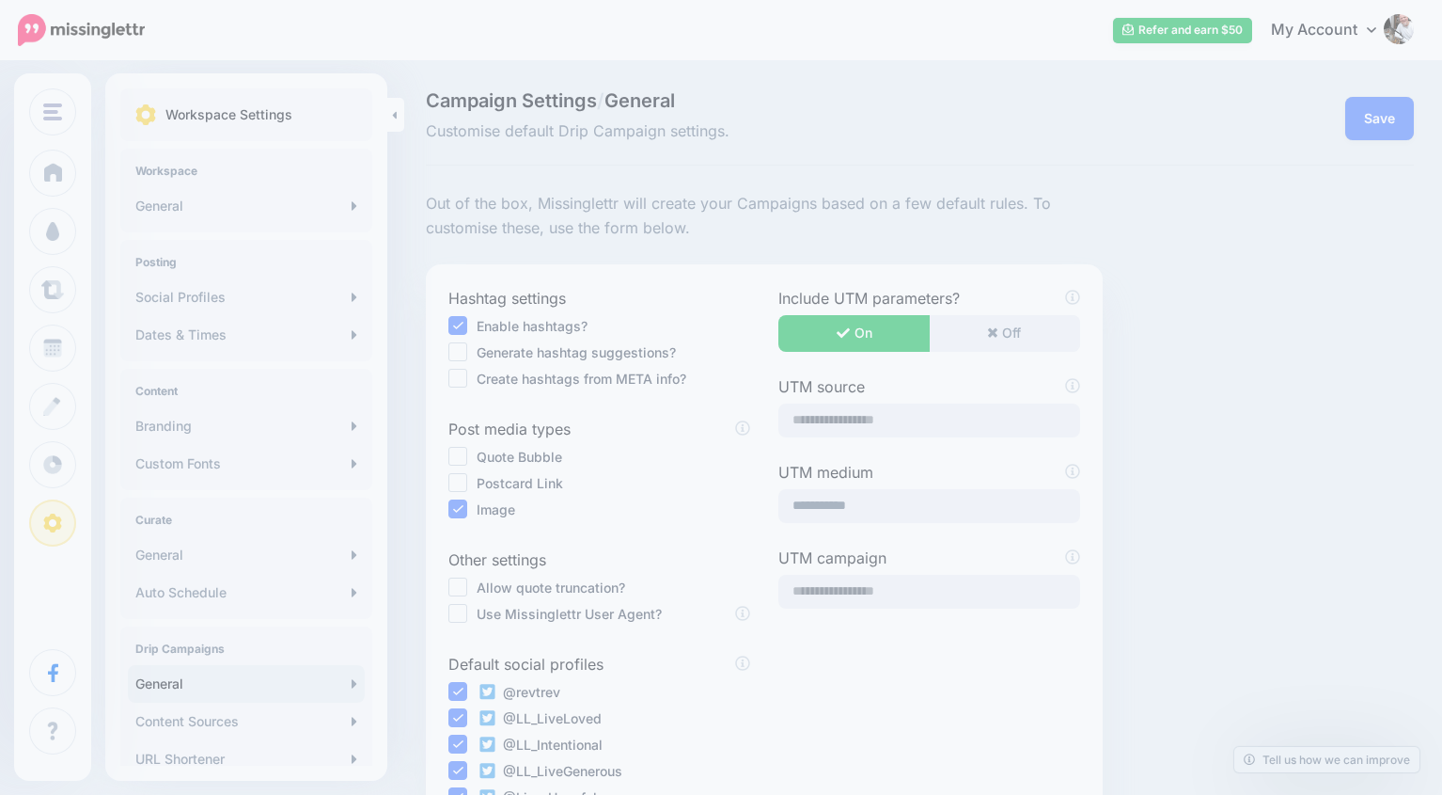
click at [1288, 213] on div "Out of the box, Missinglettr will create your Campaigns based on a few default …" at bounding box center [920, 688] width 1016 height 992
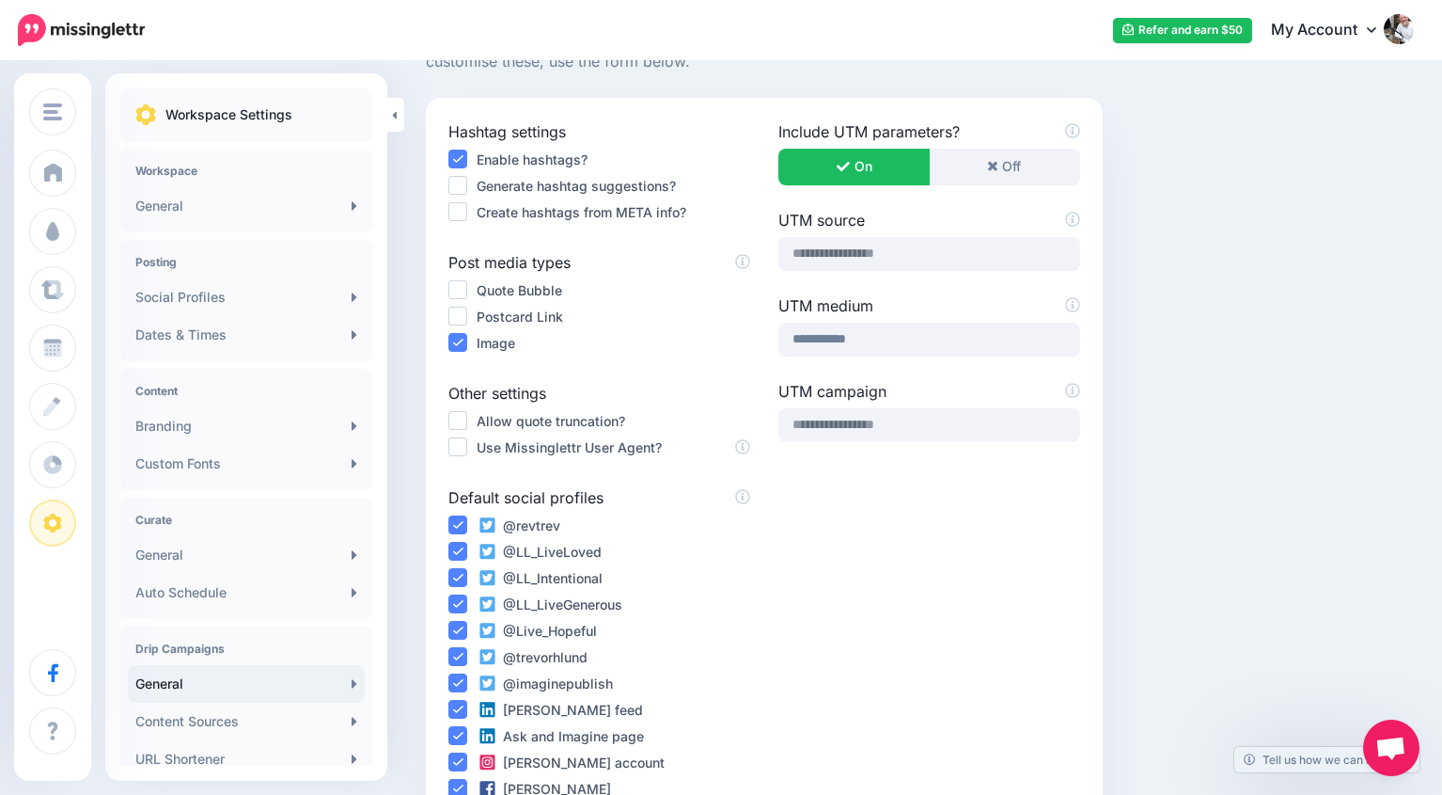
scroll to position [164, 0]
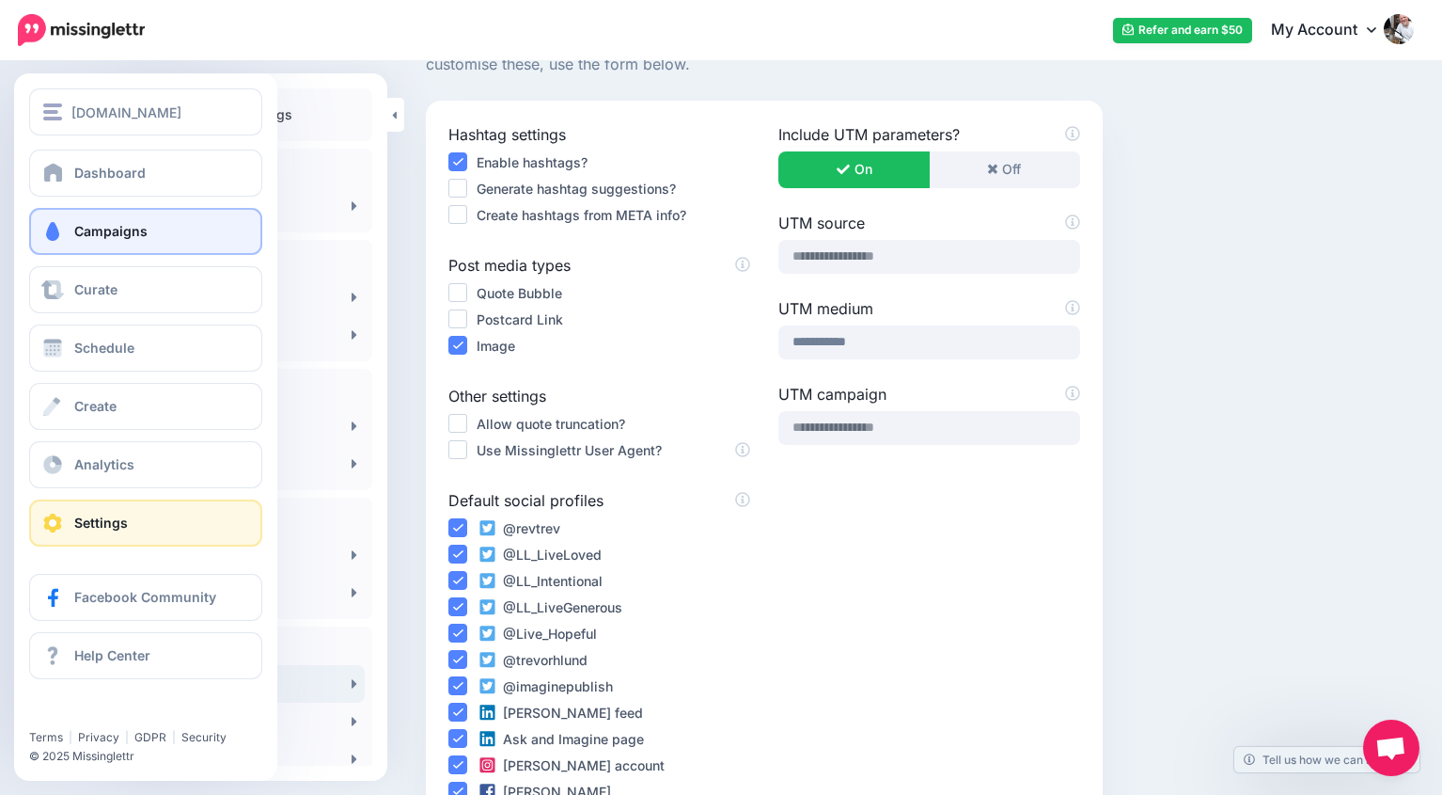
click at [104, 223] on span "Campaigns" at bounding box center [110, 231] width 73 height 16
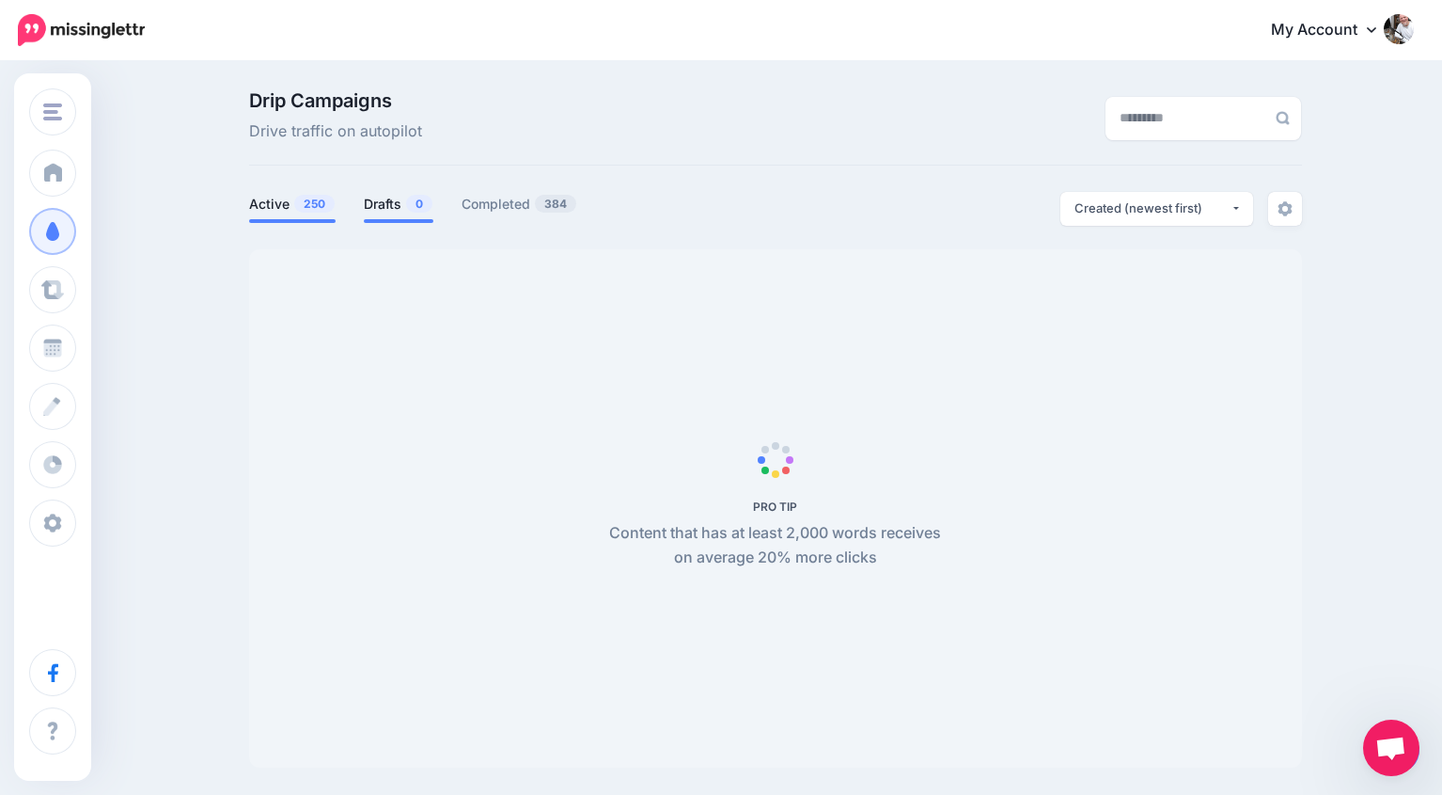
click at [388, 201] on link "Drafts 0" at bounding box center [399, 204] width 70 height 23
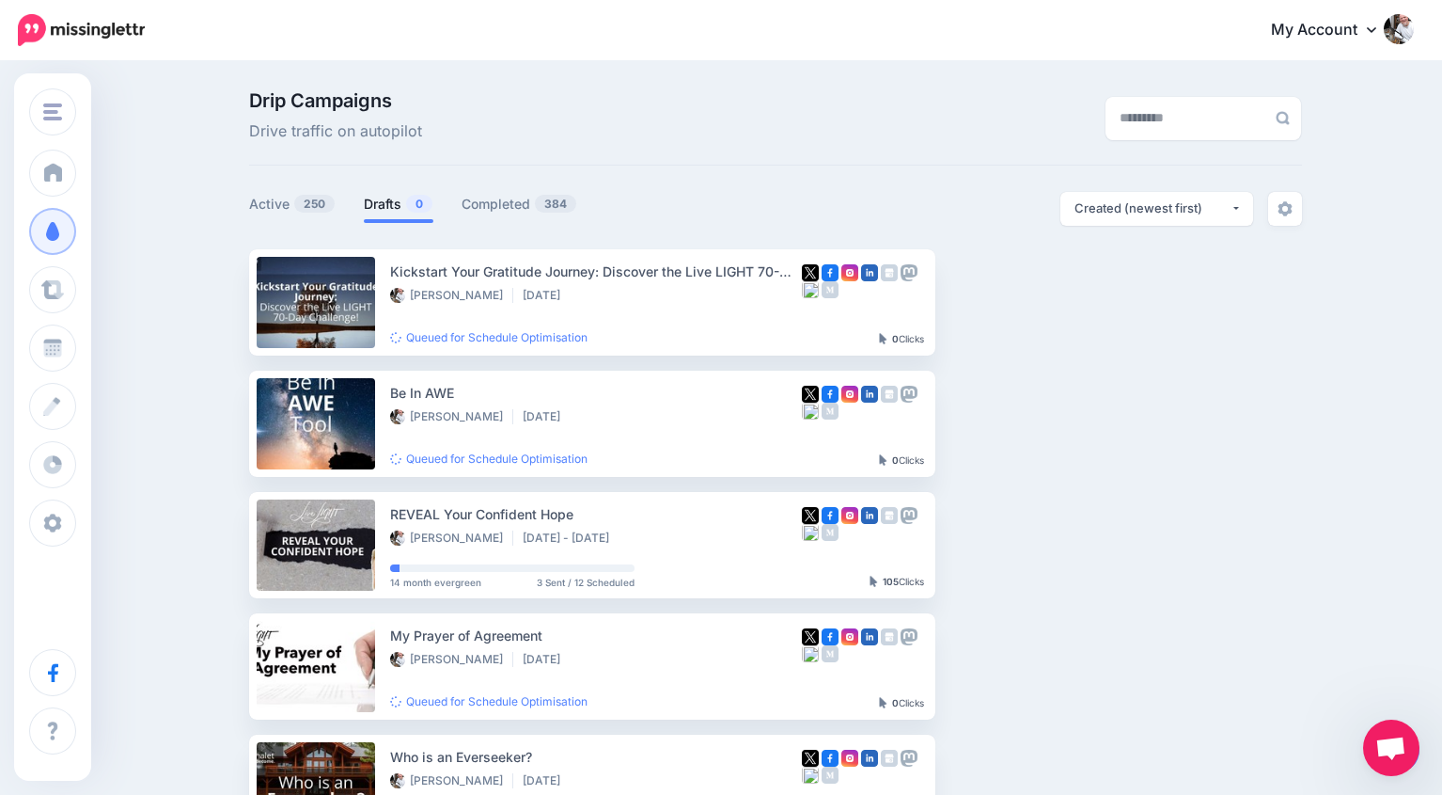
click at [400, 208] on link "Drafts 0" at bounding box center [399, 204] width 70 height 23
